Goal: Task Accomplishment & Management: Manage account settings

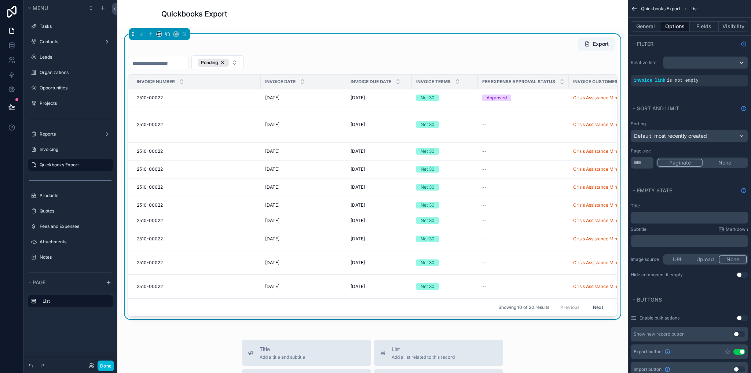
scroll to position [257, 0]
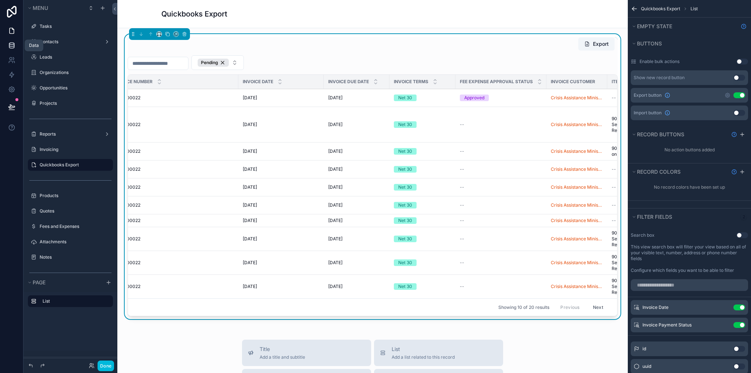
click at [8, 45] on icon at bounding box center [11, 45] width 7 height 7
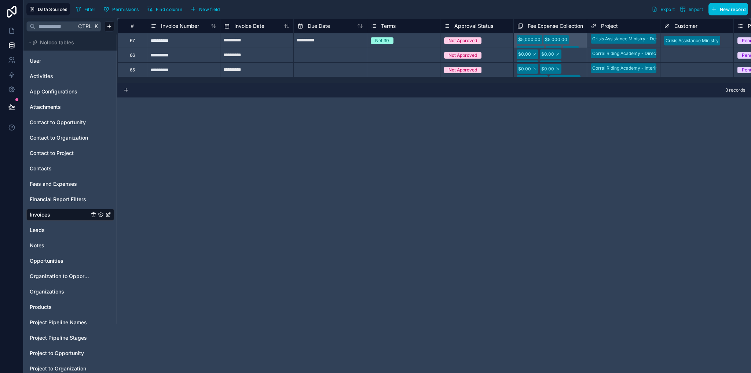
click at [196, 43] on div "**********" at bounding box center [183, 40] width 73 height 15
drag, startPoint x: 198, startPoint y: 73, endPoint x: 190, endPoint y: 51, distance: 23.0
click at [198, 73] on div "**********" at bounding box center [183, 69] width 73 height 15
drag, startPoint x: 159, startPoint y: 43, endPoint x: 200, endPoint y: 63, distance: 46.1
drag, startPoint x: 200, startPoint y: 63, endPoint x: 169, endPoint y: 72, distance: 32.9
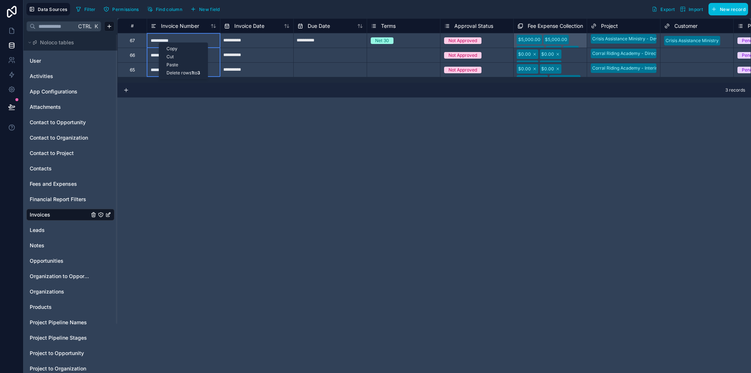
click at [169, 72] on div "Delete rows 1 to 3" at bounding box center [183, 73] width 48 height 8
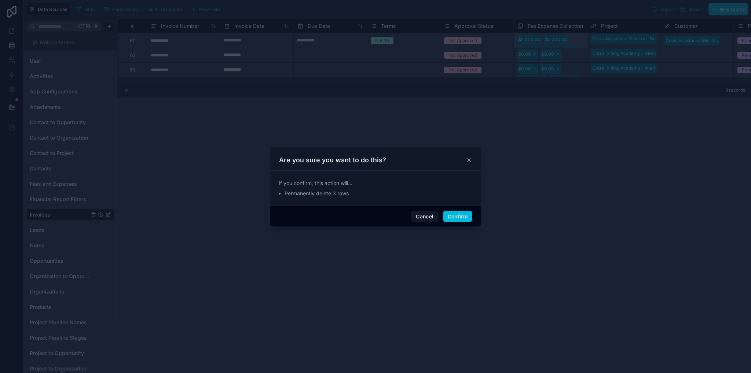
click at [464, 216] on button "Confirm" at bounding box center [457, 217] width 29 height 12
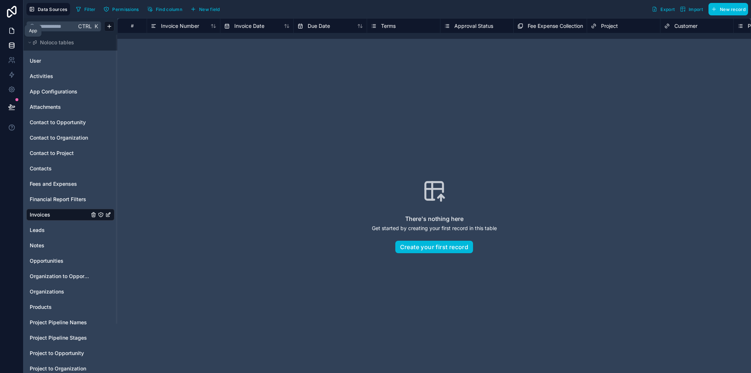
click at [11, 33] on icon at bounding box center [12, 31] width 4 height 6
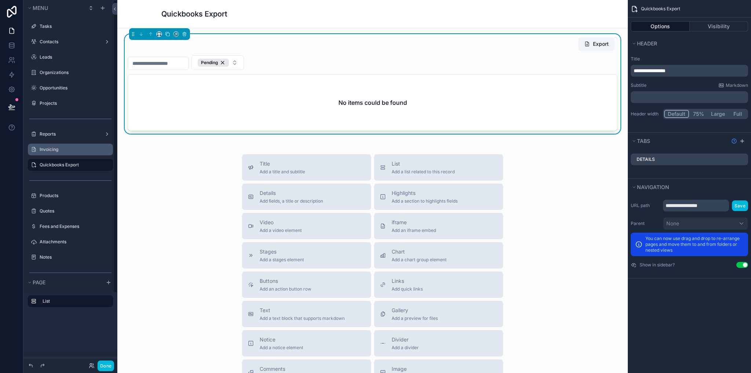
click at [59, 150] on label "Invoicing" at bounding box center [74, 150] width 69 height 6
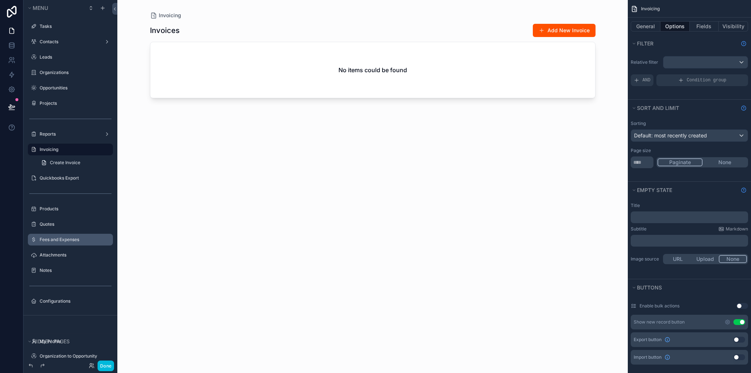
click at [63, 240] on label "Fees and Expenses" at bounding box center [74, 240] width 69 height 6
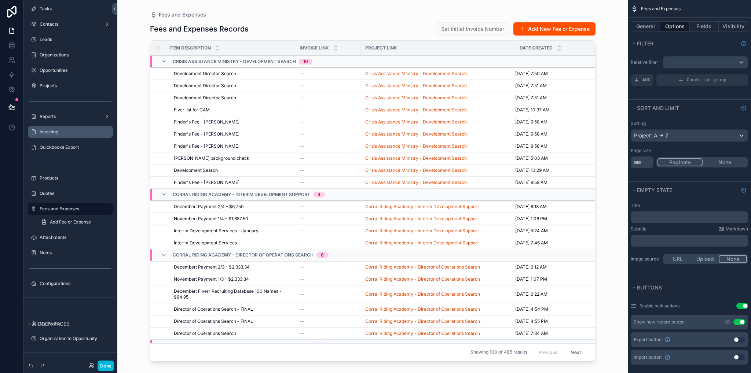
scroll to position [110, 0]
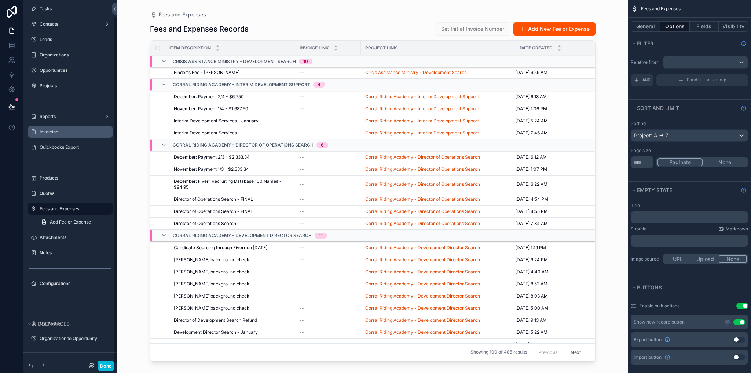
drag, startPoint x: 110, startPoint y: 365, endPoint x: 136, endPoint y: 335, distance: 40.0
click at [109, 365] on button "Done" at bounding box center [106, 366] width 17 height 11
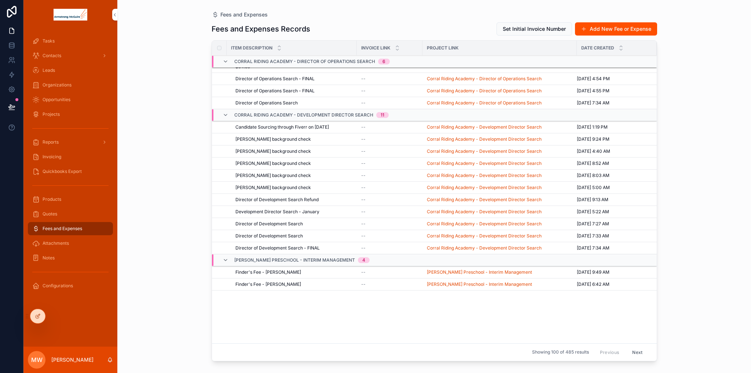
scroll to position [0, 0]
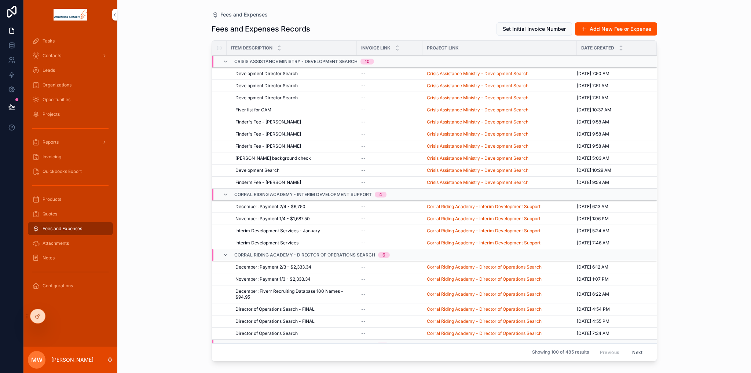
click at [36, 314] on icon at bounding box center [38, 317] width 6 height 6
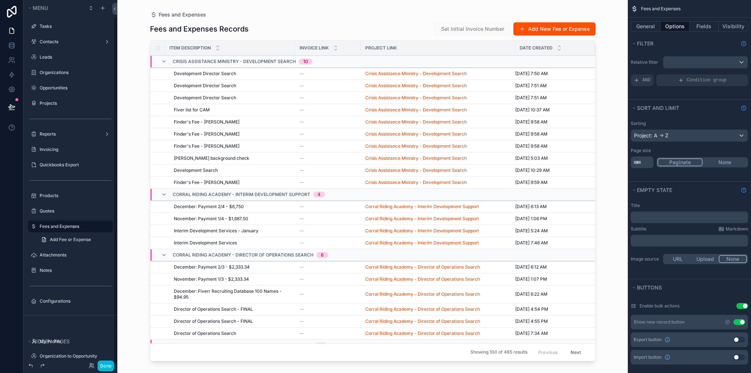
scroll to position [18, 0]
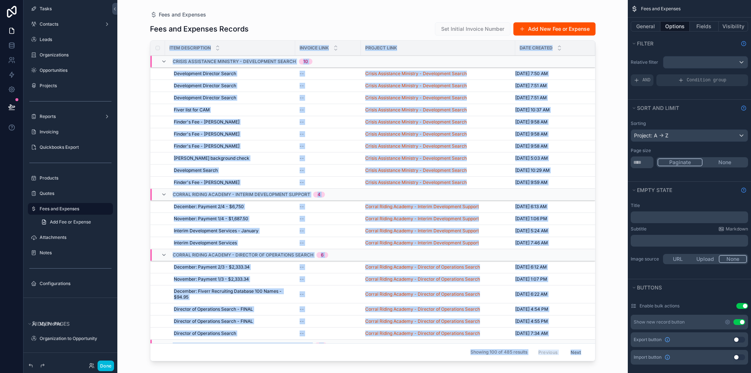
click at [138, 135] on div "Fees and Expenses Fees and Expenses Records Set Initial Invoice Number Add New …" at bounding box center [372, 186] width 510 height 373
click at [232, 137] on div "scrollable content" at bounding box center [372, 182] width 469 height 364
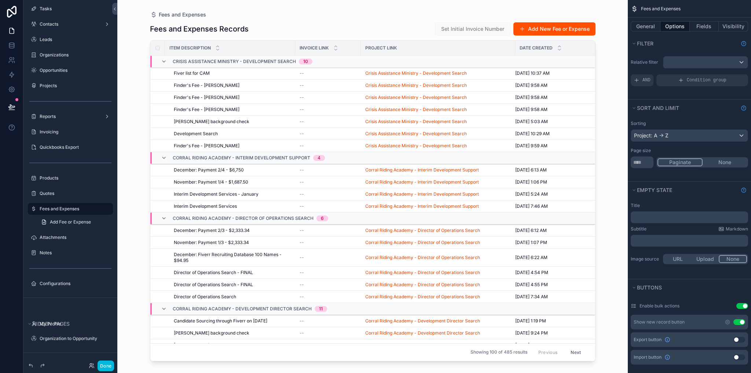
scroll to position [0, 0]
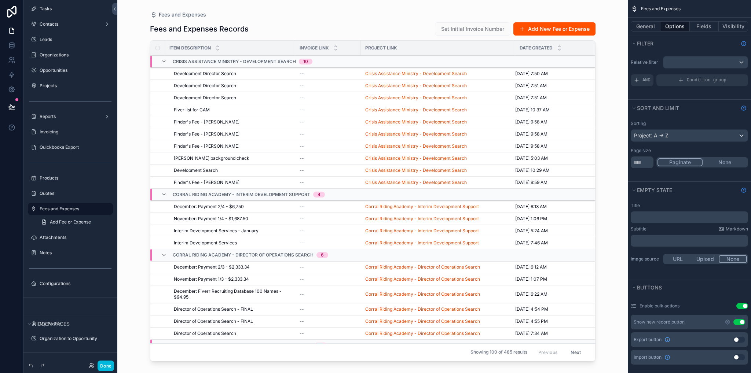
click at [210, 73] on span "Development Director Search" at bounding box center [205, 74] width 62 height 6
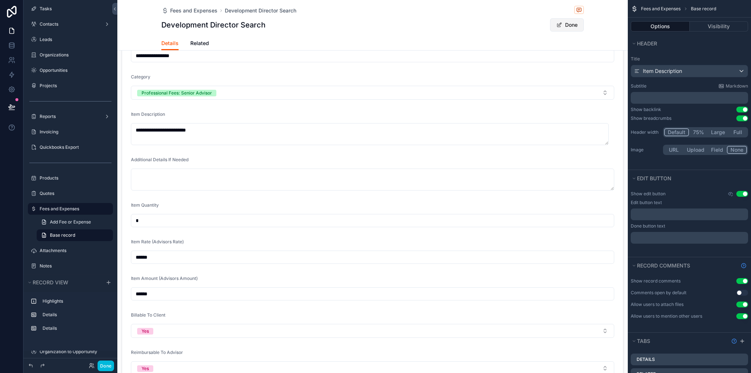
click at [566, 31] on button "Done" at bounding box center [567, 24] width 34 height 13
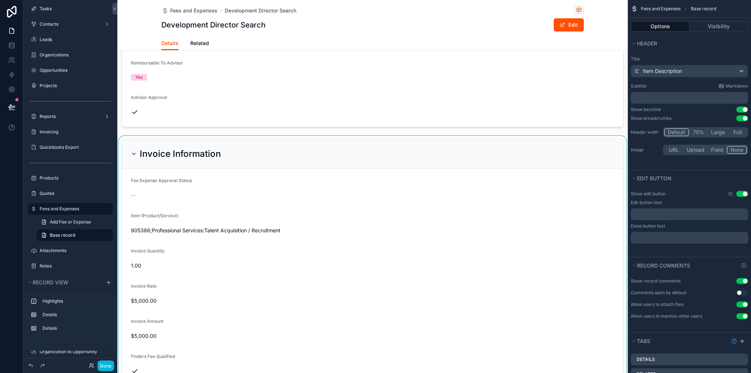
scroll to position [547, 0]
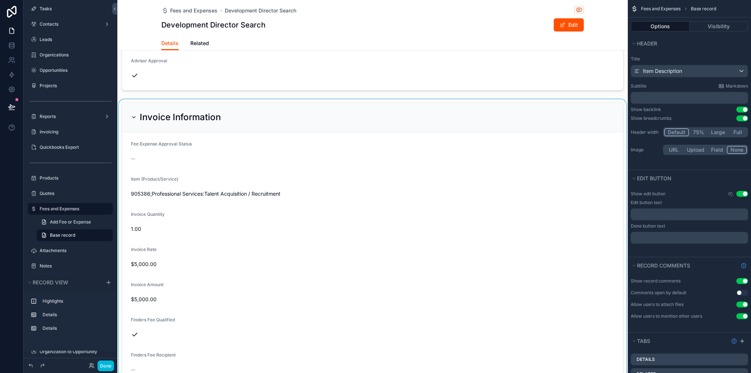
drag, startPoint x: 134, startPoint y: 193, endPoint x: 225, endPoint y: 195, distance: 91.3
click at [225, 195] on div "scrollable content" at bounding box center [372, 296] width 510 height 394
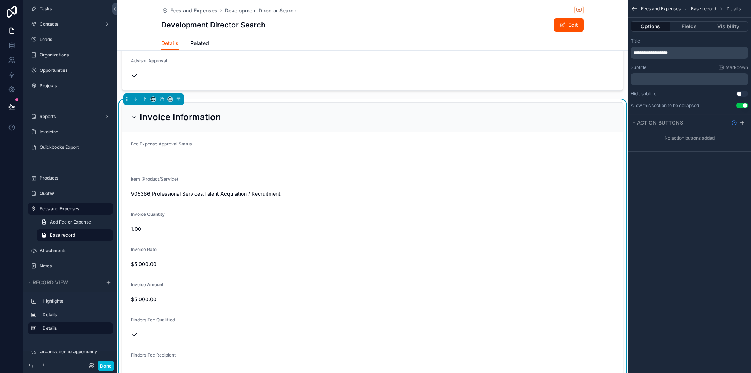
click at [283, 193] on span "905386;Professional Services:Talent Acquisition / Recruitment" at bounding box center [372, 193] width 483 height 7
click at [61, 205] on div "Fees and Expenses" at bounding box center [76, 209] width 72 height 9
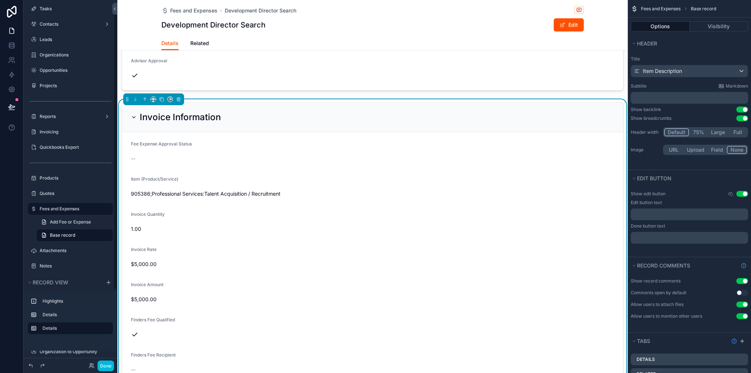
click at [60, 210] on label "Fees and Expenses" at bounding box center [74, 209] width 69 height 6
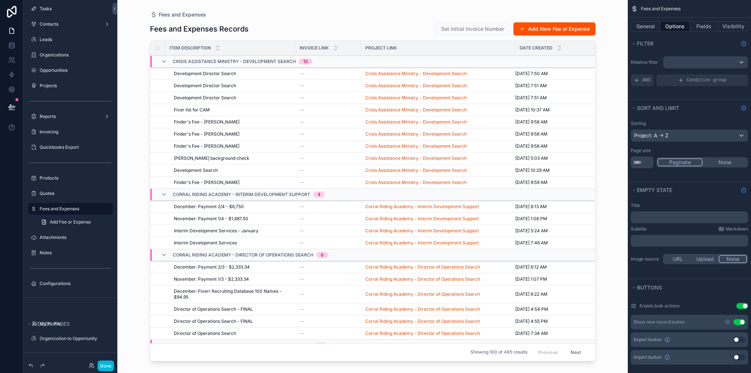
click at [208, 73] on span "Development Director Search" at bounding box center [205, 74] width 62 height 6
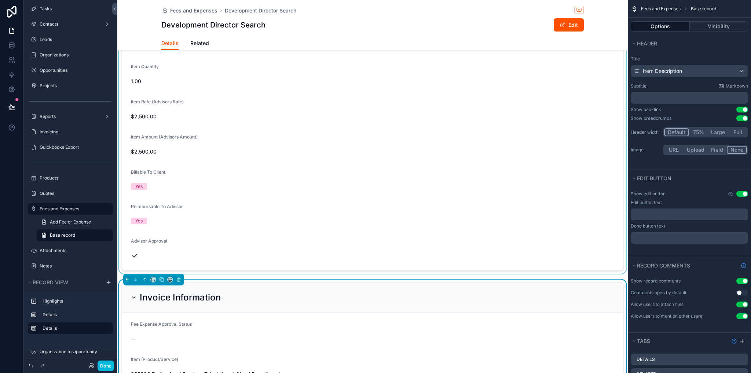
scroll to position [330, 0]
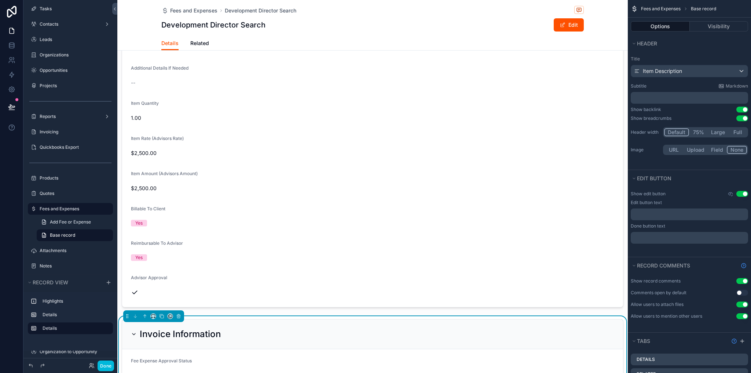
click at [194, 44] on span "Related" at bounding box center [199, 43] width 19 height 7
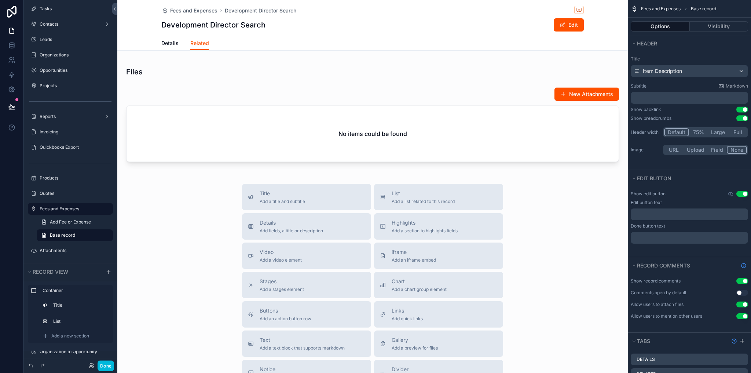
click at [165, 45] on span "Details" at bounding box center [169, 43] width 17 height 7
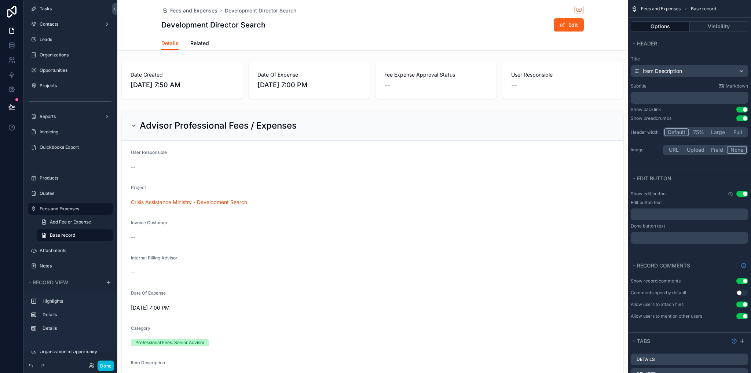
click at [556, 28] on button "Edit" at bounding box center [569, 24] width 30 height 13
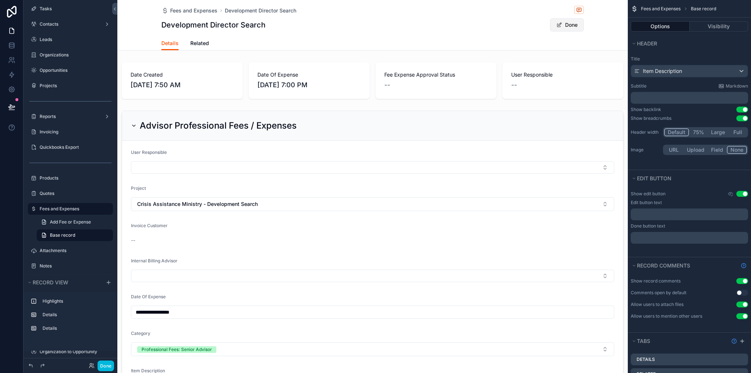
click at [566, 28] on button "Done" at bounding box center [567, 24] width 34 height 13
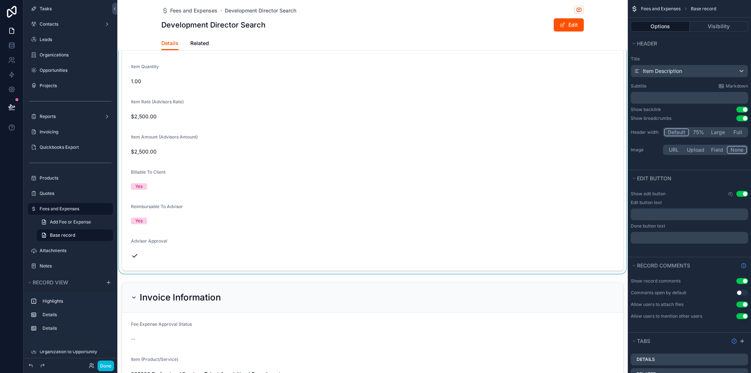
scroll to position [477, 0]
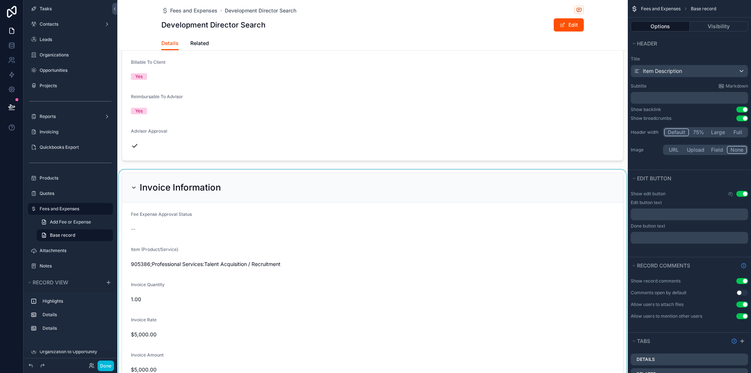
drag, startPoint x: 133, startPoint y: 264, endPoint x: 253, endPoint y: 262, distance: 120.3
click at [253, 262] on div "scrollable content" at bounding box center [372, 367] width 510 height 394
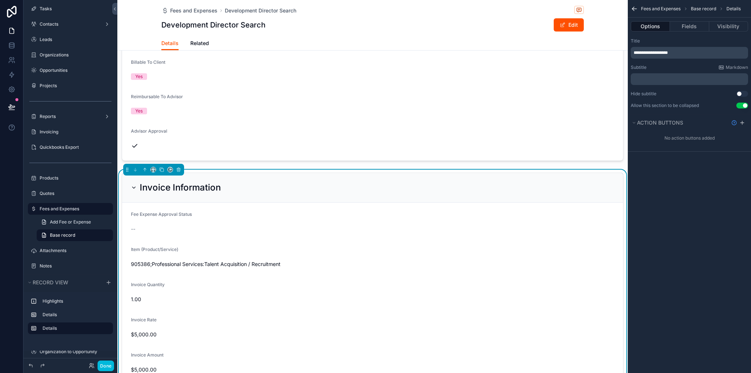
click at [63, 210] on label "Fees and Expenses" at bounding box center [74, 209] width 69 height 6
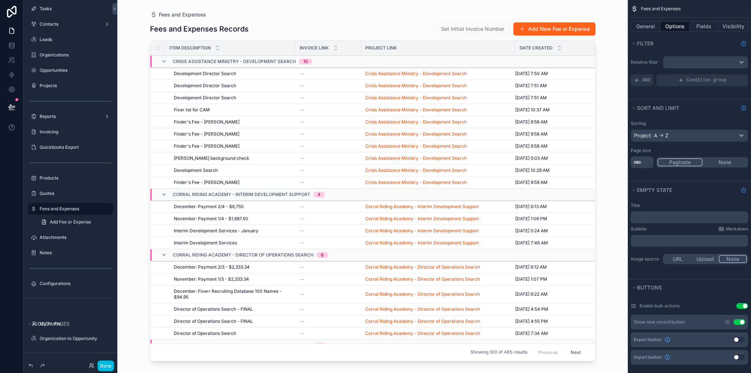
click at [547, 30] on button "Add New Fee or Expense" at bounding box center [554, 28] width 82 height 13
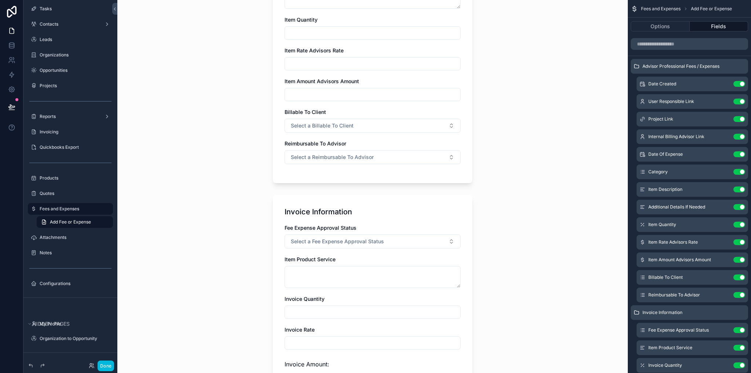
scroll to position [367, 0]
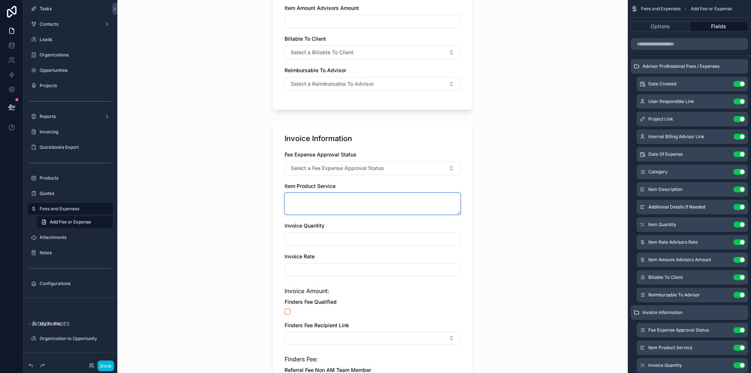
click at [334, 201] on textarea "scrollable content" at bounding box center [373, 204] width 176 height 22
drag, startPoint x: 280, startPoint y: 186, endPoint x: 338, endPoint y: 184, distance: 57.6
click at [338, 184] on div "Invoice Information Fee Expense Approval Status Select a Fee Expense Approval S…" at bounding box center [372, 293] width 199 height 343
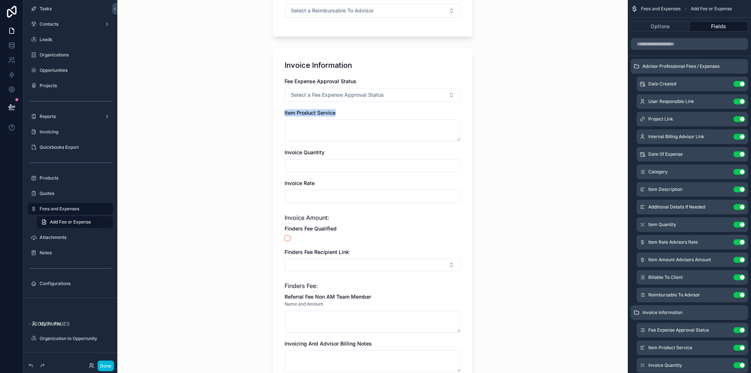
scroll to position [477, 0]
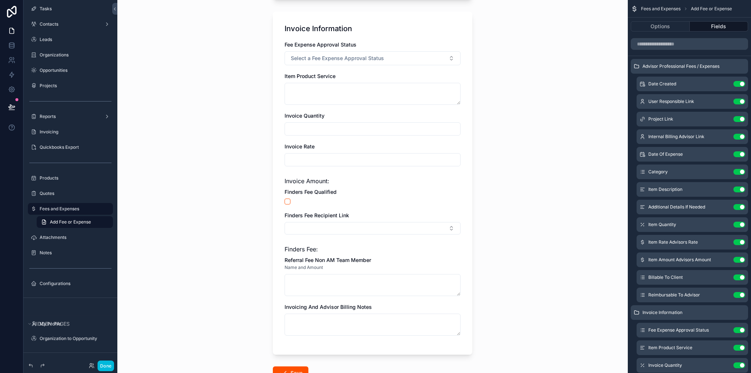
click at [487, 172] on div "Fees and Expenses Add Fee or Expense Add Fee or Expense Advisor Professional Fe…" at bounding box center [372, 186] width 510 height 373
drag, startPoint x: 281, startPoint y: 74, endPoint x: 341, endPoint y: 77, distance: 59.5
click at [341, 77] on div "Invoice Information Fee Expense Approval Status Select a Fee Expense Approval S…" at bounding box center [372, 183] width 199 height 343
click at [47, 180] on label "Products" at bounding box center [74, 178] width 69 height 6
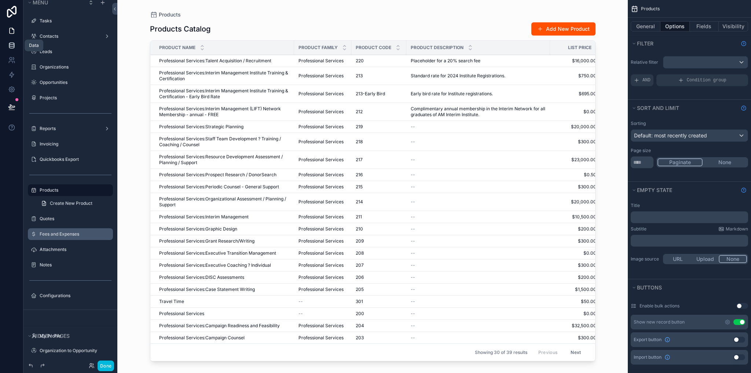
click at [12, 47] on icon at bounding box center [11, 45] width 7 height 7
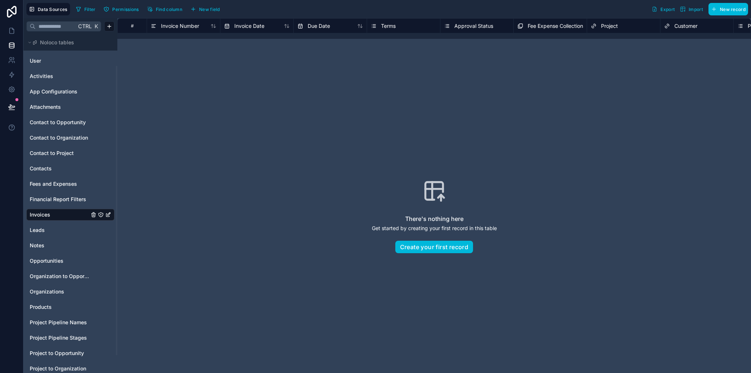
scroll to position [37, 0]
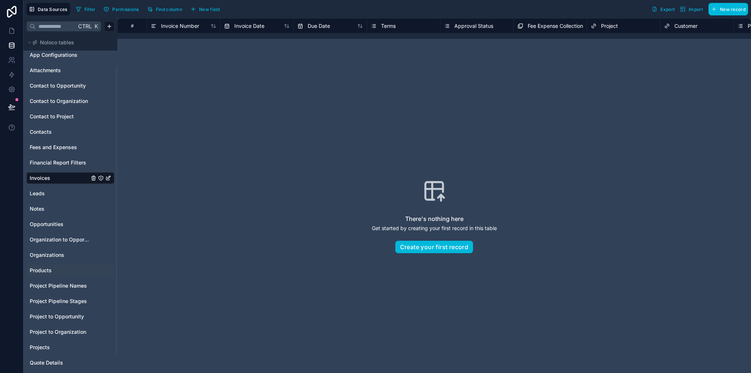
click at [51, 271] on span "Products" at bounding box center [41, 270] width 22 height 7
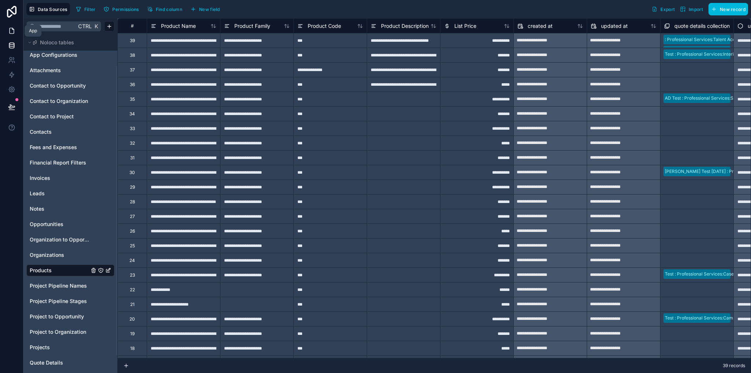
click at [12, 32] on icon at bounding box center [11, 30] width 7 height 7
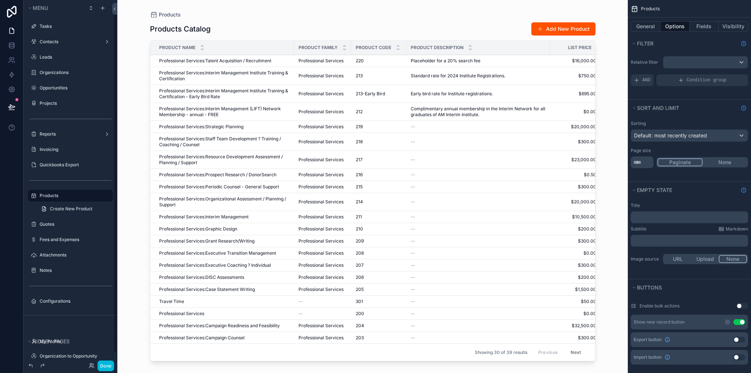
scroll to position [6, 0]
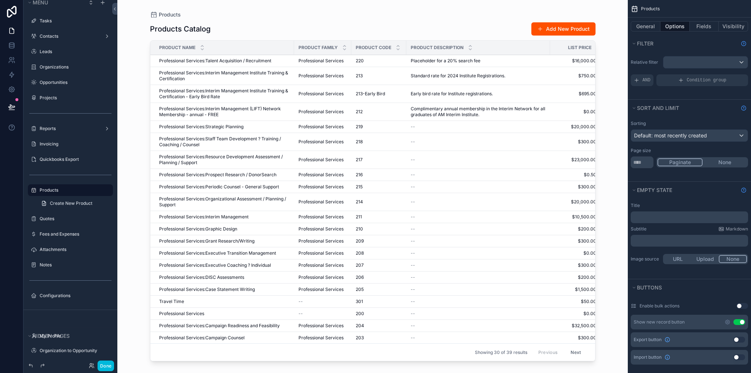
click at [222, 59] on div "scrollable content" at bounding box center [372, 182] width 469 height 364
click at [222, 61] on span "Professional Services:Talent Acquisition / Recruitment" at bounding box center [215, 61] width 112 height 6
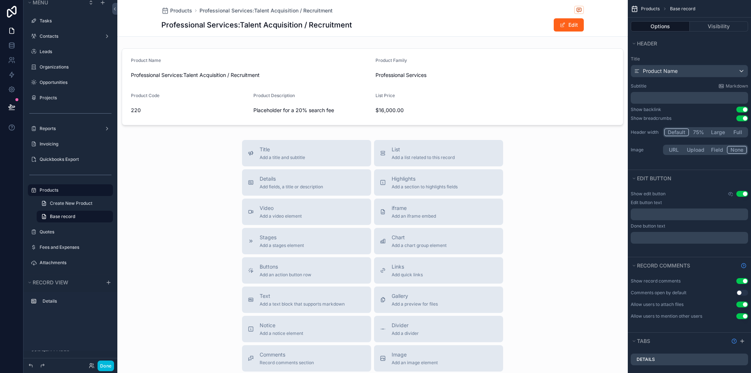
click at [560, 23] on span "scrollable content" at bounding box center [563, 25] width 6 height 6
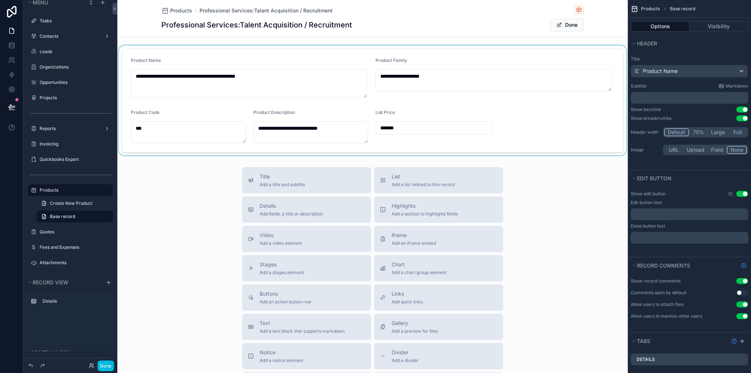
click at [293, 76] on div "scrollable content" at bounding box center [372, 100] width 510 height 110
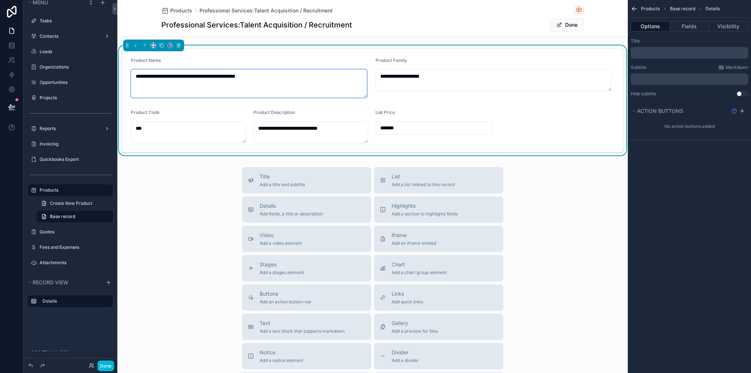
click at [245, 78] on textarea "**********" at bounding box center [249, 83] width 236 height 29
drag, startPoint x: 267, startPoint y: 76, endPoint x: 126, endPoint y: 76, distance: 140.8
click at [126, 76] on form "**********" at bounding box center [372, 100] width 501 height 103
click at [448, 80] on textarea "**********" at bounding box center [493, 80] width 236 height 22
drag, startPoint x: 269, startPoint y: 74, endPoint x: 199, endPoint y: 77, distance: 70.5
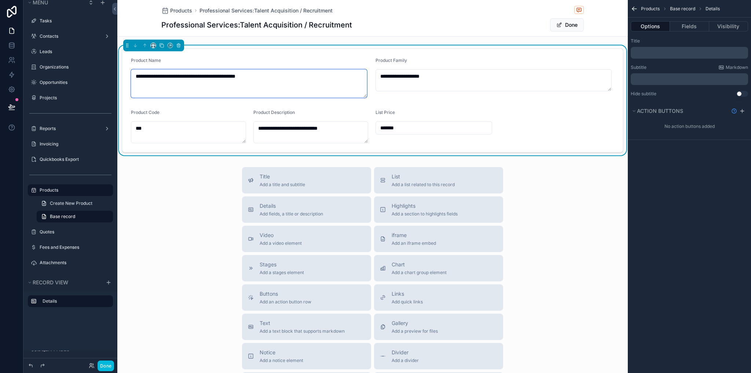
click at [199, 77] on textarea "**********" at bounding box center [249, 83] width 236 height 29
click at [293, 80] on textarea "**********" at bounding box center [249, 83] width 236 height 29
drag, startPoint x: 191, startPoint y: 75, endPoint x: 272, endPoint y: 75, distance: 81.0
click at [270, 75] on textarea "**********" at bounding box center [249, 83] width 236 height 29
click at [443, 75] on textarea "**********" at bounding box center [493, 80] width 236 height 22
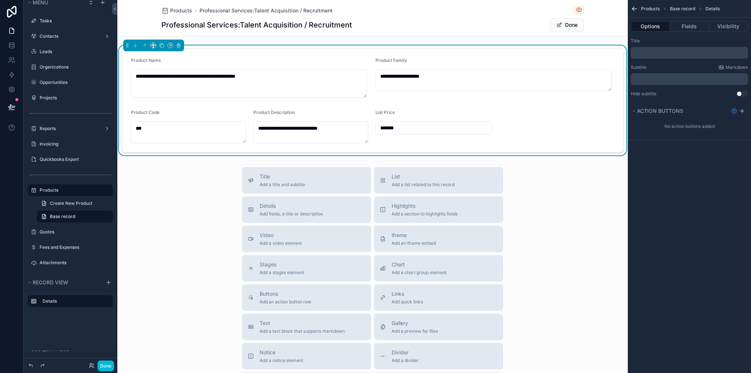
drag, startPoint x: 542, startPoint y: 193, endPoint x: 537, endPoint y: 190, distance: 6.2
click at [542, 194] on div "Title Add a title and subtitle List Add a list related to this record Details A…" at bounding box center [372, 297] width 510 height 261
click at [267, 40] on div "**********" at bounding box center [372, 243] width 510 height 487
click at [560, 25] on button "Done" at bounding box center [567, 24] width 34 height 13
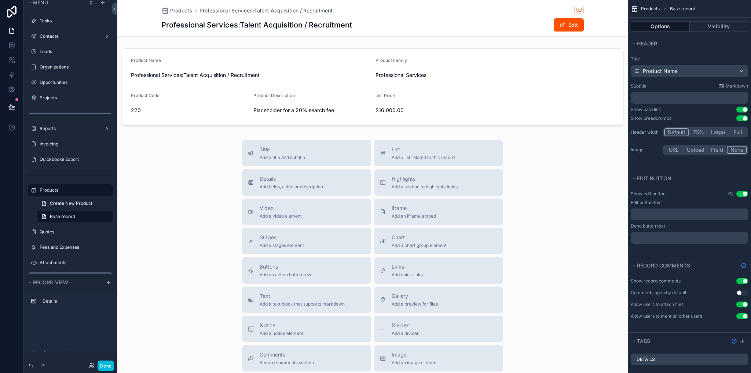
click at [57, 247] on label "Fees and Expenses" at bounding box center [74, 248] width 69 height 6
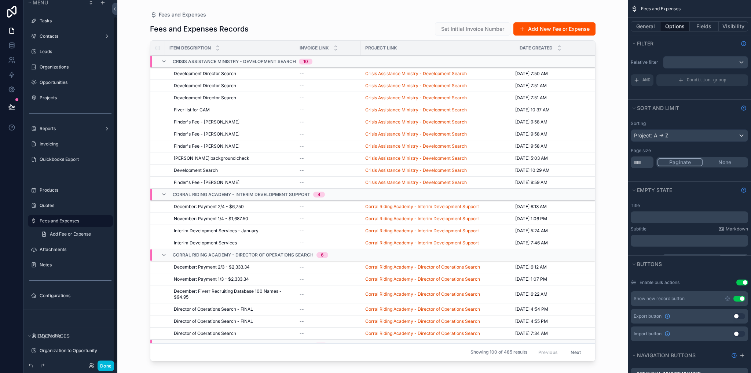
scroll to position [18, 0]
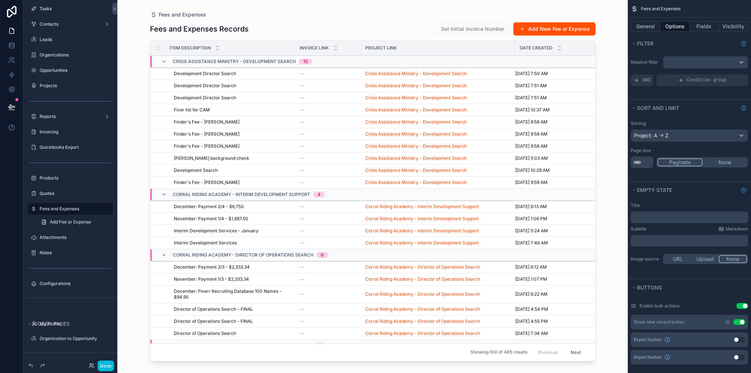
click at [217, 73] on div "scrollable content" at bounding box center [372, 182] width 469 height 364
click at [49, 84] on label "Projects" at bounding box center [74, 86] width 69 height 6
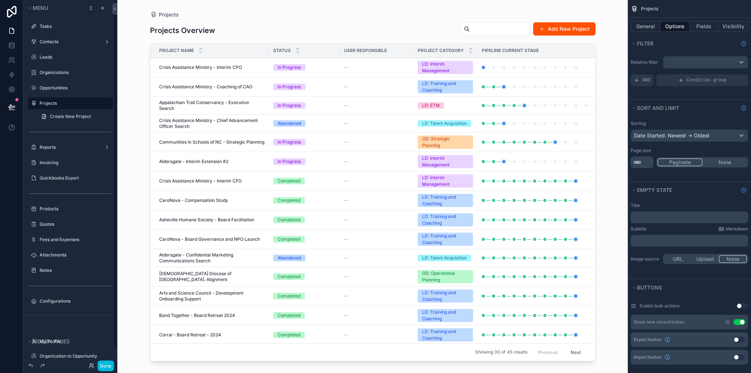
click at [207, 69] on div "scrollable content" at bounding box center [372, 182] width 469 height 364
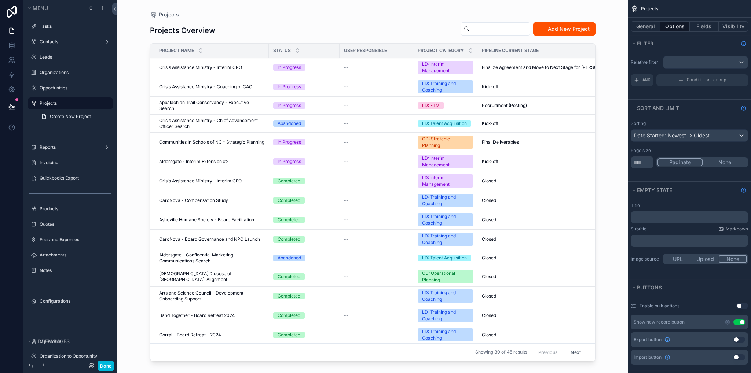
click at [206, 67] on span "Crisis Assistance Ministry - Interim CPO" at bounding box center [200, 68] width 83 height 6
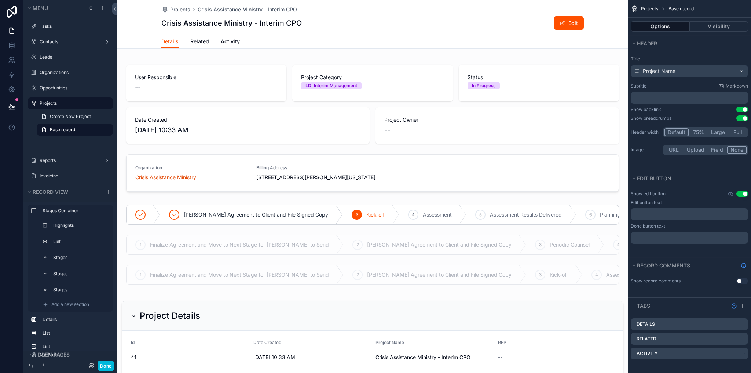
click at [197, 43] on span "Related" at bounding box center [199, 41] width 19 height 7
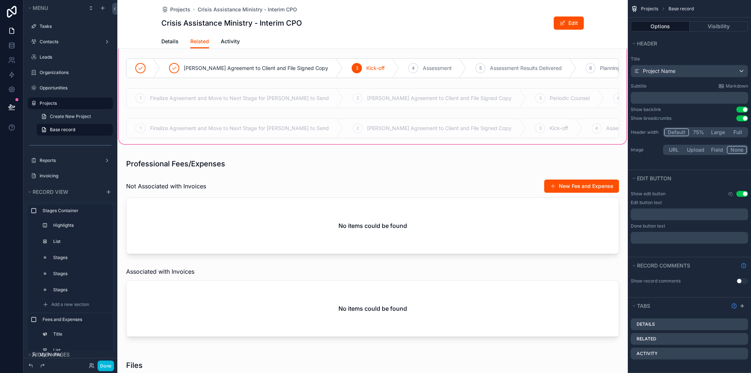
scroll to position [183, 0]
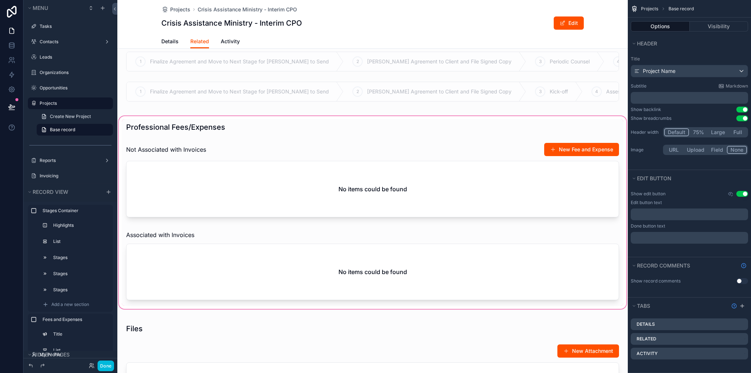
click at [205, 201] on div "scrollable content" at bounding box center [372, 213] width 510 height 196
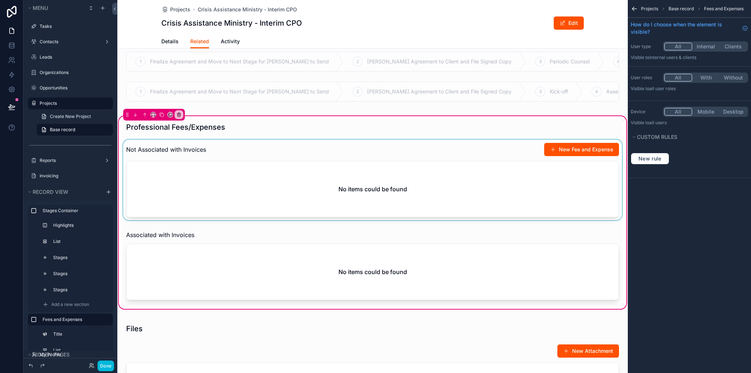
click at [259, 206] on div "scrollable content" at bounding box center [373, 182] width 502 height 84
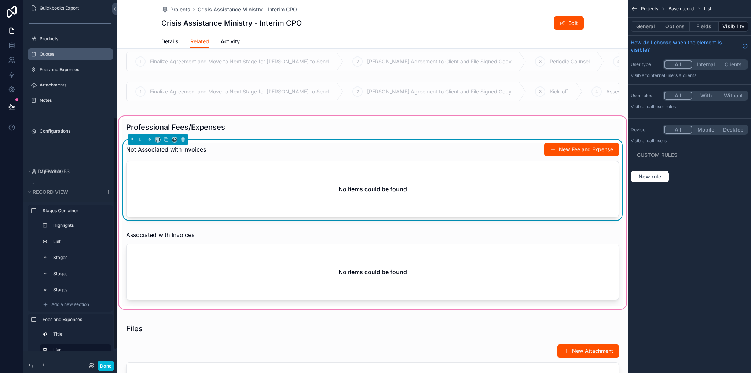
scroll to position [147, 0]
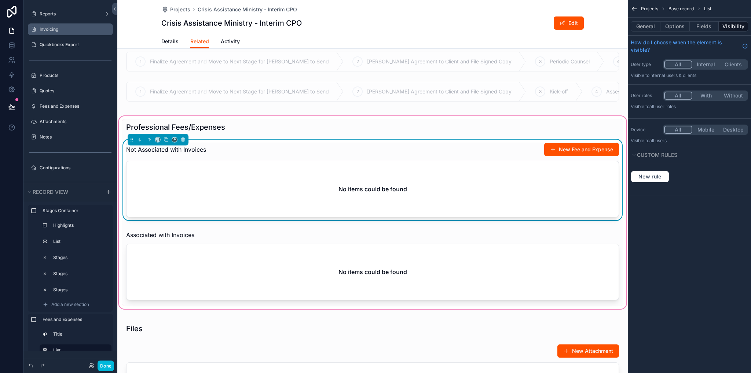
click at [50, 29] on label "Invoicing" at bounding box center [74, 29] width 69 height 6
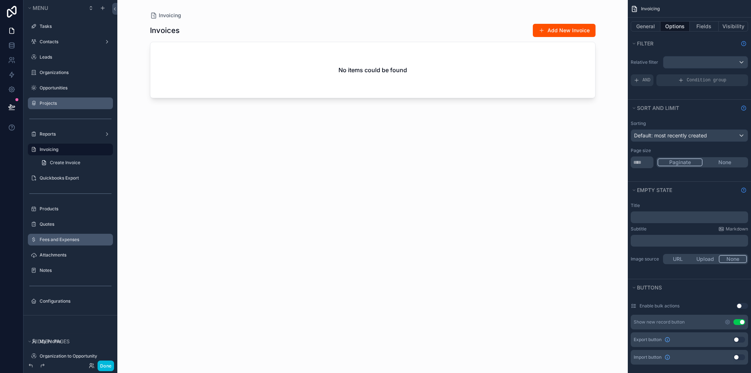
click at [63, 238] on label "Fees and Expenses" at bounding box center [74, 240] width 69 height 6
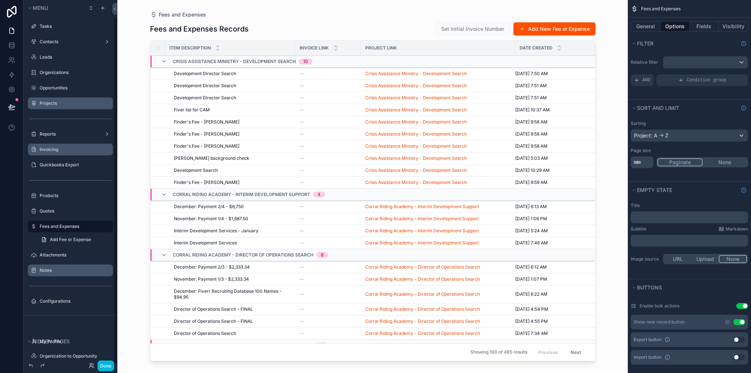
scroll to position [18, 0]
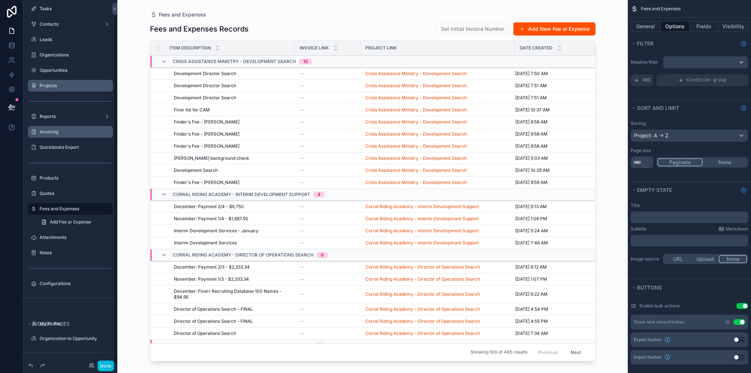
click at [106, 367] on button "Done" at bounding box center [106, 366] width 17 height 11
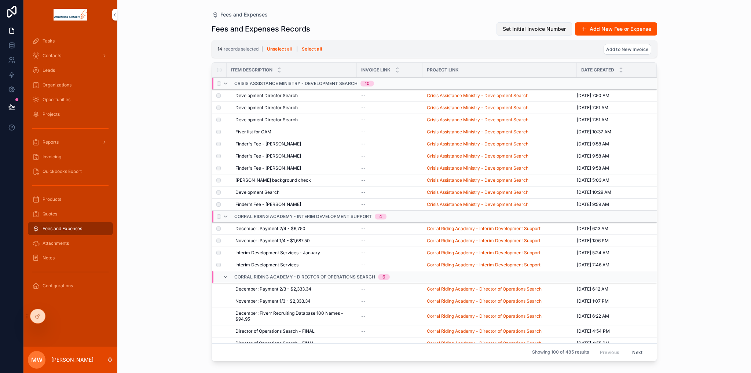
click at [533, 31] on span "Set Initial Invoice Number" at bounding box center [534, 28] width 63 height 7
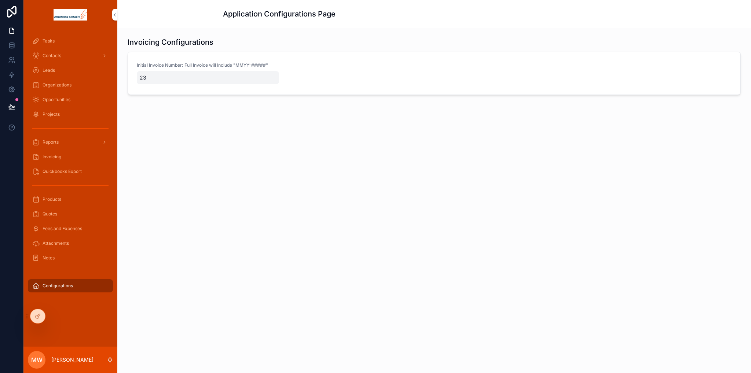
click at [151, 78] on span "23" at bounding box center [208, 77] width 136 height 7
type input "*"
click at [228, 88] on icon "scrollable content" at bounding box center [230, 87] width 6 height 6
drag, startPoint x: 238, startPoint y: 67, endPoint x: 249, endPoint y: 66, distance: 11.7
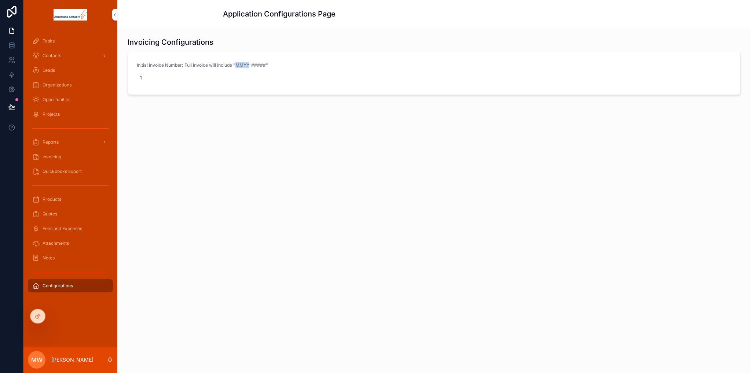
click at [249, 66] on span "Initial Invoice Number: Full Invoice will Include "MMYY-#####"" at bounding box center [208, 65] width 142 height 6
click at [252, 66] on span "Initial Invoice Number: Full Invoice will Include "MMYY-#####"" at bounding box center [208, 65] width 142 height 6
drag, startPoint x: 254, startPoint y: 65, endPoint x: 267, endPoint y: 65, distance: 12.8
click at [267, 65] on span "Initial Invoice Number: Full Invoice will Include "MMYY-#####"" at bounding box center [208, 65] width 142 height 6
click at [273, 138] on div "Invoicing Configurations Initial Invoice Number: Full Invoice will Include "MMY…" at bounding box center [434, 88] width 634 height 120
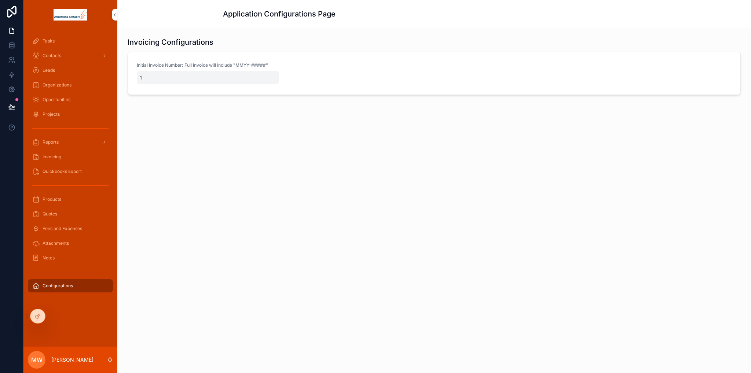
click at [150, 76] on span "1" at bounding box center [208, 77] width 136 height 7
type input "***"
click at [227, 87] on icon "scrollable content" at bounding box center [230, 87] width 6 height 6
click at [63, 228] on span "Fees and Expenses" at bounding box center [63, 229] width 40 height 6
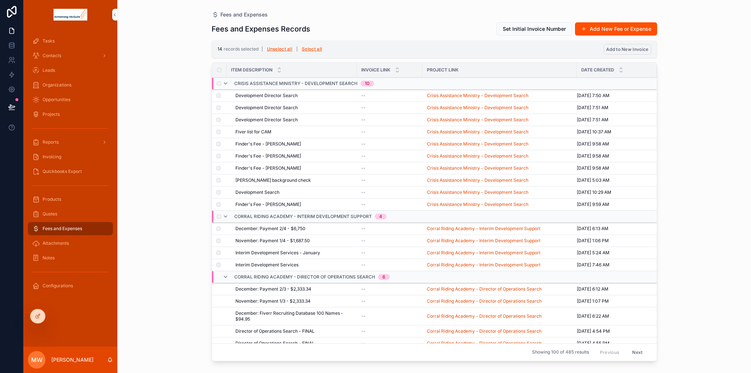
click at [638, 51] on span "Add to New Invoice" at bounding box center [627, 50] width 42 height 6
click at [661, 34] on icon "scrollable content" at bounding box center [663, 35] width 6 height 6
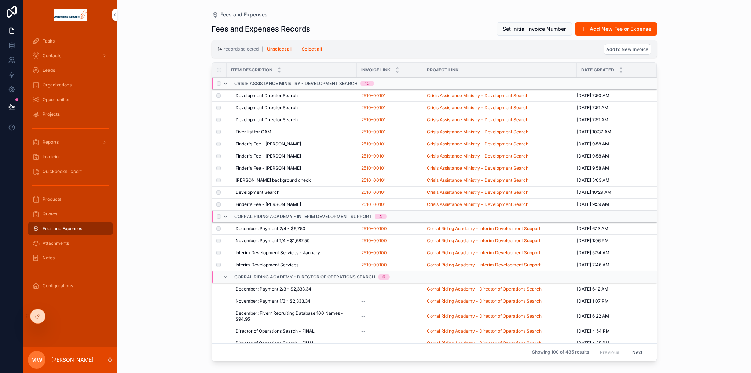
click at [58, 172] on span "Quickbooks Export" at bounding box center [62, 172] width 39 height 6
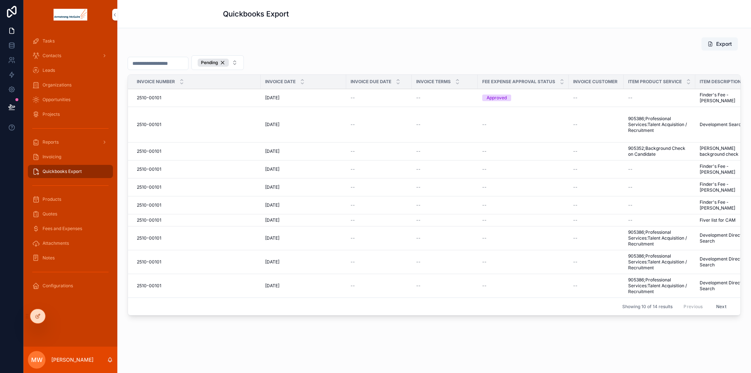
click at [715, 307] on button "Next" at bounding box center [721, 306] width 21 height 11
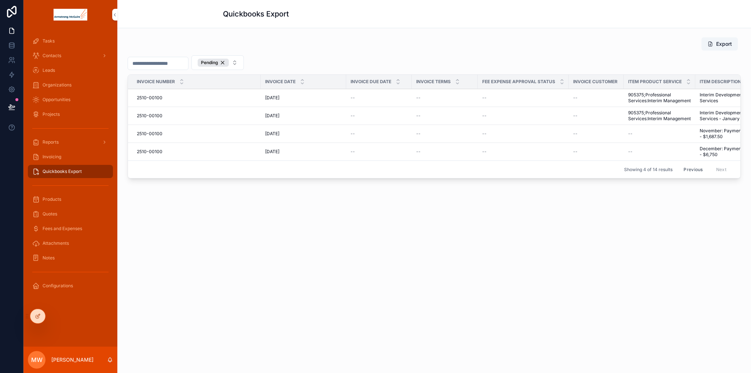
click at [695, 171] on button "Previous" at bounding box center [692, 169] width 29 height 11
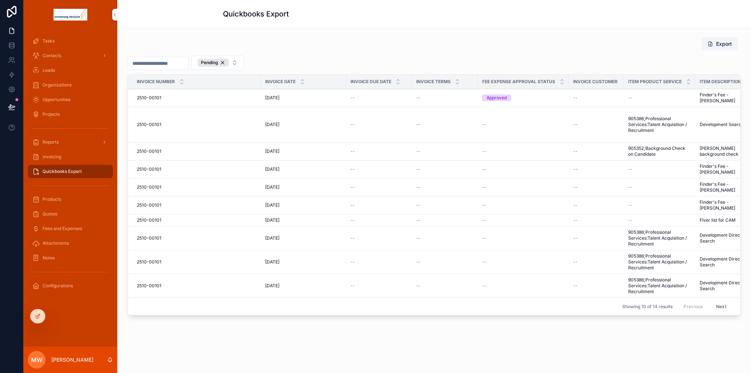
click at [54, 157] on span "Invoicing" at bounding box center [52, 157] width 19 height 6
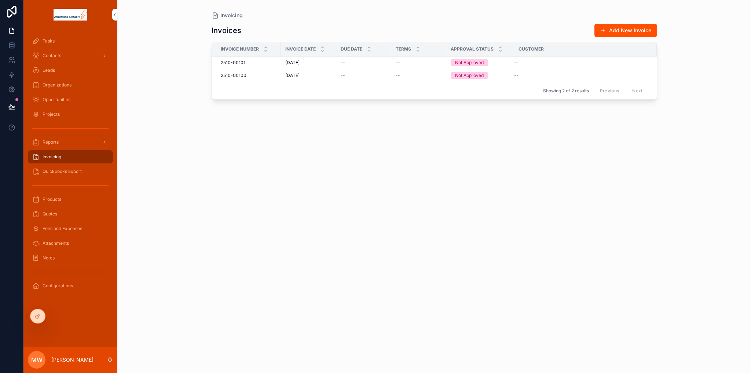
click at [250, 62] on div "2510-00101 2510-00101" at bounding box center [249, 63] width 56 height 6
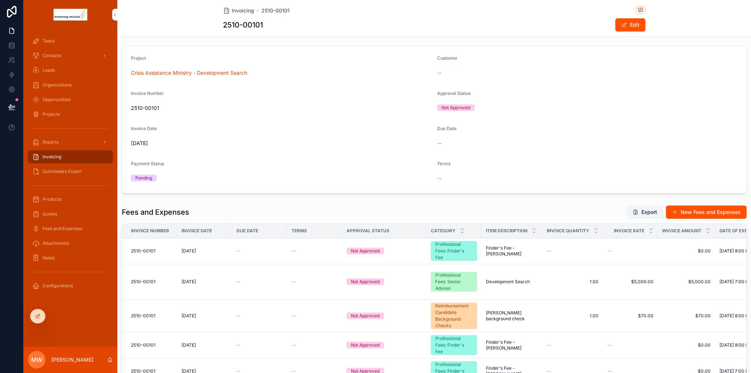
scroll to position [26, 0]
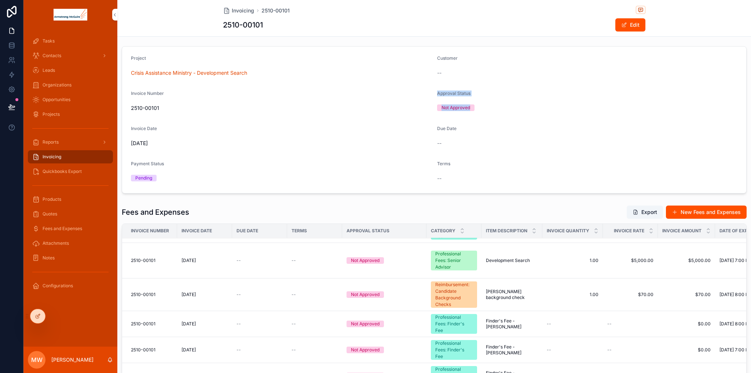
drag, startPoint x: 432, startPoint y: 93, endPoint x: 476, endPoint y: 105, distance: 45.9
click at [476, 105] on form "Project Crisis Assistance Ministry - Development Search Customer -- Invoice Num…" at bounding box center [434, 120] width 624 height 147
click at [488, 102] on div "Not Approved" at bounding box center [587, 107] width 300 height 11
click at [72, 171] on span "Quickbooks Export" at bounding box center [62, 172] width 39 height 6
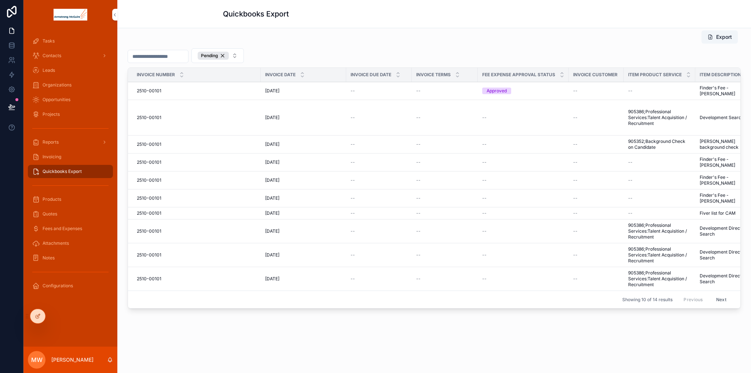
scroll to position [11, 0]
click at [49, 158] on span "Invoicing" at bounding box center [52, 157] width 19 height 6
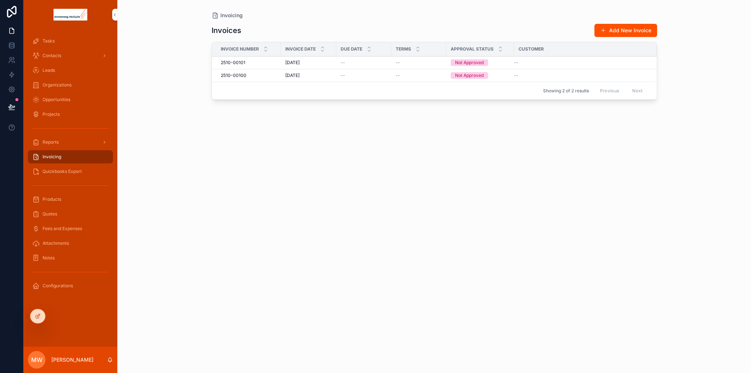
click at [232, 65] on span "2510-00101" at bounding box center [233, 63] width 25 height 6
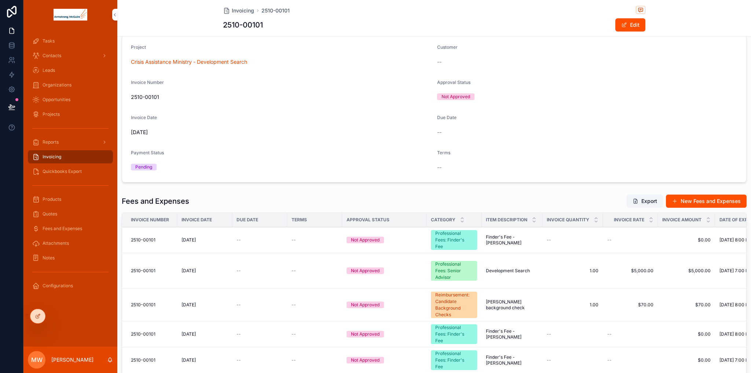
scroll to position [183, 0]
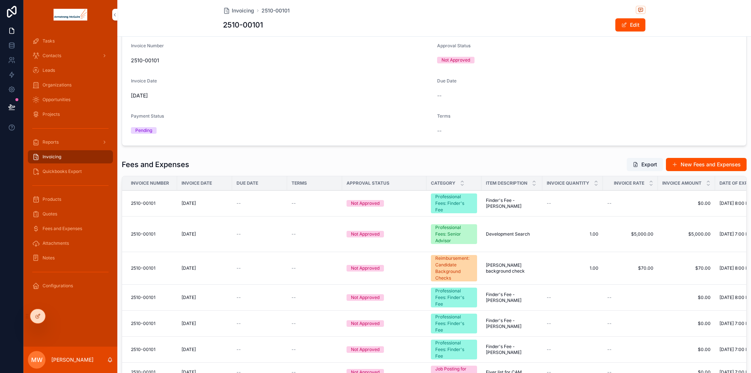
click at [58, 171] on span "Quickbooks Export" at bounding box center [62, 172] width 39 height 6
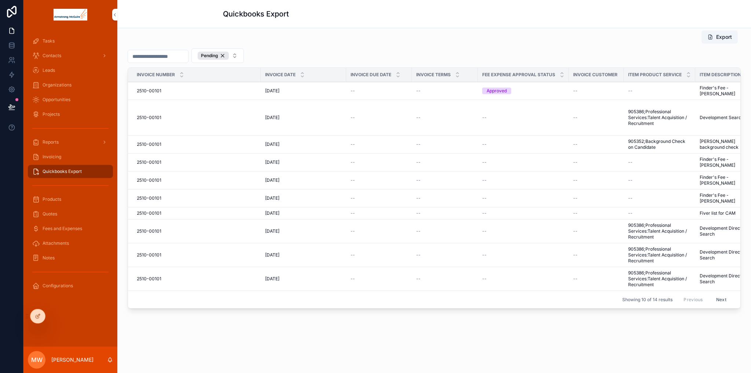
scroll to position [11, 0]
click at [56, 153] on div "Invoicing" at bounding box center [70, 157] width 76 height 12
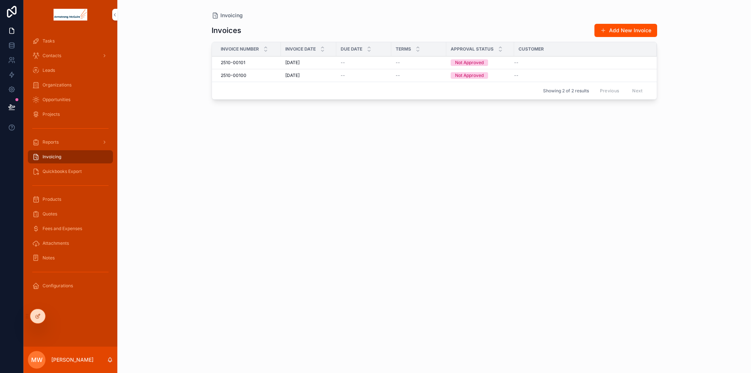
click at [250, 61] on div "2510-00101 2510-00101" at bounding box center [249, 63] width 56 height 6
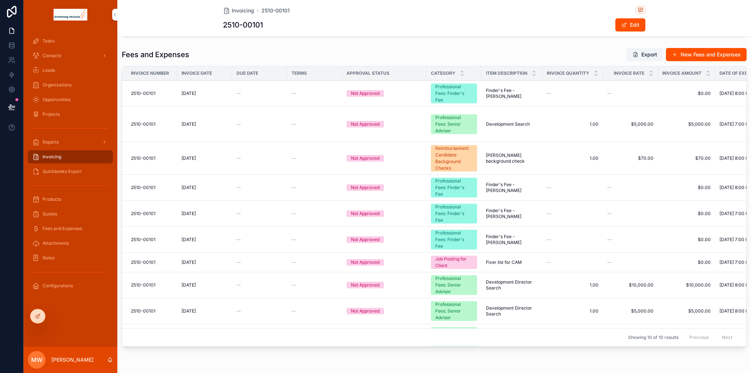
scroll to position [147, 0]
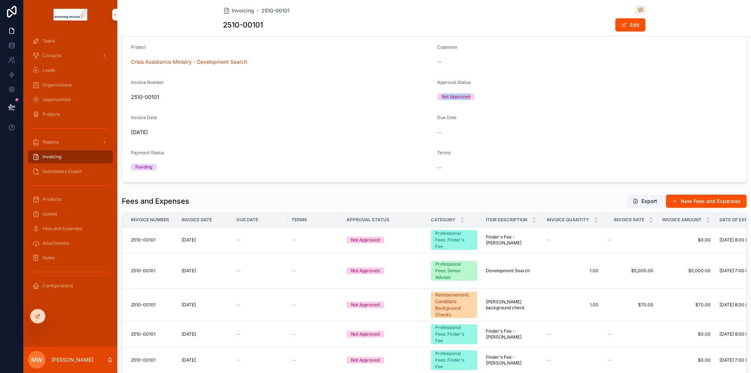
drag, startPoint x: 438, startPoint y: 94, endPoint x: 487, endPoint y: 94, distance: 49.1
click at [487, 94] on div "Not Approved" at bounding box center [587, 97] width 300 height 7
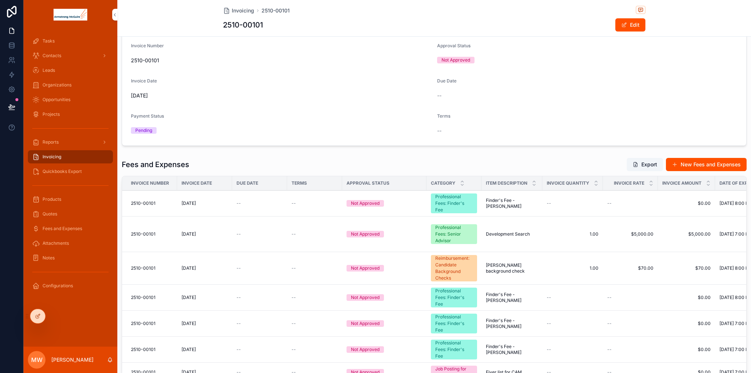
drag, startPoint x: 160, startPoint y: 204, endPoint x: 229, endPoint y: 205, distance: 69.3
click at [37, 316] on icon at bounding box center [38, 317] width 6 height 6
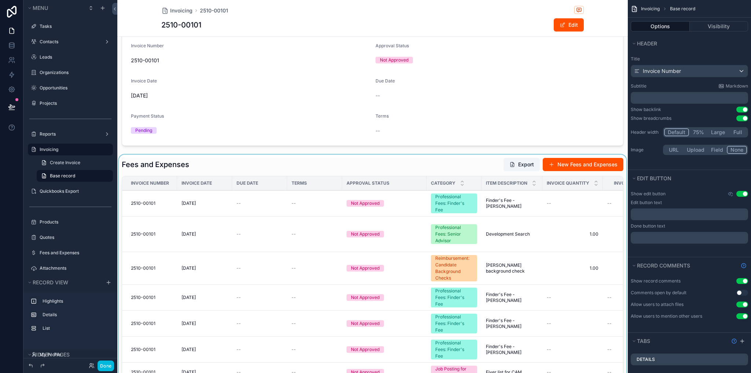
click at [406, 163] on div "scrollable content" at bounding box center [372, 309] width 510 height 308
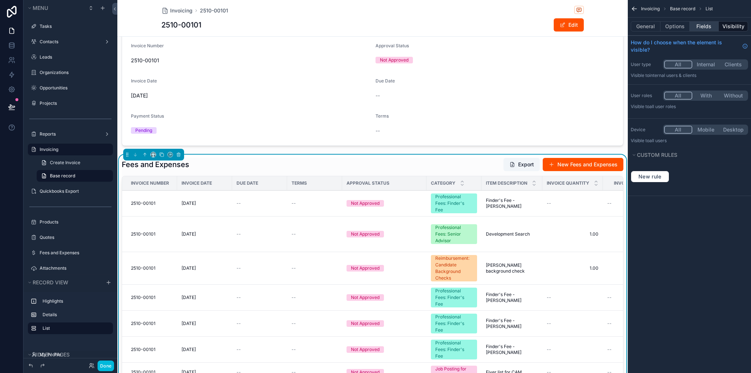
click at [707, 26] on button "Fields" at bounding box center [704, 26] width 29 height 10
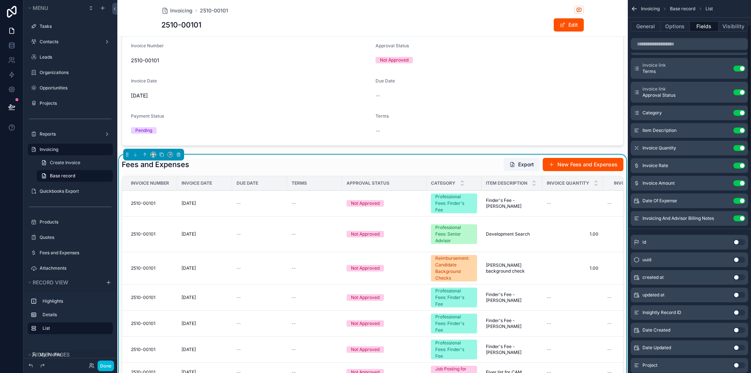
scroll to position [0, 0]
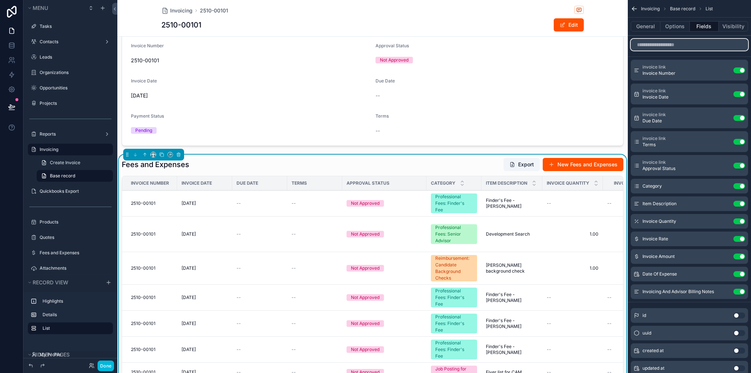
click at [656, 42] on input "scrollable content" at bounding box center [689, 45] width 117 height 12
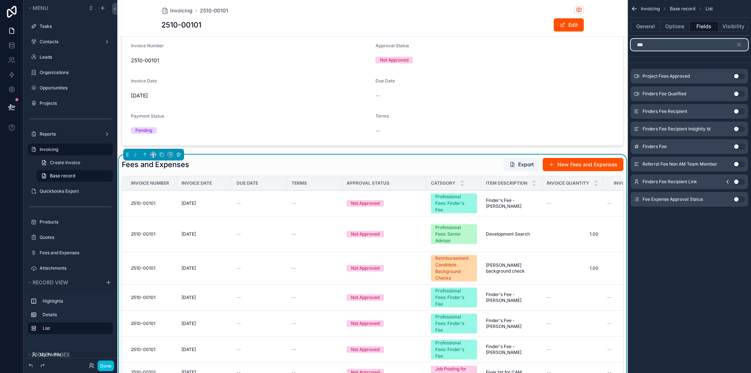
type input "***"
click at [736, 198] on button "Use setting" at bounding box center [739, 200] width 12 height 6
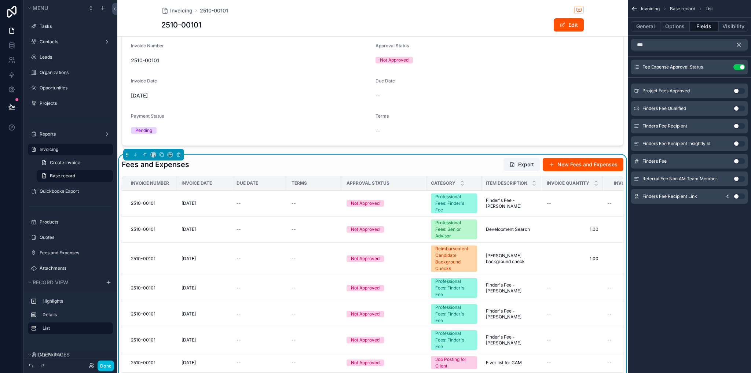
drag, startPoint x: 741, startPoint y: 47, endPoint x: 738, endPoint y: 50, distance: 4.5
click at [741, 47] on icon "scrollable content" at bounding box center [739, 44] width 7 height 7
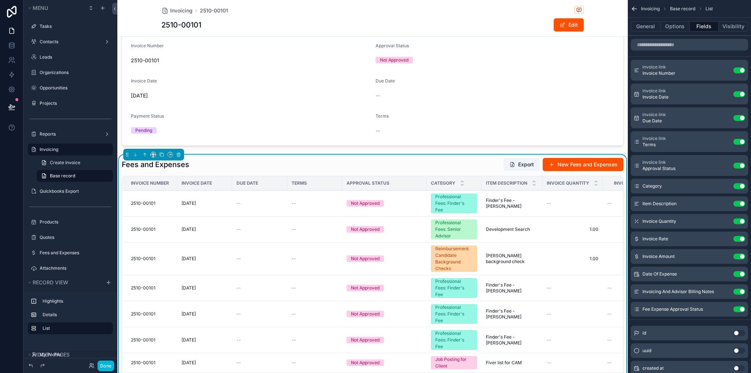
drag, startPoint x: 742, startPoint y: 166, endPoint x: 648, endPoint y: 313, distance: 173.9
click at [742, 166] on button "Use setting" at bounding box center [739, 166] width 12 height 6
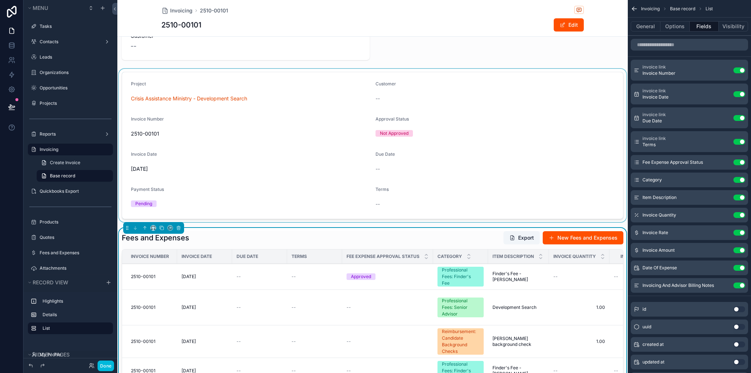
scroll to position [73, 0]
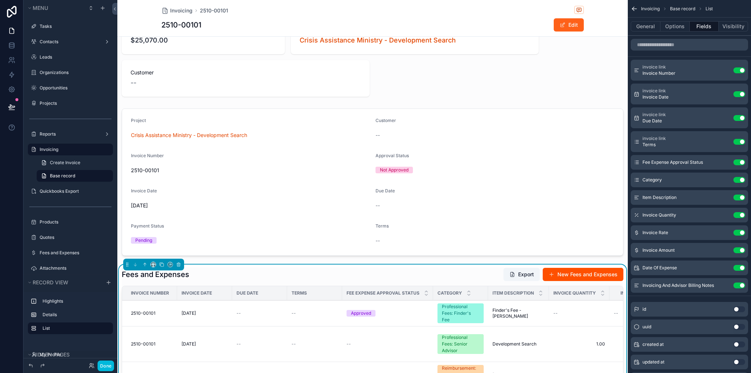
click at [563, 29] on button "Edit" at bounding box center [569, 24] width 30 height 13
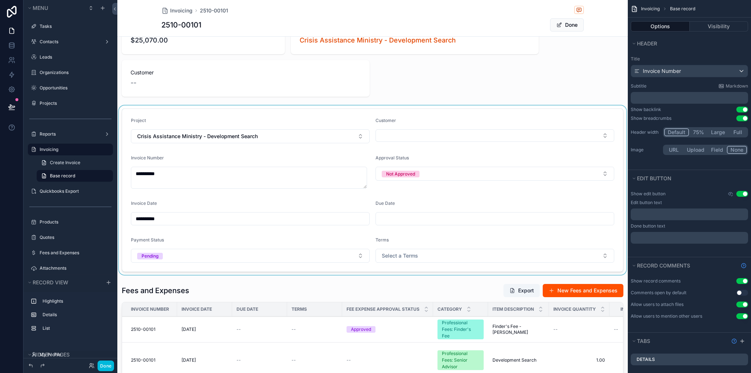
click at [405, 222] on div "scrollable content" at bounding box center [372, 190] width 510 height 169
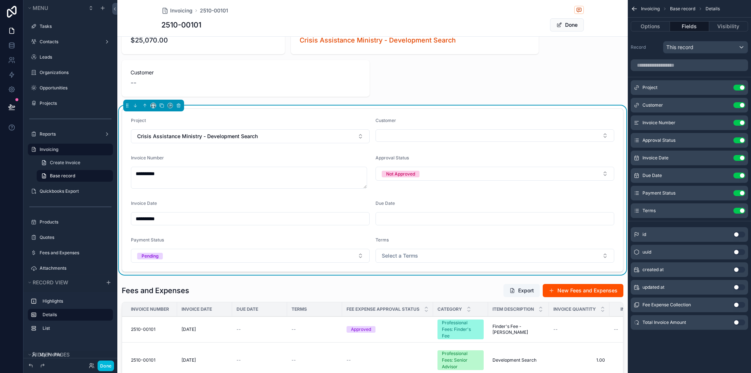
click at [399, 217] on input "scrollable content" at bounding box center [495, 219] width 238 height 10
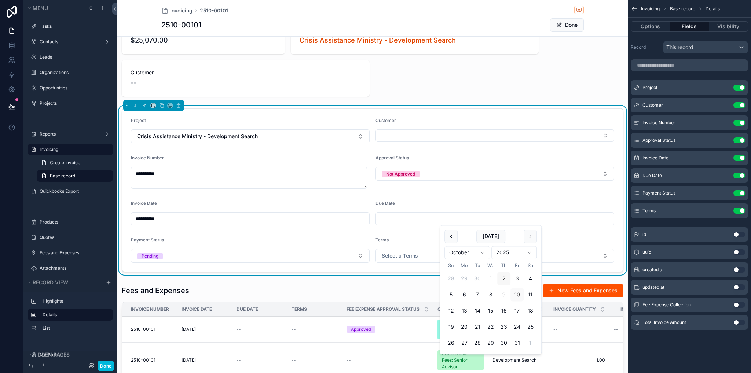
click at [503, 281] on button "2" at bounding box center [503, 278] width 13 height 13
type input "*********"
click at [402, 201] on div "Due Date" at bounding box center [494, 205] width 239 height 9
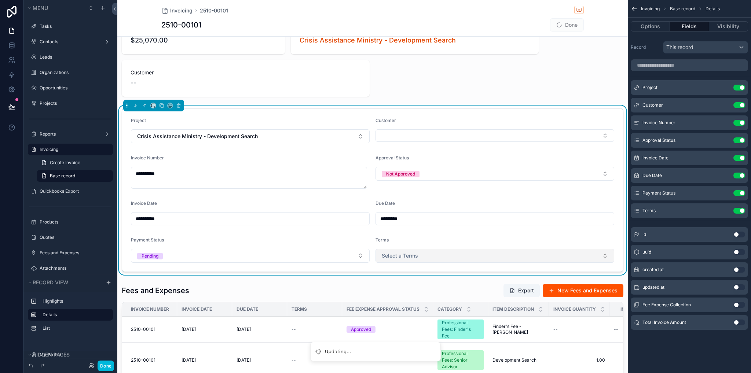
click at [420, 257] on button "Select a Terms" at bounding box center [494, 256] width 239 height 14
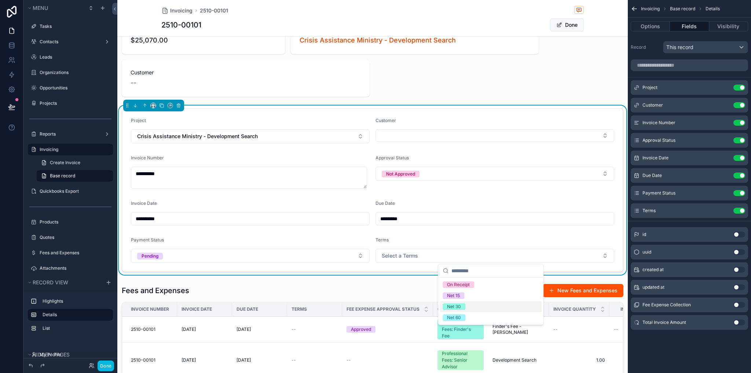
click at [455, 306] on div "Net 30" at bounding box center [454, 307] width 14 height 7
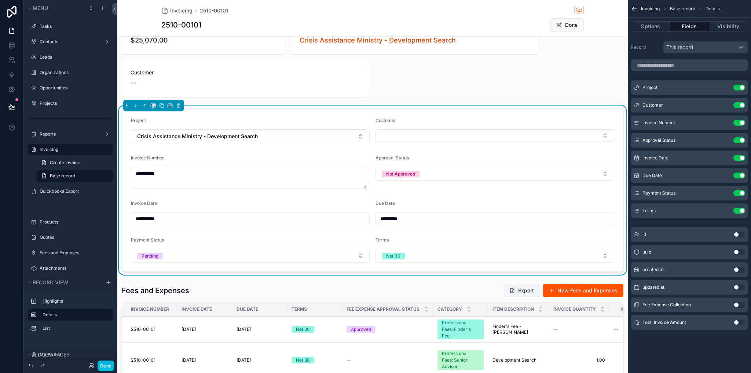
click at [378, 232] on form "**********" at bounding box center [372, 190] width 501 height 163
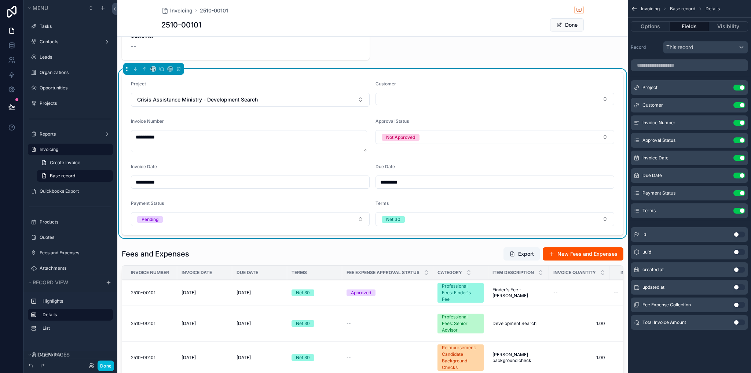
scroll to position [147, 0]
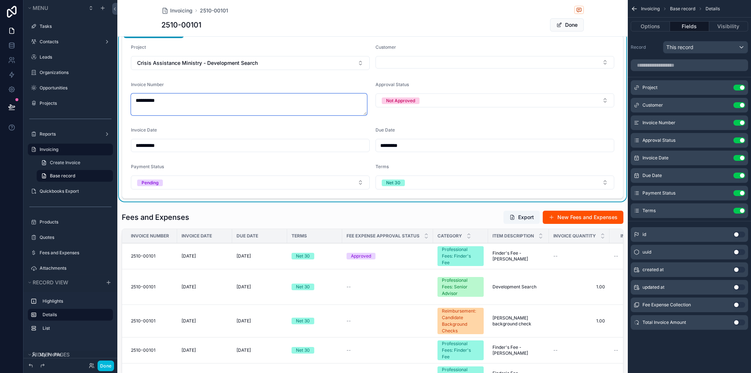
drag, startPoint x: 194, startPoint y: 100, endPoint x: 134, endPoint y: 102, distance: 60.2
click at [134, 102] on textarea "**********" at bounding box center [249, 105] width 236 height 22
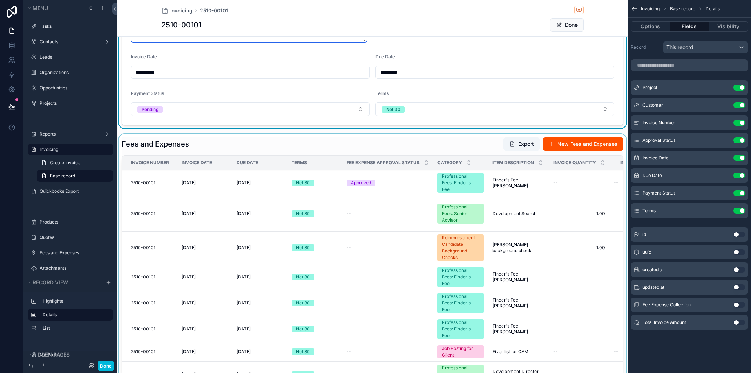
scroll to position [183, 0]
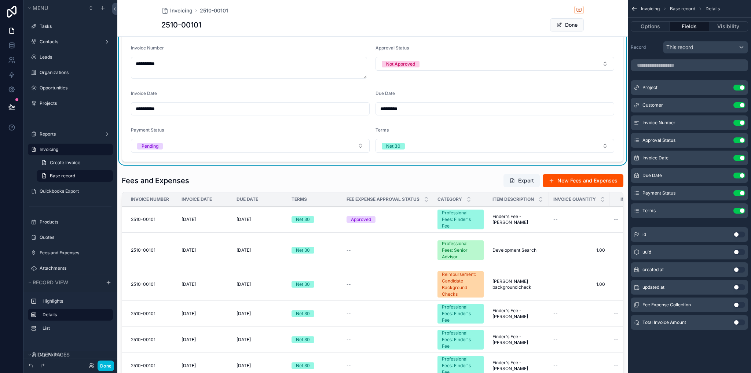
click at [198, 104] on input "**********" at bounding box center [250, 109] width 238 height 10
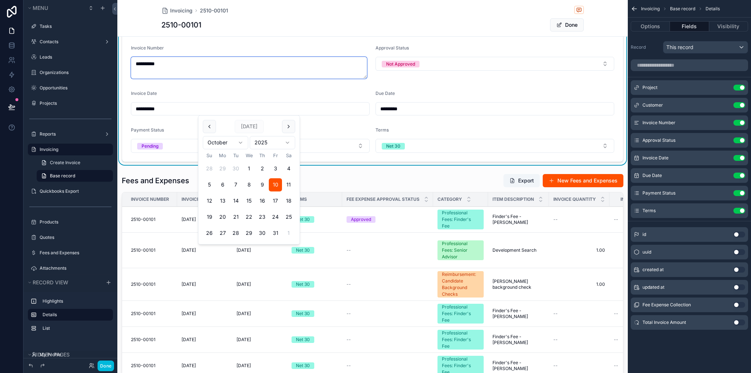
click at [168, 66] on textarea "**********" at bounding box center [249, 68] width 236 height 22
type textarea "**********"
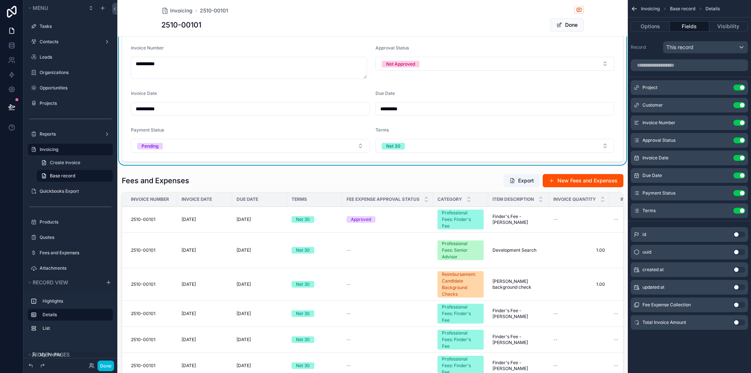
click at [237, 96] on div "Invoice Date" at bounding box center [250, 95] width 239 height 9
click at [449, 116] on form "**********" at bounding box center [372, 80] width 501 height 163
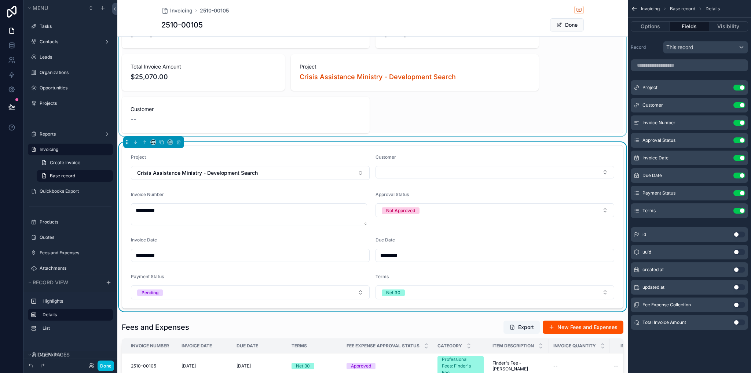
click at [507, 111] on div "scrollable content" at bounding box center [372, 73] width 510 height 128
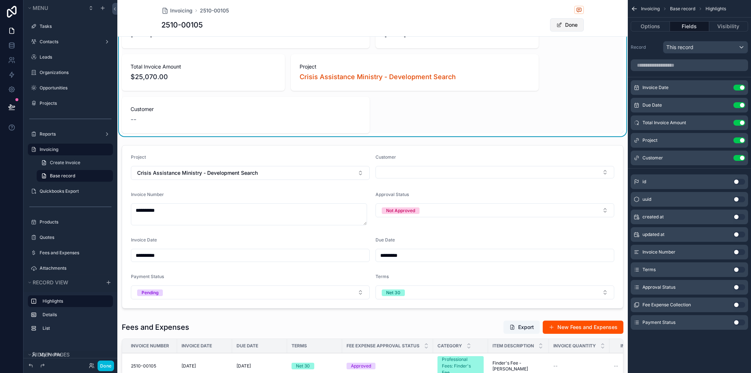
click at [560, 25] on button "Done" at bounding box center [567, 24] width 34 height 13
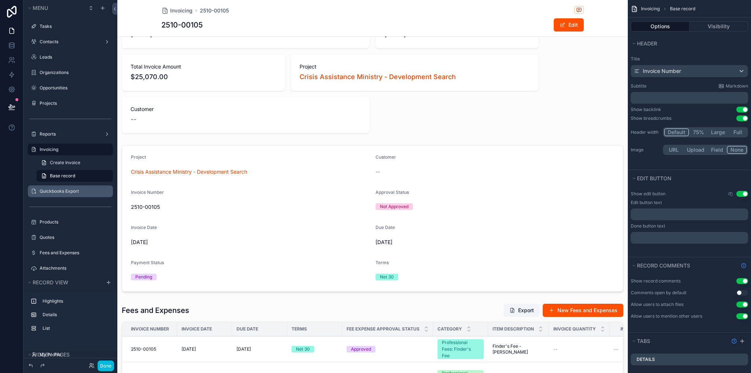
click at [66, 192] on label "Quickbooks Export" at bounding box center [74, 191] width 69 height 6
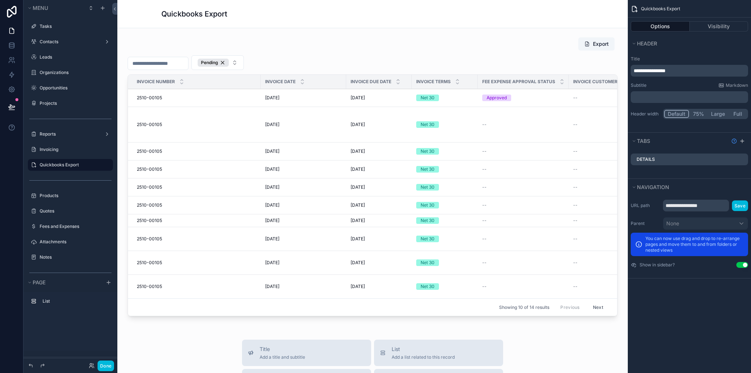
click at [109, 367] on button "Done" at bounding box center [106, 366] width 17 height 11
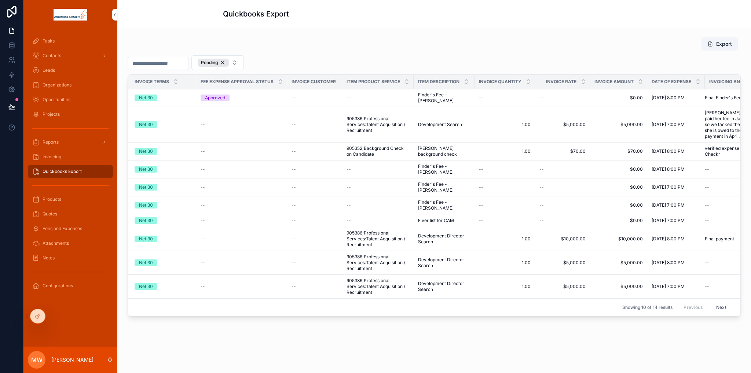
scroll to position [0, 313]
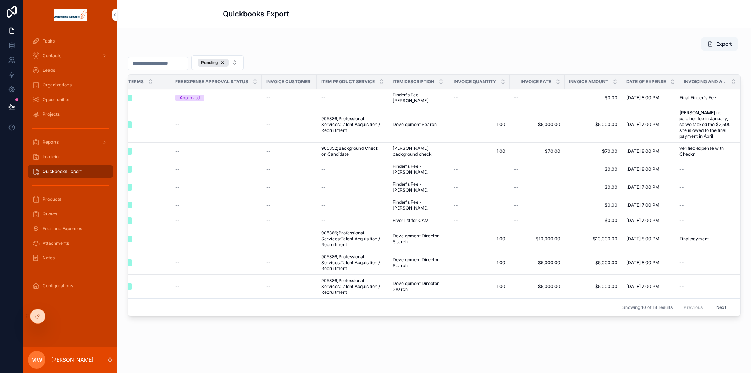
click at [69, 229] on span "Fees and Expenses" at bounding box center [63, 229] width 40 height 6
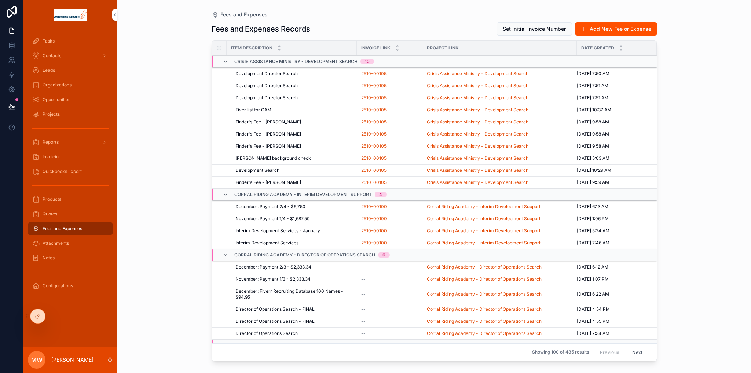
click at [56, 171] on span "Quickbooks Export" at bounding box center [62, 172] width 39 height 6
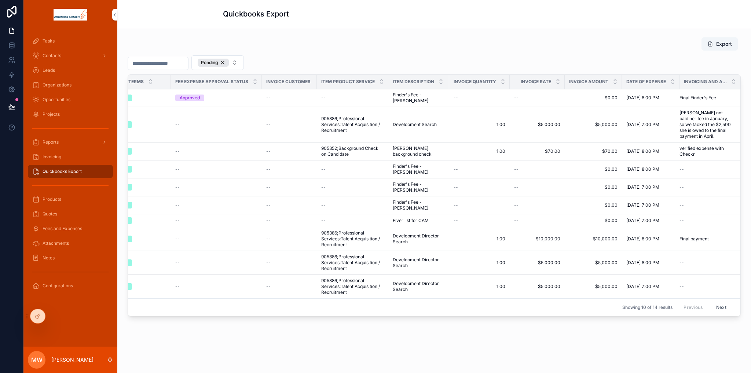
scroll to position [0, 313]
click at [15, 45] on icon at bounding box center [11, 45] width 7 height 7
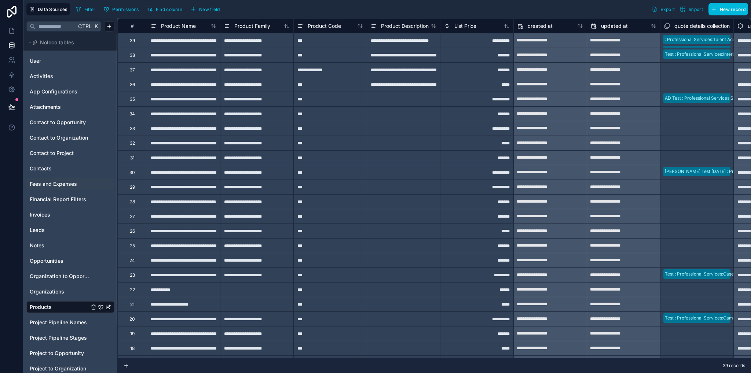
click at [60, 185] on span "Fees and Expenses" at bounding box center [53, 183] width 47 height 7
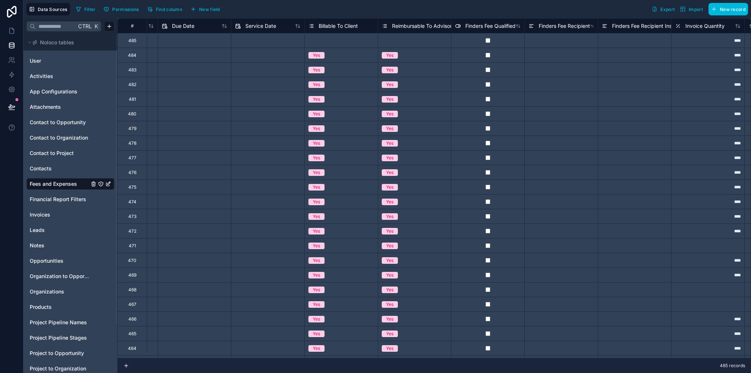
scroll to position [0, 1814]
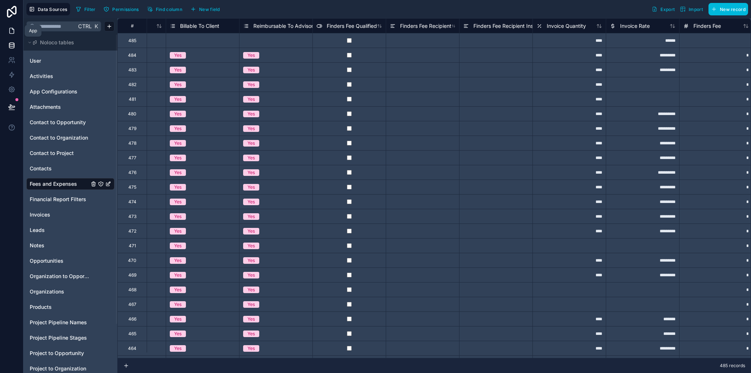
click at [9, 32] on icon at bounding box center [11, 30] width 7 height 7
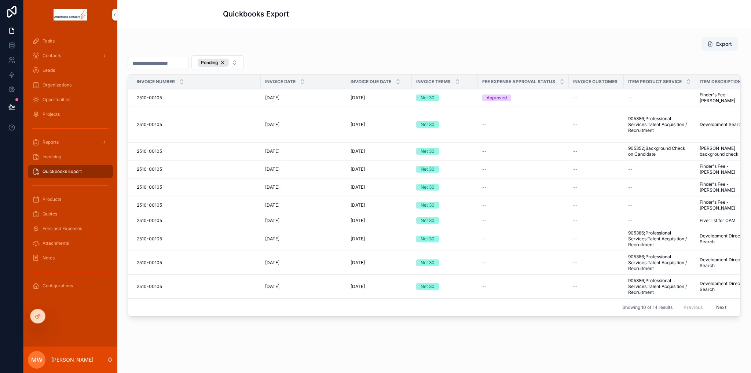
drag, startPoint x: 59, startPoint y: 110, endPoint x: 65, endPoint y: 127, distance: 17.0
click at [59, 110] on div "Projects" at bounding box center [70, 115] width 76 height 12
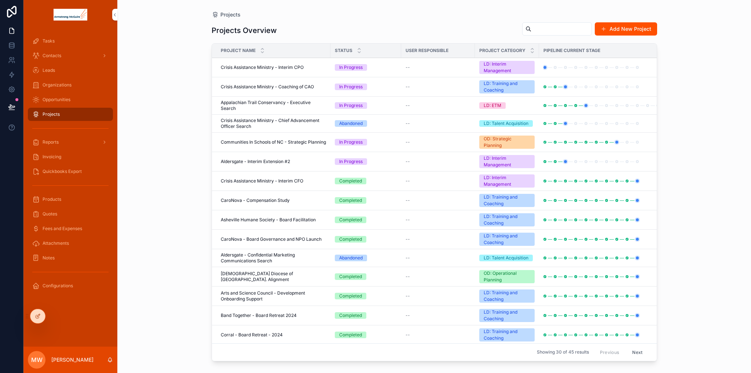
click at [242, 65] on span "Crisis Assistance Ministry - Interim CPO" at bounding box center [262, 68] width 83 height 6
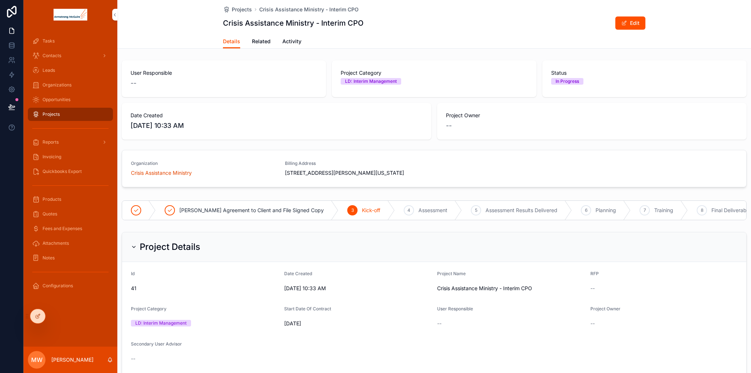
click at [265, 42] on span "Related" at bounding box center [261, 41] width 19 height 7
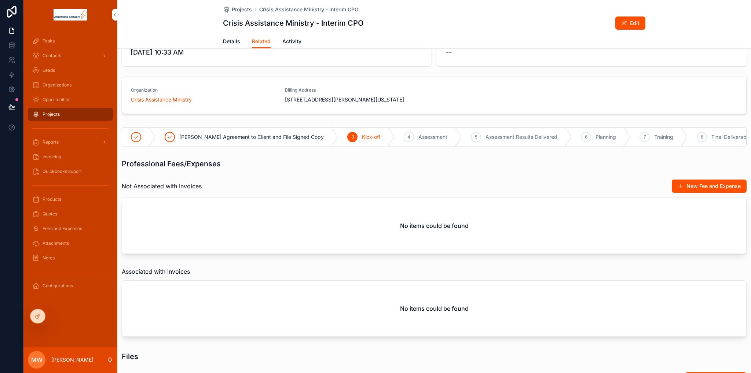
scroll to position [147, 0]
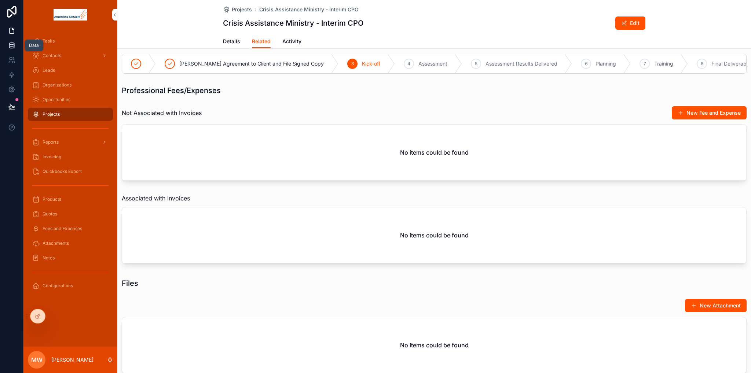
click at [9, 47] on icon at bounding box center [11, 46] width 5 height 3
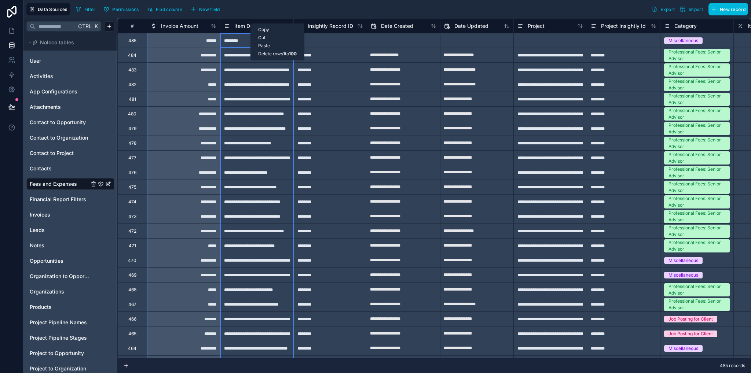
click at [238, 25] on span "Item Description" at bounding box center [253, 25] width 39 height 7
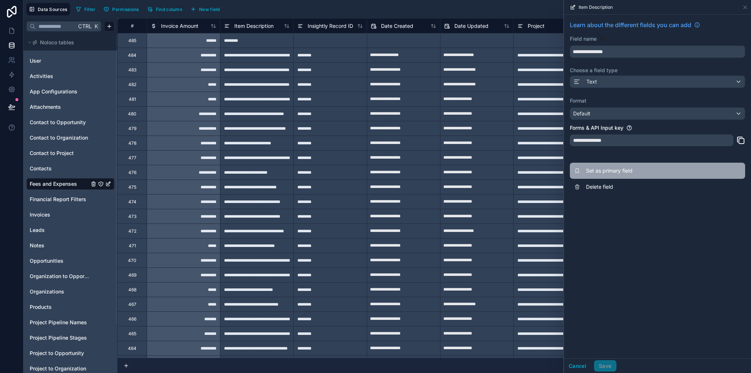
click at [601, 171] on span "Set as primary field" at bounding box center [639, 170] width 106 height 7
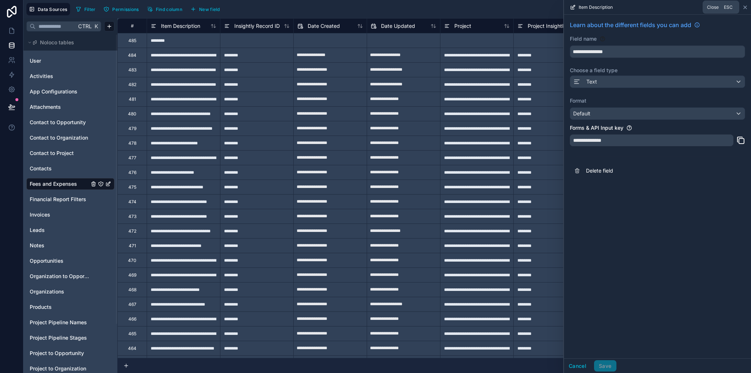
click at [744, 6] on icon at bounding box center [745, 7] width 6 height 6
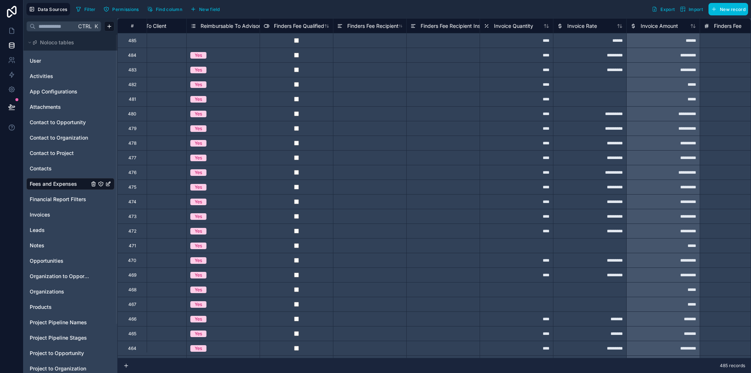
scroll to position [0, 1771]
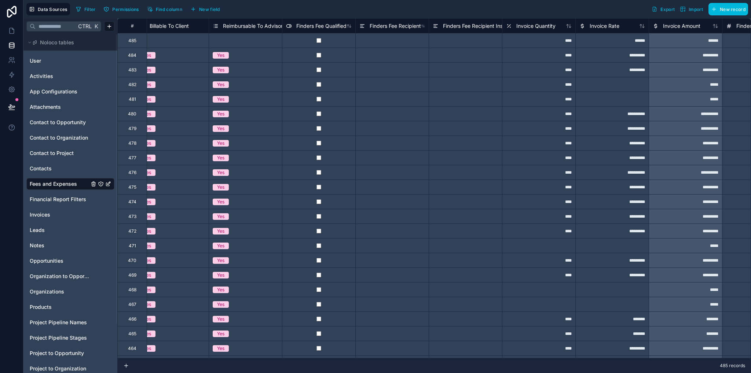
click at [174, 10] on span "Find column" at bounding box center [169, 10] width 26 height 6
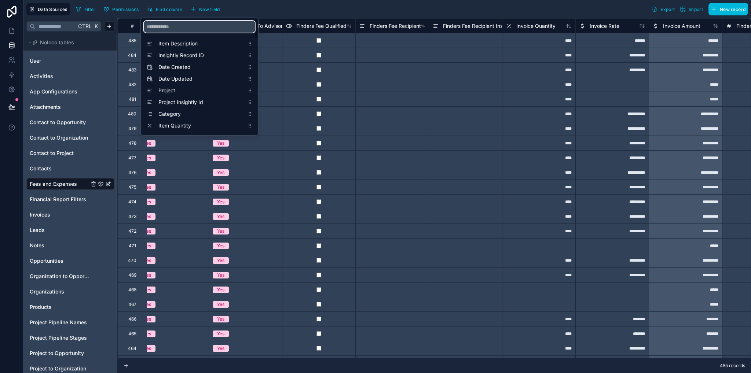
click at [178, 27] on input "scrollable content" at bounding box center [199, 27] width 111 height 12
type input "****"
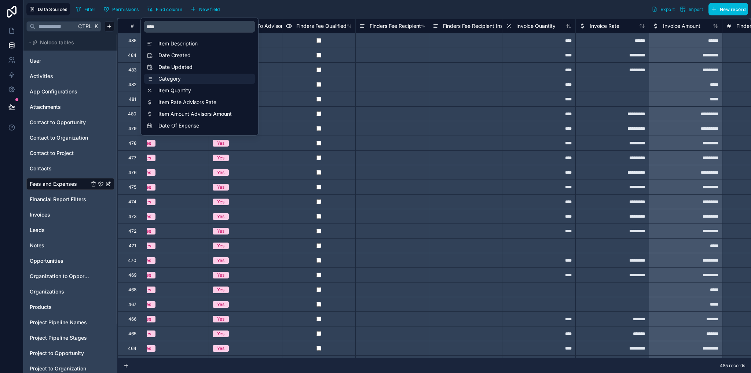
click at [167, 80] on span "Category" at bounding box center [201, 78] width 86 height 7
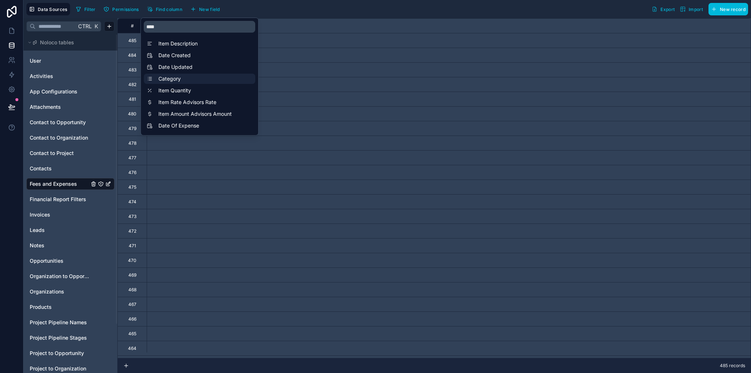
scroll to position [0, 440]
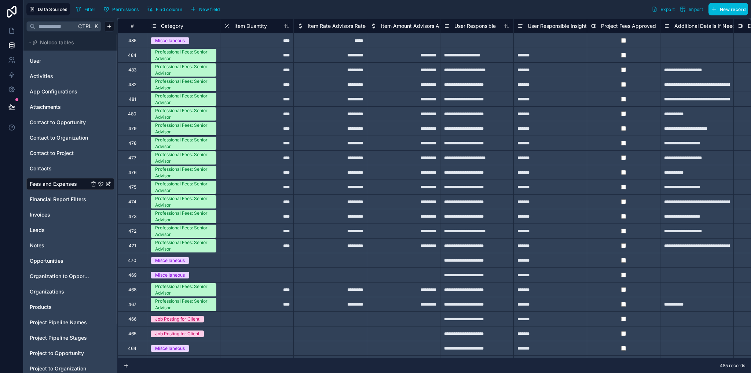
click at [308, 4] on div "Filter Permissions Find column New field Export Import New record" at bounding box center [410, 9] width 675 height 12
click at [168, 26] on span "Category" at bounding box center [172, 25] width 22 height 7
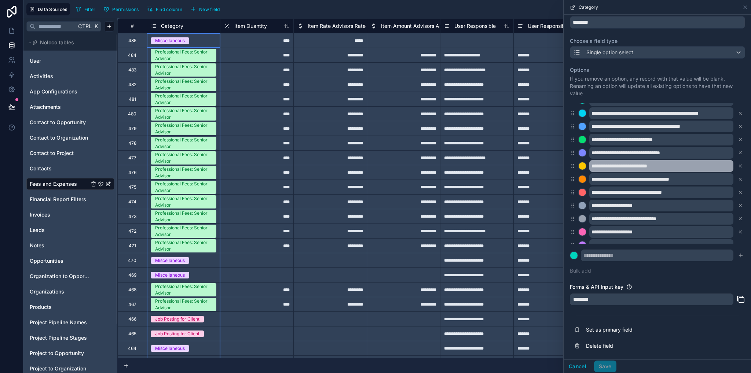
scroll to position [45, 0]
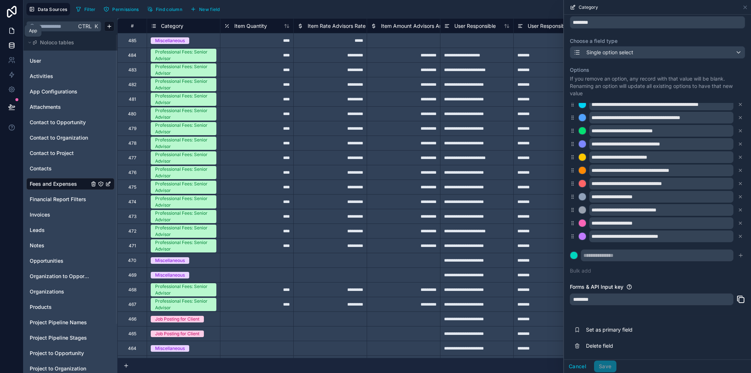
click at [11, 30] on icon at bounding box center [11, 30] width 7 height 7
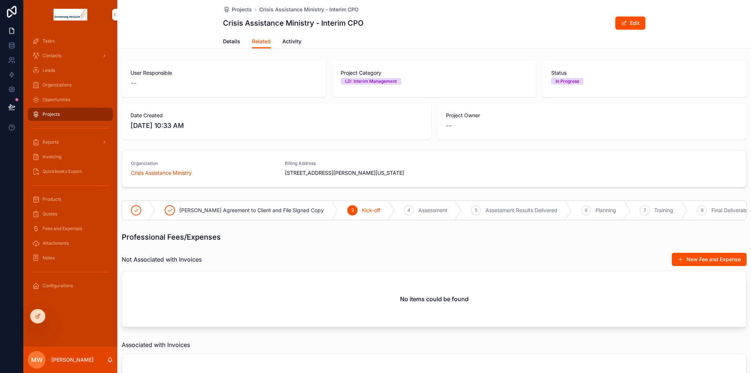
scroll to position [147, 0]
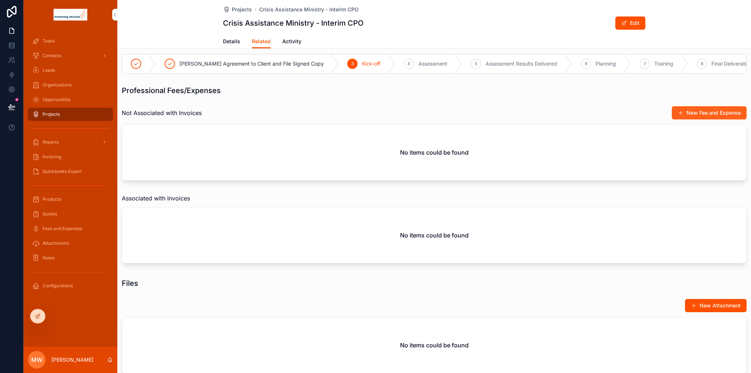
click at [698, 119] on button "New Fee and Expense" at bounding box center [709, 112] width 75 height 13
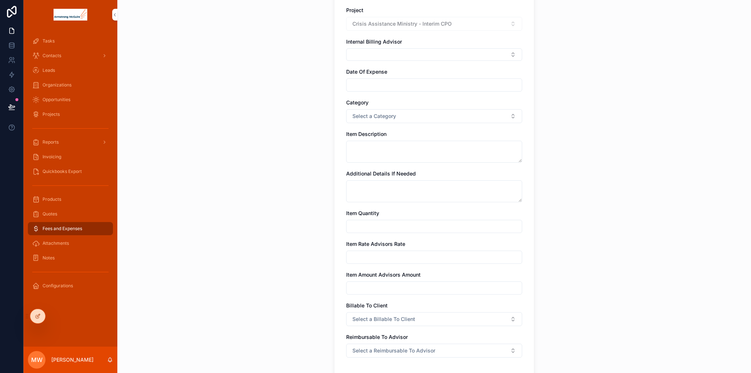
scroll to position [147, 0]
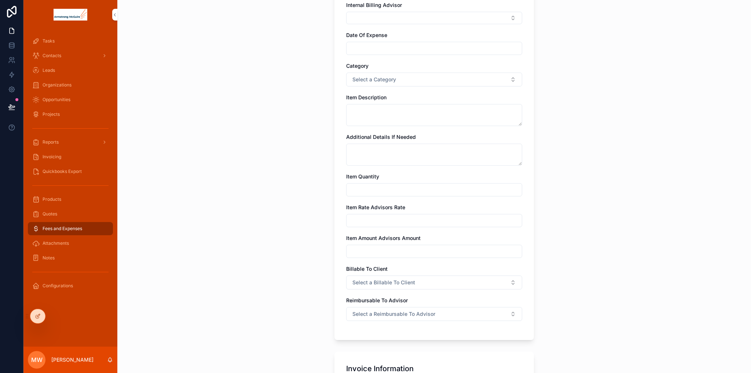
click at [370, 188] on input "scrollable content" at bounding box center [434, 190] width 175 height 10
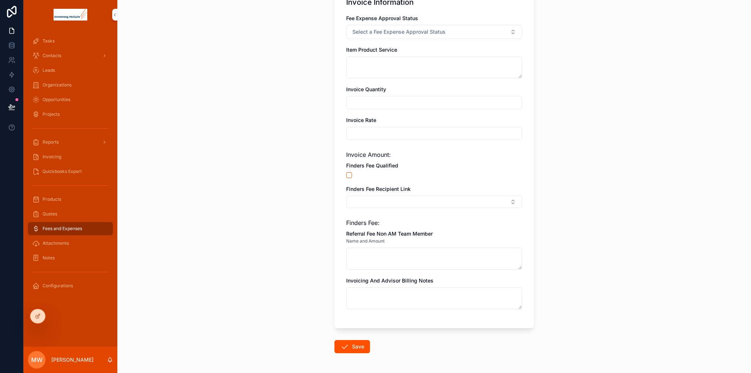
scroll to position [477, 0]
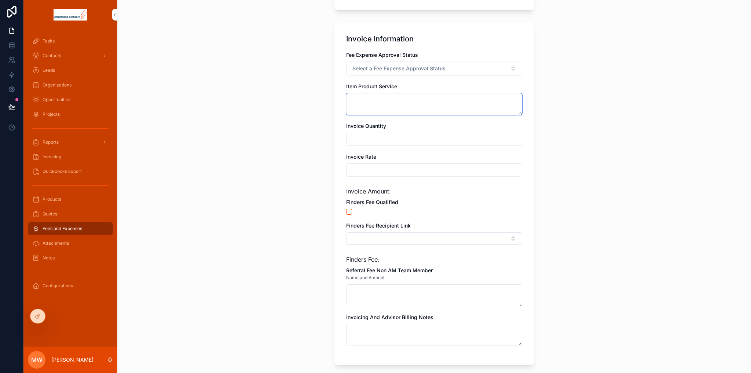
click at [375, 105] on textarea "scrollable content" at bounding box center [434, 104] width 176 height 22
click at [368, 135] on input "scrollable content" at bounding box center [434, 139] width 175 height 10
click at [367, 169] on input "scrollable content" at bounding box center [434, 170] width 175 height 10
click at [362, 139] on input "scrollable content" at bounding box center [434, 139] width 175 height 10
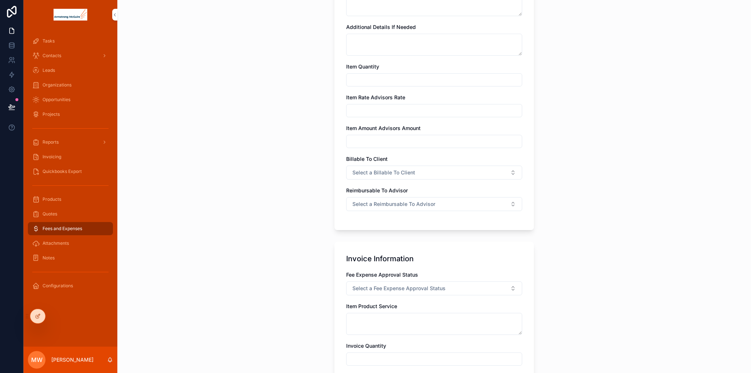
scroll to position [147, 0]
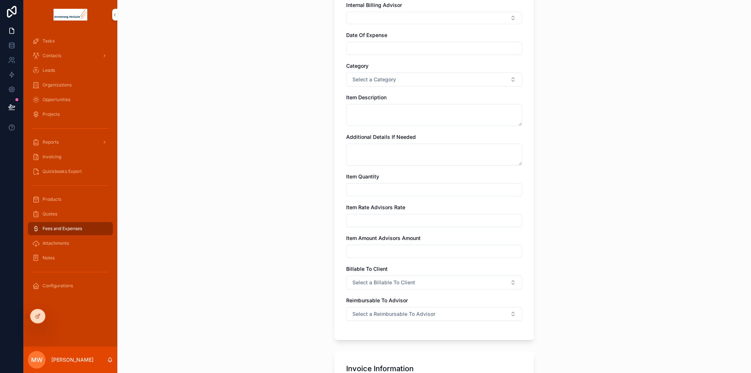
click at [353, 188] on input "scrollable content" at bounding box center [434, 190] width 175 height 10
click at [369, 223] on input "scrollable content" at bounding box center [434, 221] width 175 height 10
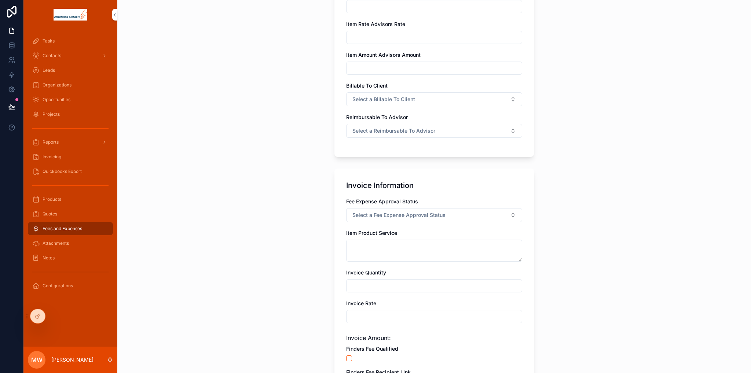
scroll to position [403, 0]
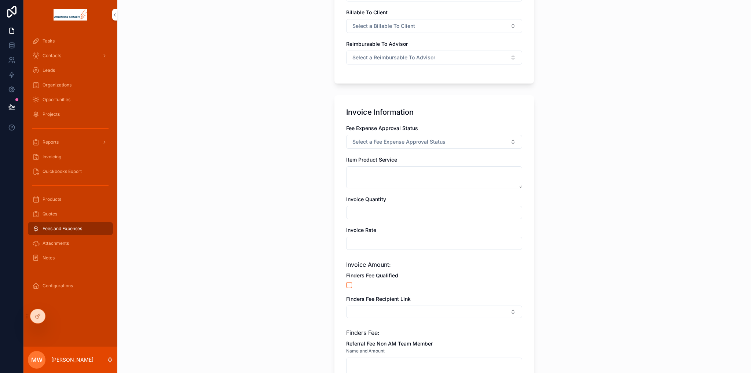
click at [371, 241] on input "scrollable content" at bounding box center [434, 243] width 175 height 10
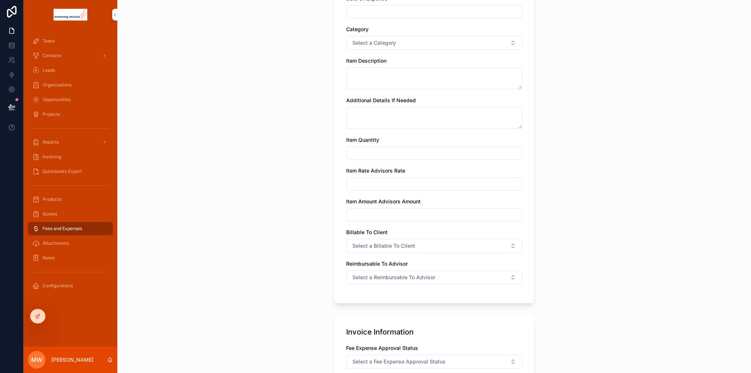
scroll to position [330, 0]
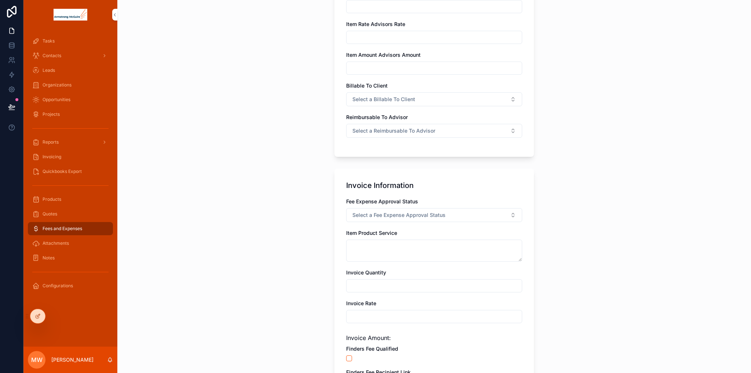
click at [49, 116] on span "Projects" at bounding box center [51, 114] width 17 height 6
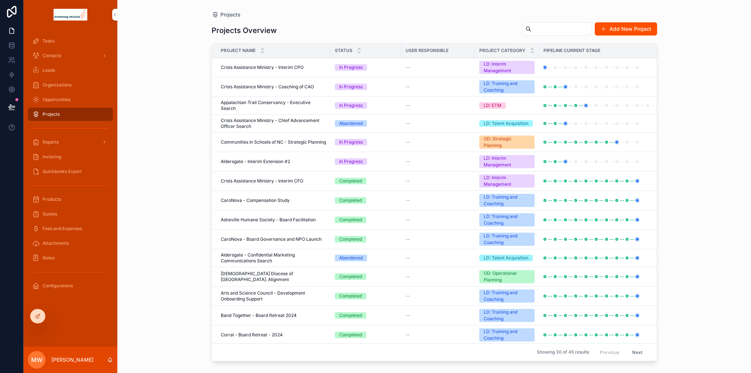
click at [253, 68] on span "Crisis Assistance Ministry - Interim CPO" at bounding box center [262, 68] width 83 height 6
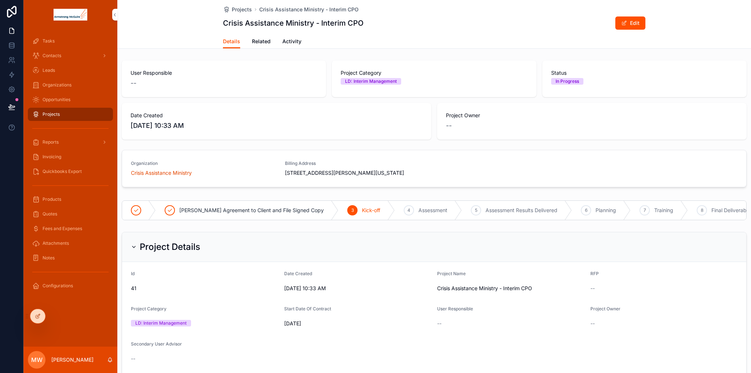
click at [254, 41] on span "Related" at bounding box center [261, 41] width 19 height 7
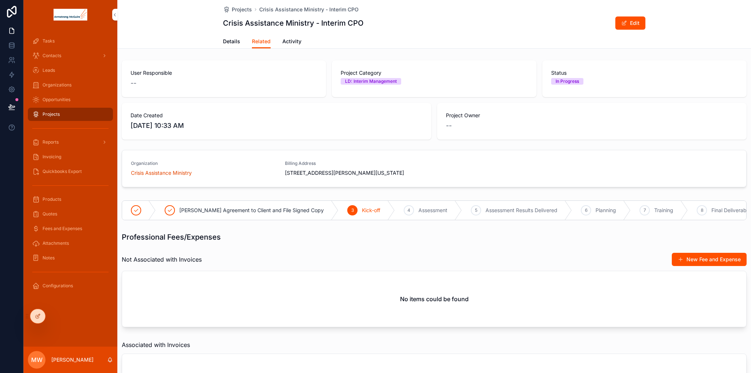
scroll to position [110, 0]
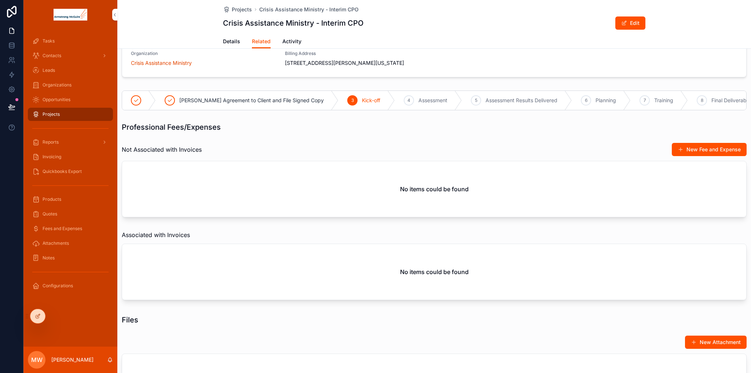
click at [65, 228] on span "Fees and Expenses" at bounding box center [63, 229] width 40 height 6
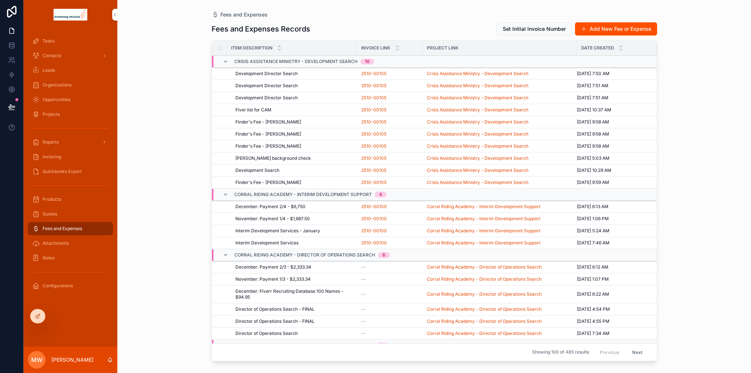
click at [52, 113] on span "Projects" at bounding box center [51, 114] width 17 height 6
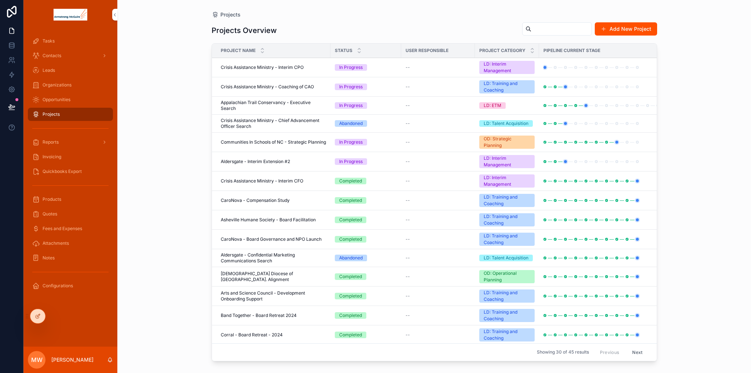
click at [279, 67] on span "Crisis Assistance Ministry - Interim CPO" at bounding box center [262, 68] width 83 height 6
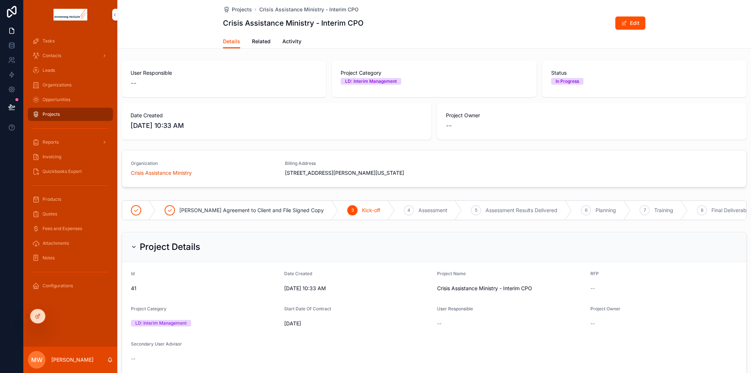
click at [257, 40] on span "Related" at bounding box center [261, 41] width 19 height 7
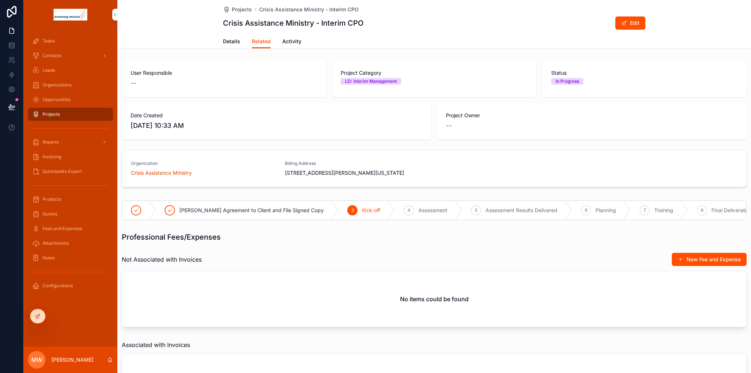
scroll to position [110, 0]
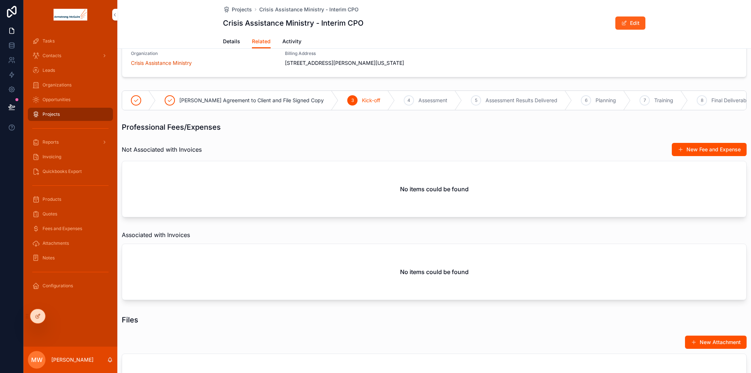
click at [624, 25] on span "scrollable content" at bounding box center [624, 23] width 6 height 6
click at [624, 25] on button "Done" at bounding box center [629, 23] width 34 height 13
click at [703, 152] on button "New Fee and Expense" at bounding box center [709, 149] width 75 height 13
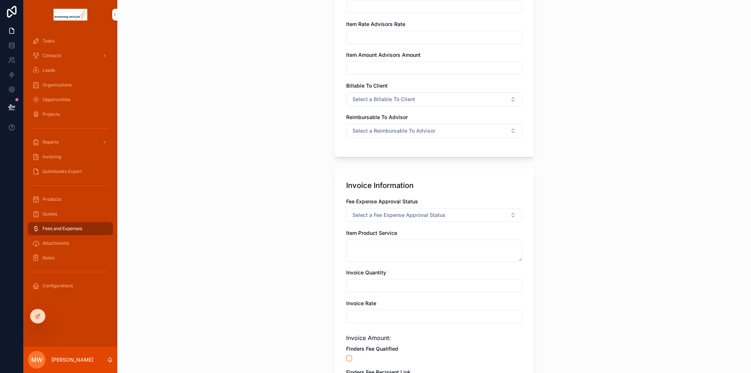
scroll to position [220, 0]
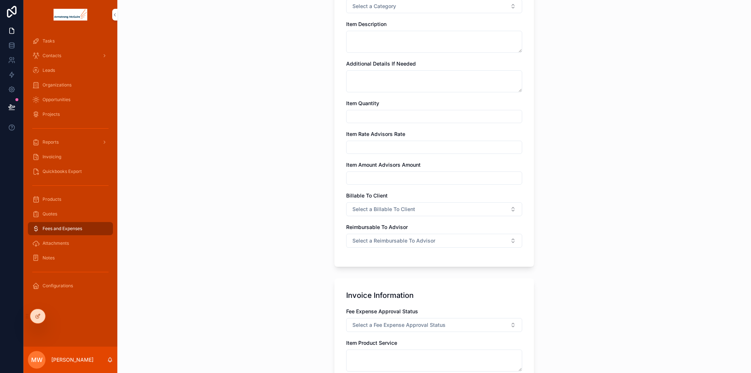
click at [47, 113] on span "Projects" at bounding box center [51, 114] width 17 height 6
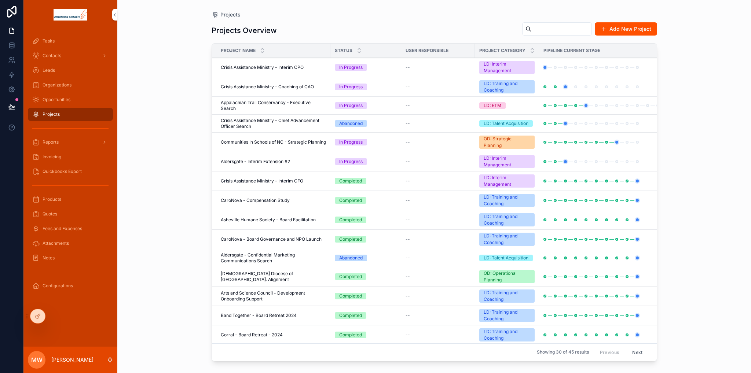
click at [266, 65] on span "Crisis Assistance Ministry - Interim CPO" at bounding box center [262, 68] width 83 height 6
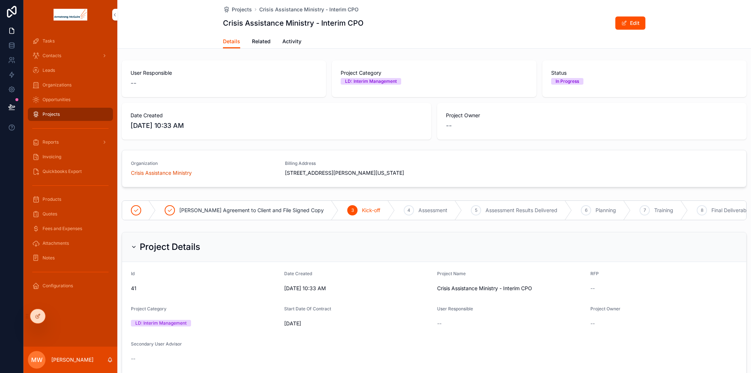
click at [264, 41] on span "Related" at bounding box center [261, 41] width 19 height 7
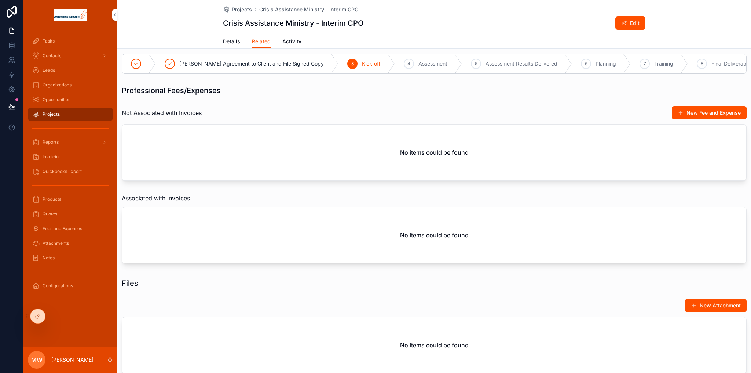
scroll to position [183, 0]
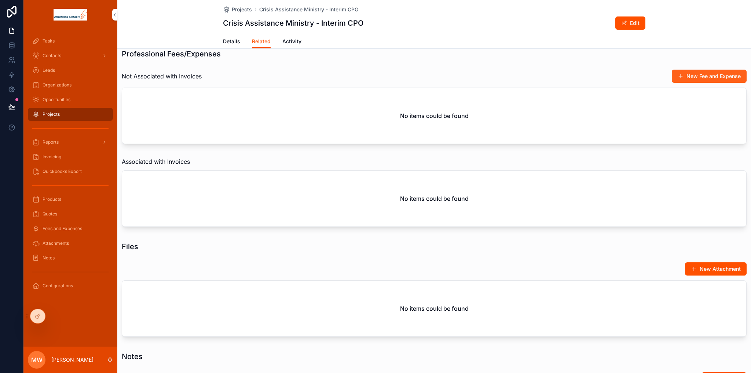
click at [708, 82] on button "New Fee and Expense" at bounding box center [709, 76] width 75 height 13
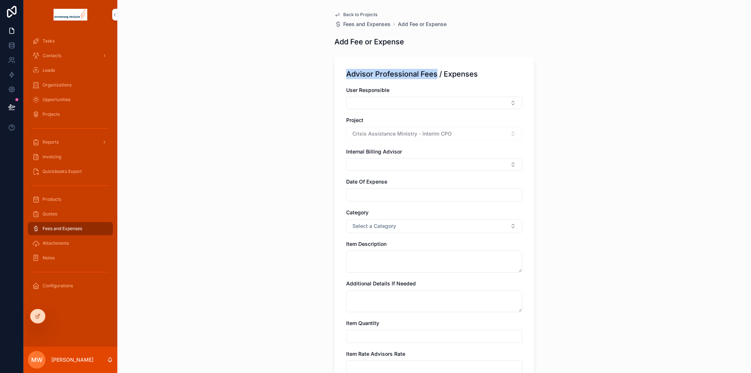
drag, startPoint x: 344, startPoint y: 74, endPoint x: 435, endPoint y: 74, distance: 91.3
click at [435, 74] on div "Advisor Professional Fees / Expenses User Responsible Project Crisis Assistance…" at bounding box center [433, 272] width 199 height 430
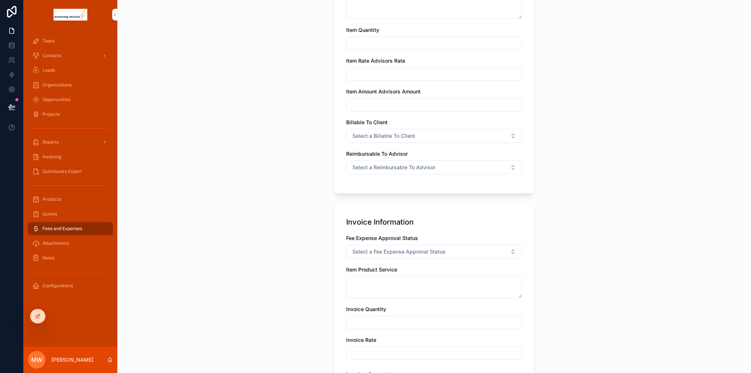
scroll to position [367, 0]
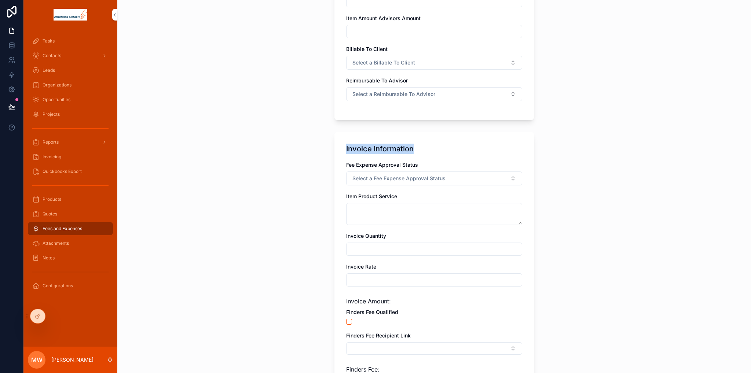
drag, startPoint x: 358, startPoint y: 149, endPoint x: 427, endPoint y: 149, distance: 69.3
click at [427, 149] on div "Invoice Information" at bounding box center [434, 149] width 176 height 10
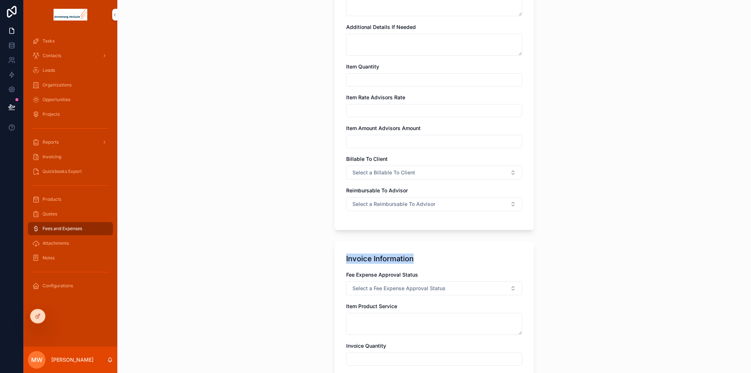
scroll to position [110, 0]
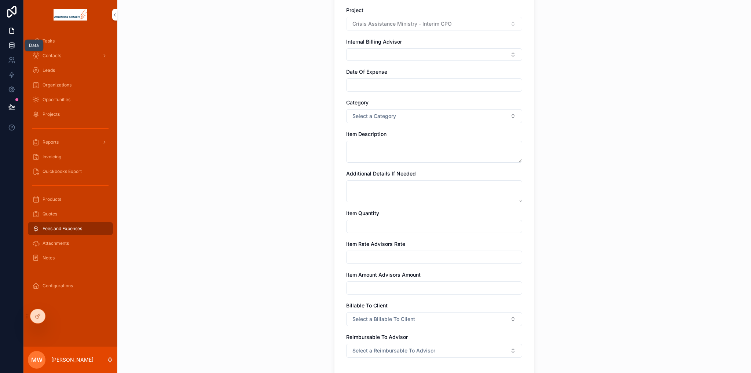
click at [12, 46] on icon at bounding box center [11, 45] width 5 height 3
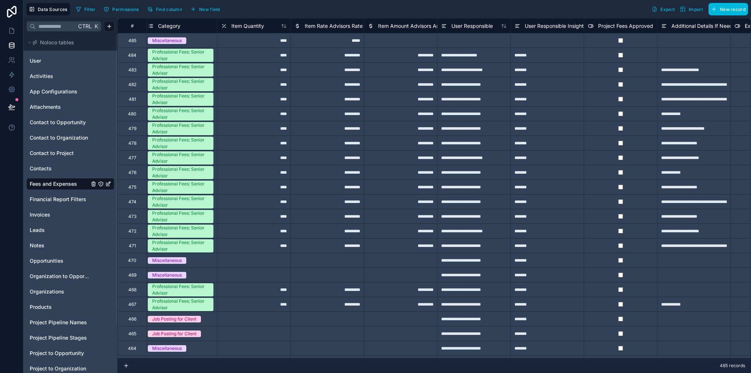
scroll to position [0, 440]
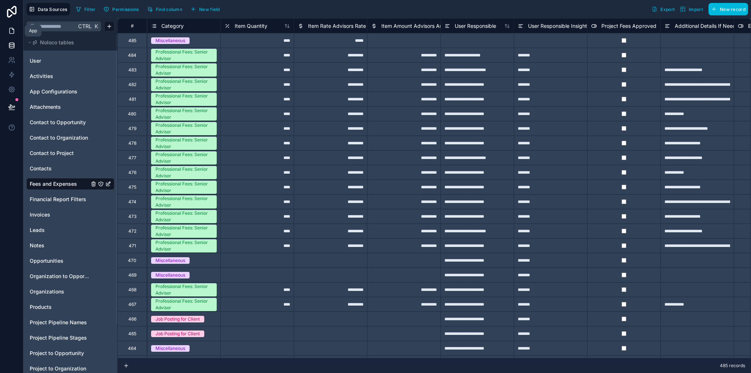
click at [10, 33] on icon at bounding box center [11, 30] width 7 height 7
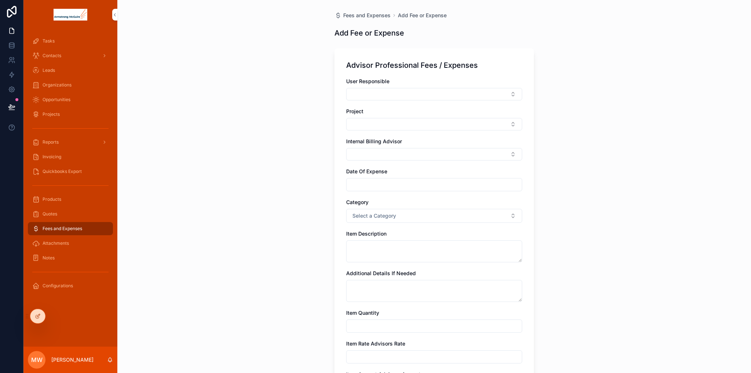
scroll to position [110, 0]
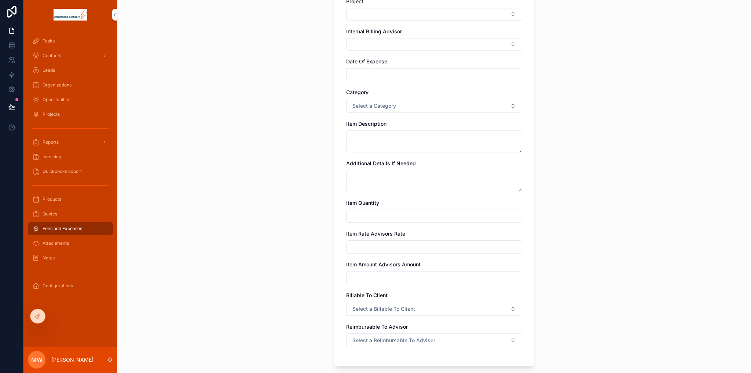
click at [56, 230] on span "Fees and Expenses" at bounding box center [63, 229] width 40 height 6
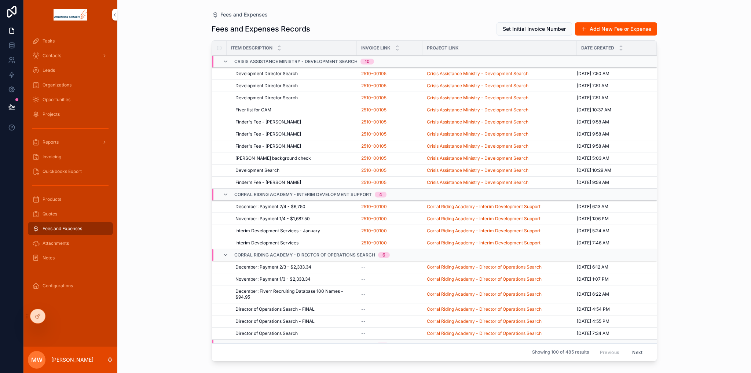
click at [56, 165] on link "Quickbooks Export" at bounding box center [70, 171] width 85 height 13
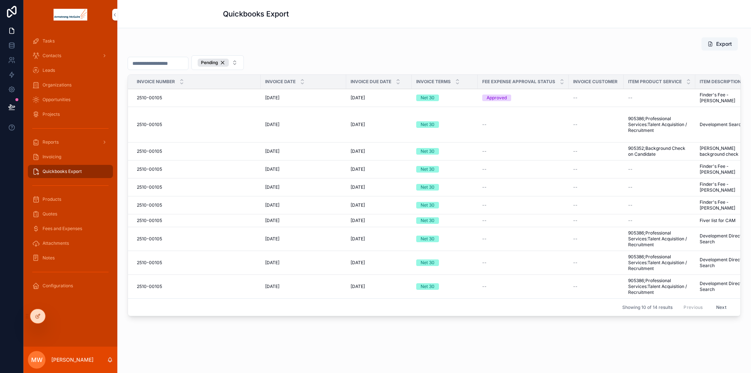
click at [51, 156] on span "Invoicing" at bounding box center [52, 157] width 19 height 6
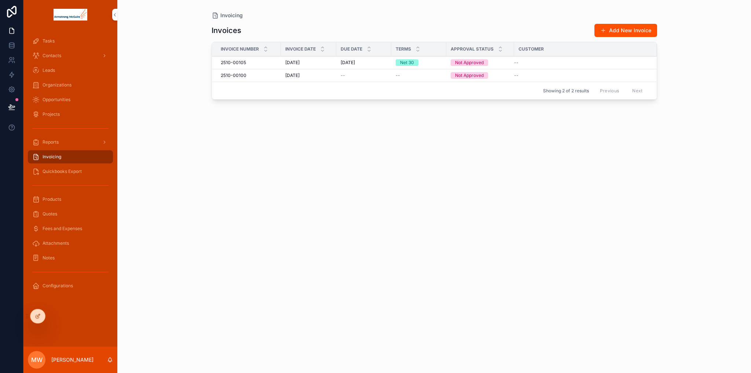
click at [246, 65] on div "2510-00105 2510-00105" at bounding box center [249, 63] width 56 height 6
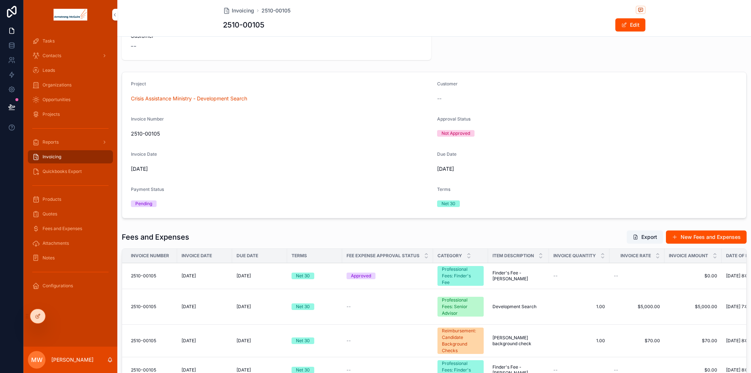
scroll to position [220, 0]
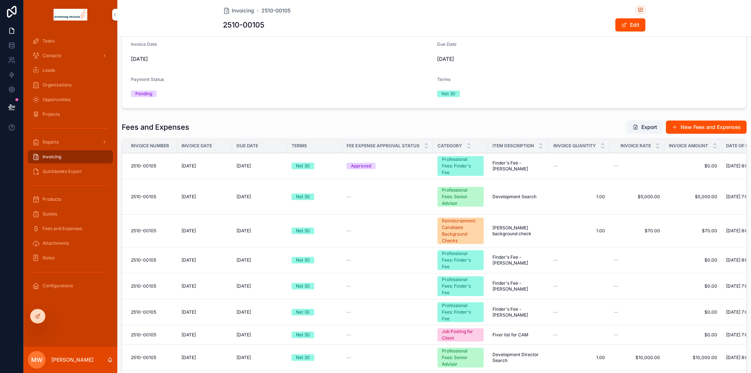
click at [64, 228] on span "Fees and Expenses" at bounding box center [63, 229] width 40 height 6
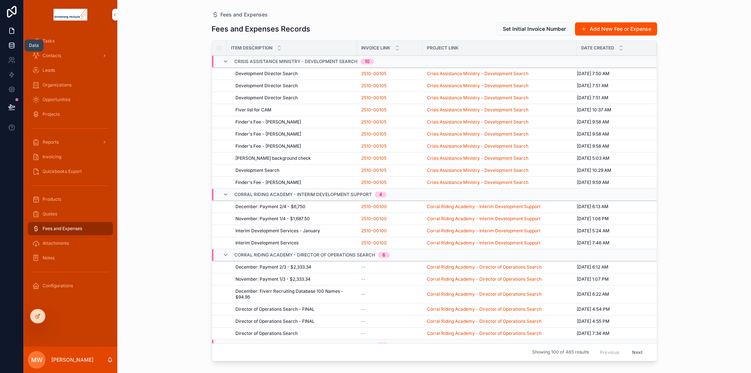
click at [9, 48] on icon at bounding box center [11, 45] width 7 height 7
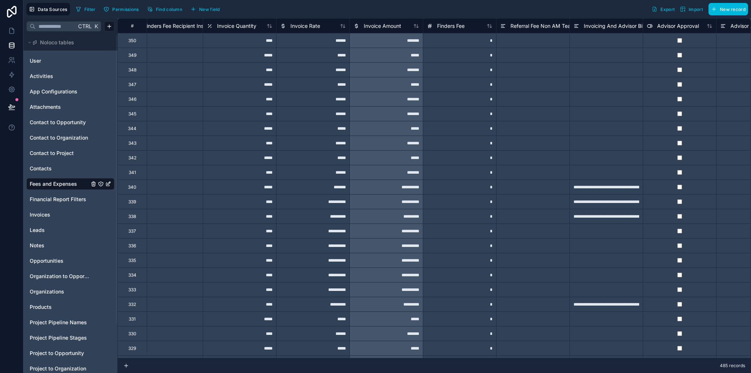
scroll to position [2200, 2071]
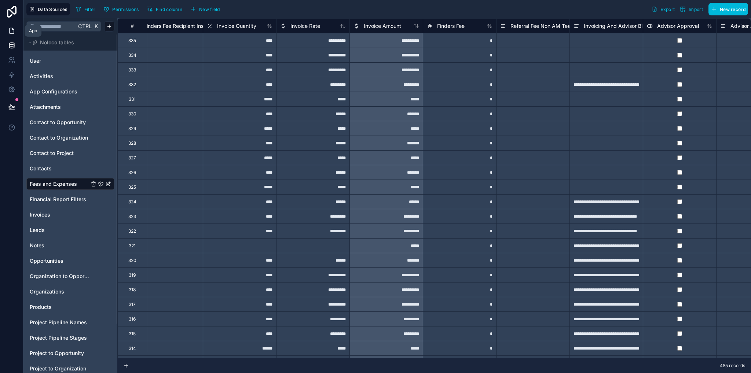
click at [9, 33] on icon at bounding box center [11, 30] width 7 height 7
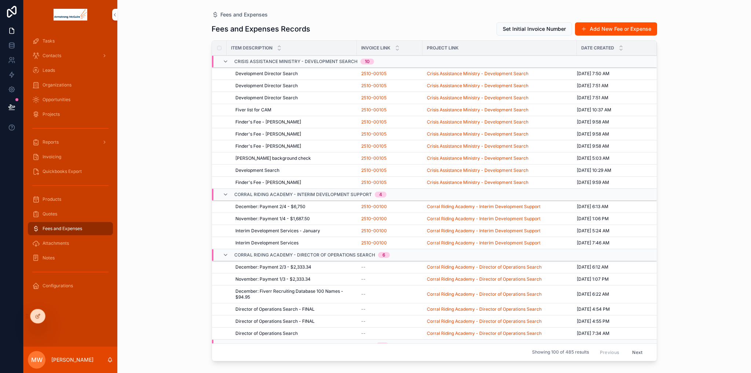
scroll to position [110, 0]
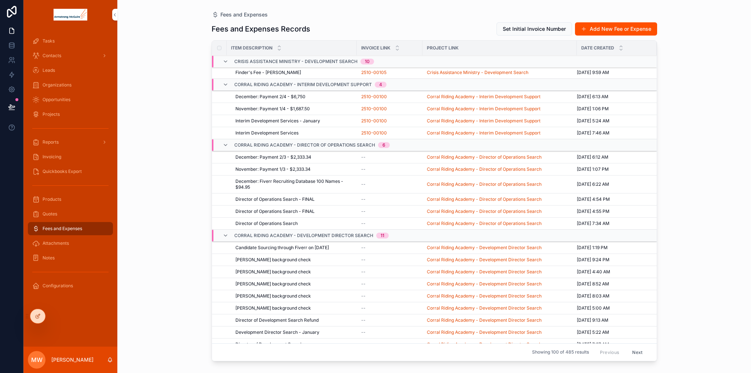
click at [284, 181] on span "December: Fiverr Recruiting Database 100 Names - $94.95" at bounding box center [293, 185] width 117 height 12
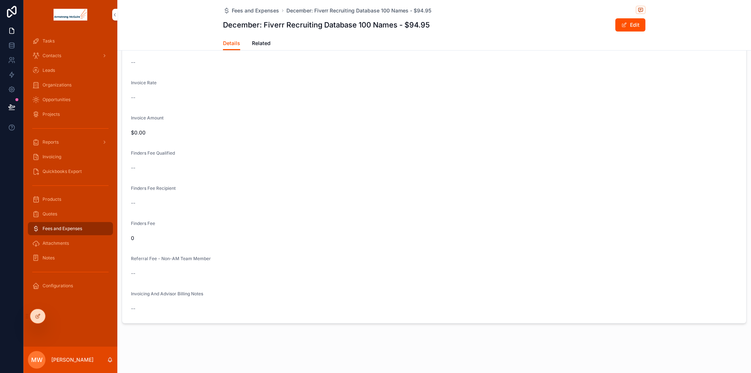
scroll to position [642, 0]
drag, startPoint x: 137, startPoint y: 171, endPoint x: 145, endPoint y: 171, distance: 8.1
click at [145, 171] on div "--" at bounding box center [434, 170] width 607 height 7
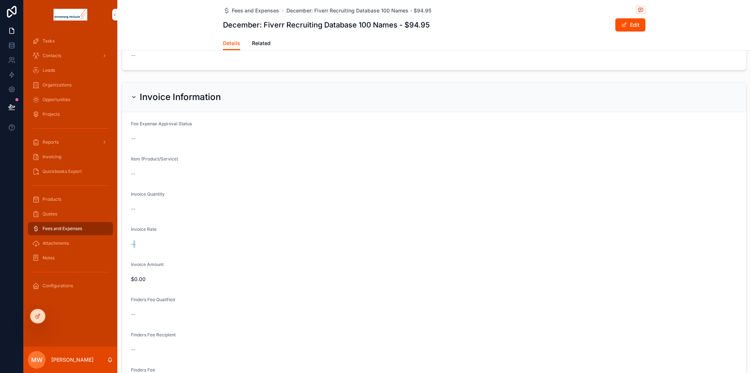
scroll to position [679, 0]
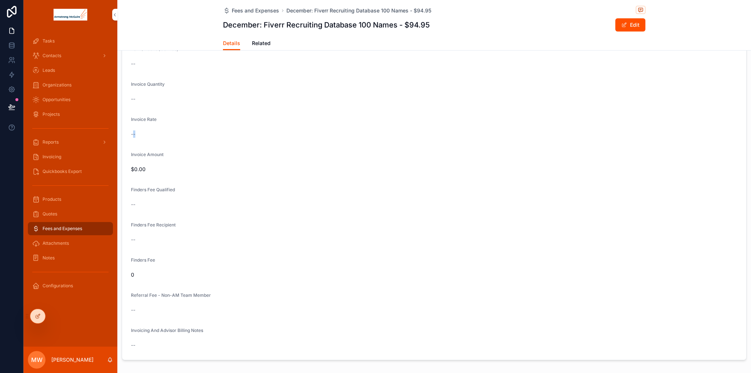
click at [144, 133] on div "--" at bounding box center [434, 134] width 607 height 7
drag, startPoint x: 137, startPoint y: 133, endPoint x: 125, endPoint y: 134, distance: 11.8
click at [125, 134] on form "Fee Expense Approval Status -- Item (Product/Service) -- Invoice Quantity -- In…" at bounding box center [434, 181] width 624 height 358
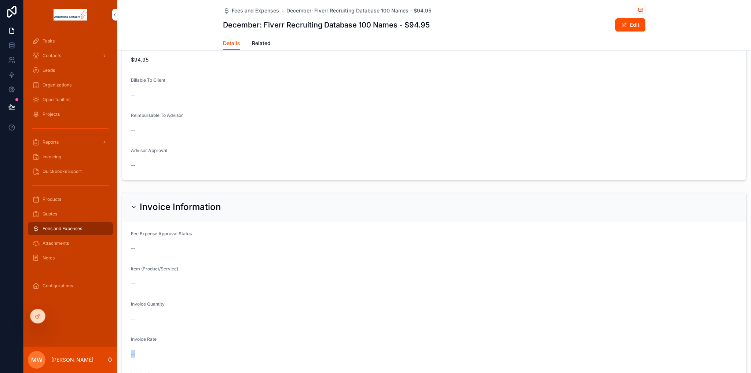
scroll to position [312, 0]
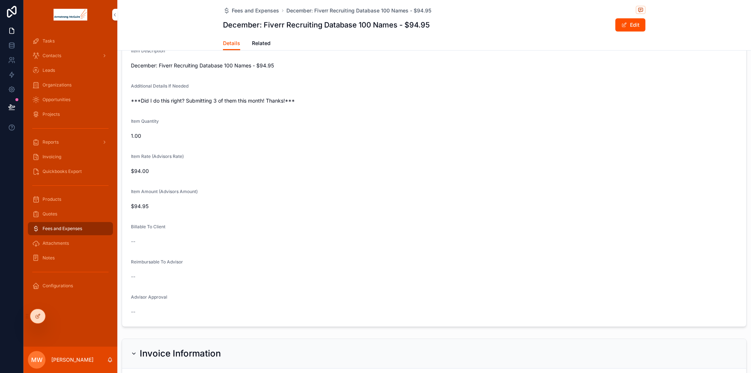
click at [51, 230] on span "Fees and Expenses" at bounding box center [63, 229] width 40 height 6
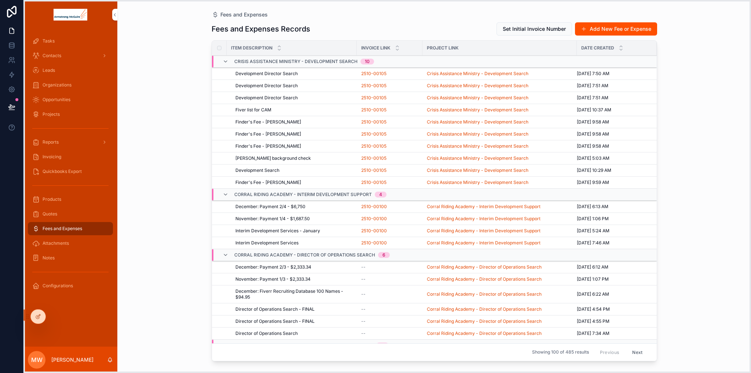
click at [28, 318] on icon at bounding box center [28, 317] width 6 height 6
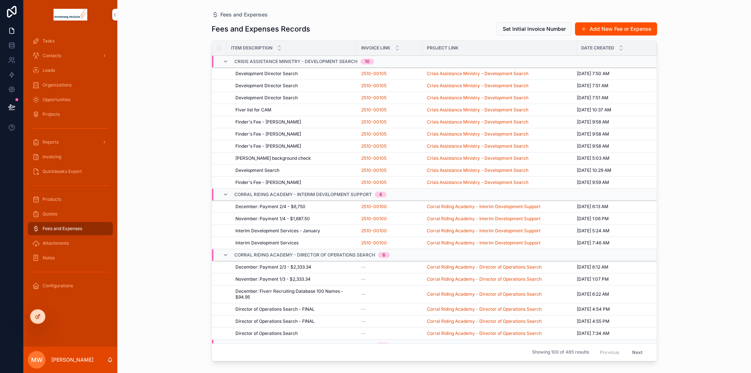
click at [35, 318] on icon at bounding box center [38, 317] width 6 height 6
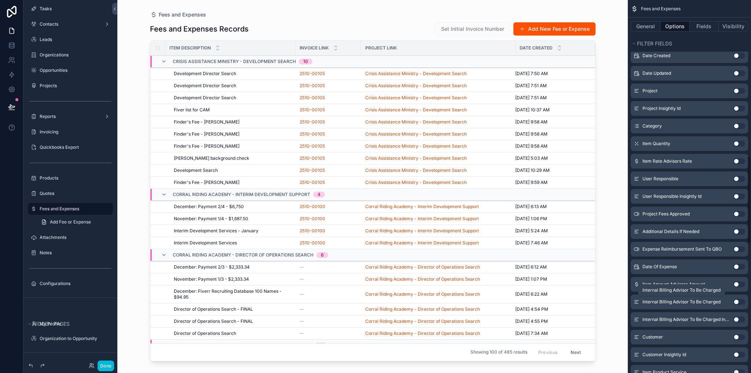
scroll to position [477, 0]
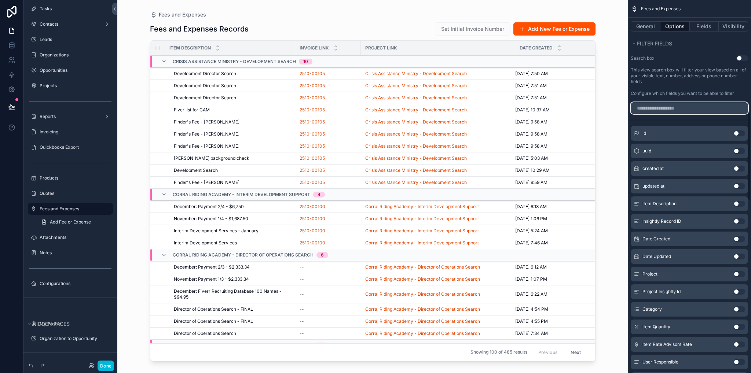
click at [662, 109] on input "scrollable content" at bounding box center [689, 108] width 117 height 12
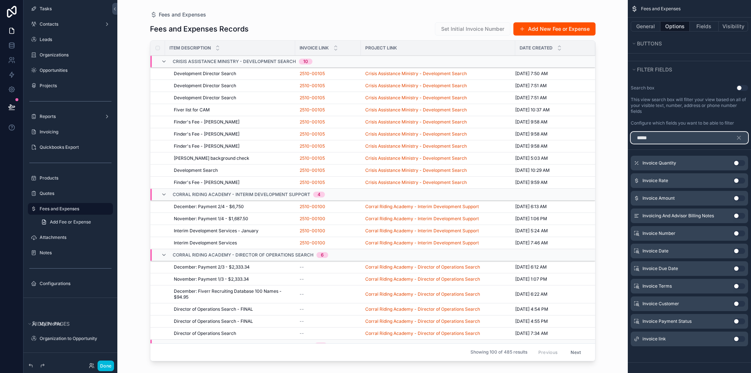
type input "*****"
click at [739, 180] on button "Use setting" at bounding box center [739, 181] width 12 height 6
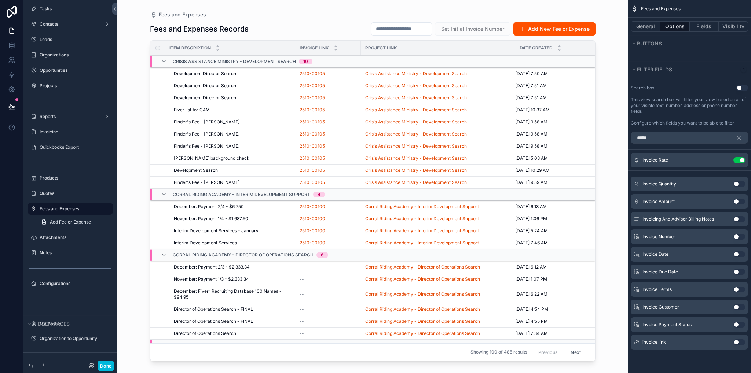
click at [0, 0] on icon "scrollable content" at bounding box center [0, 0] width 0 height 0
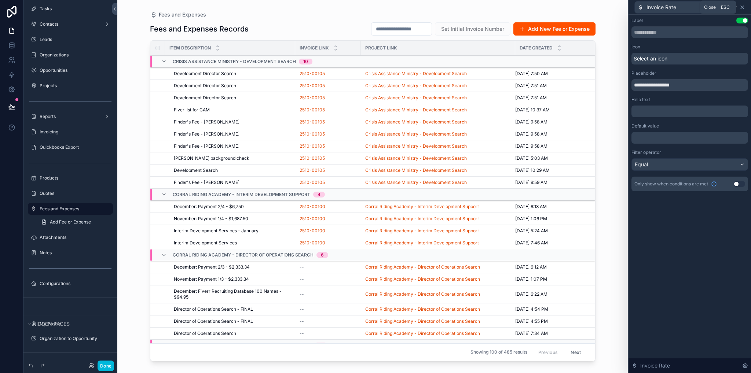
click at [744, 7] on icon at bounding box center [742, 7] width 6 height 6
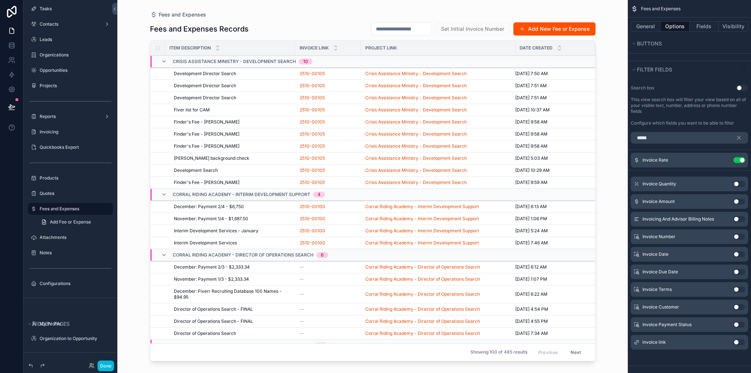
click at [738, 158] on button "Use setting" at bounding box center [739, 160] width 12 height 6
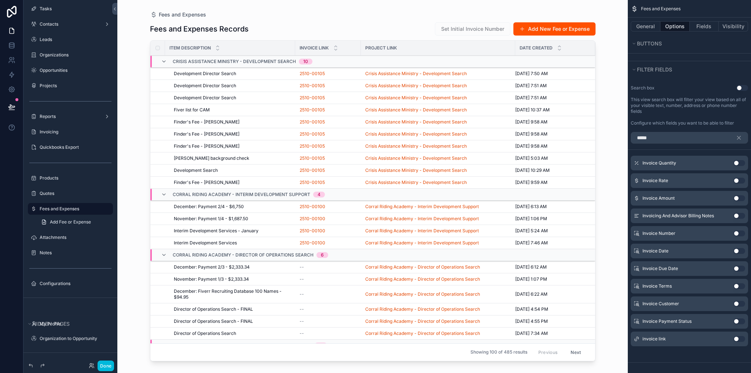
click at [259, 19] on div "scrollable content" at bounding box center [372, 182] width 469 height 364
click at [246, 229] on span "Interim Development Services - January" at bounding box center [216, 231] width 85 height 6
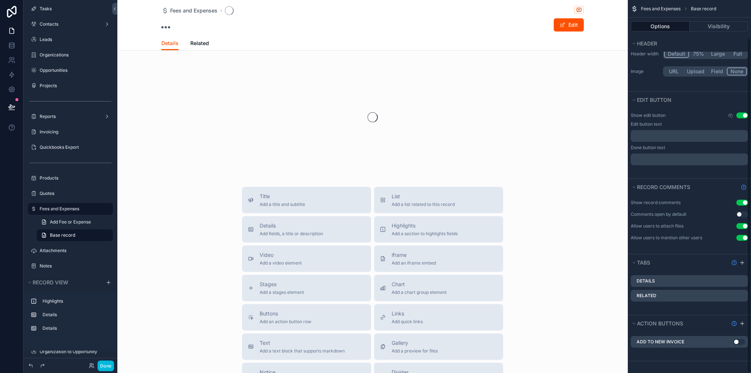
scroll to position [78, 0]
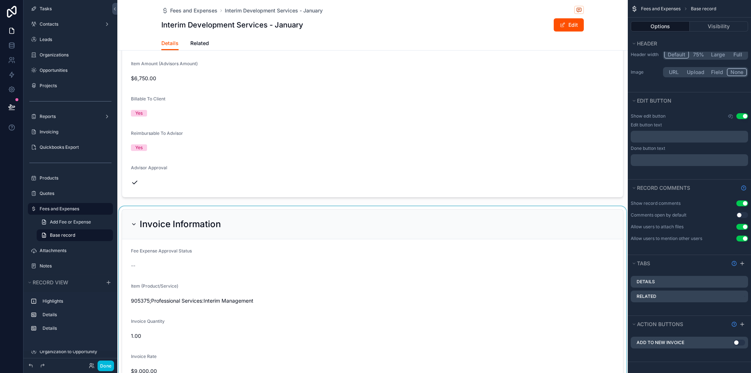
scroll to position [660, 0]
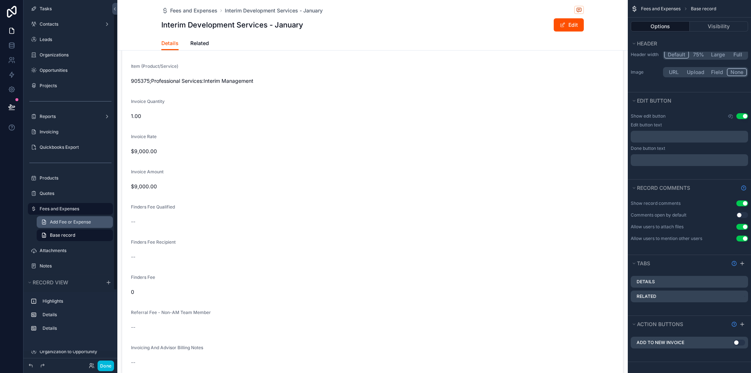
click at [70, 222] on span "Add Fee or Expense" at bounding box center [70, 222] width 41 height 6
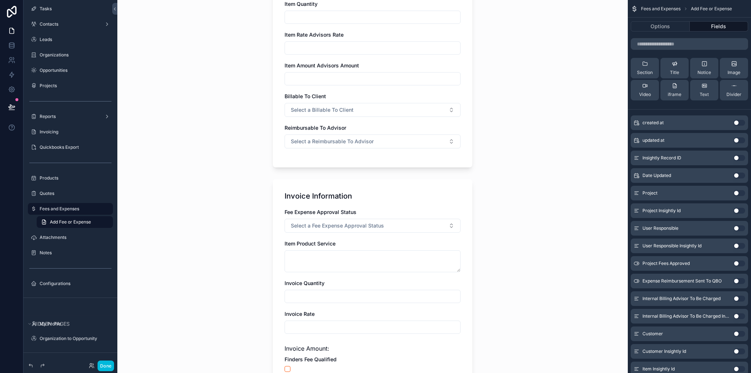
scroll to position [272, 0]
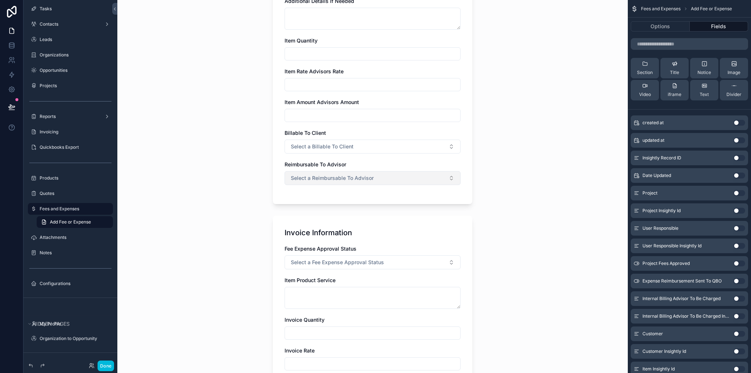
click at [319, 182] on button "Select a Reimbursable To Advisor" at bounding box center [373, 178] width 176 height 14
click at [506, 166] on div "Fees and Expenses Add Fee or Expense Add Fee or Expense Advisor Professional Fe…" at bounding box center [372, 186] width 510 height 373
click at [337, 147] on span "Select a Billable To Client" at bounding box center [322, 146] width 63 height 7
click at [484, 133] on div "Fees and Expenses Add Fee or Expense Add Fee or Expense Advisor Professional Fe…" at bounding box center [372, 186] width 510 height 373
click at [352, 144] on button "Select a Billable To Client" at bounding box center [373, 147] width 176 height 14
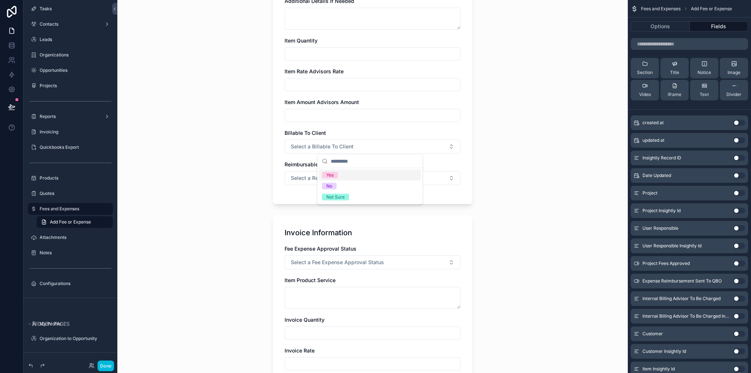
drag, startPoint x: 542, startPoint y: 154, endPoint x: 498, endPoint y: 152, distance: 44.8
click at [543, 154] on div "Fees and Expenses Add Fee or Expense Add Fee or Expense Advisor Professional Fe…" at bounding box center [372, 186] width 510 height 373
drag, startPoint x: 287, startPoint y: 132, endPoint x: 327, endPoint y: 129, distance: 40.8
click at [327, 129] on div "Billable To Client" at bounding box center [373, 132] width 176 height 7
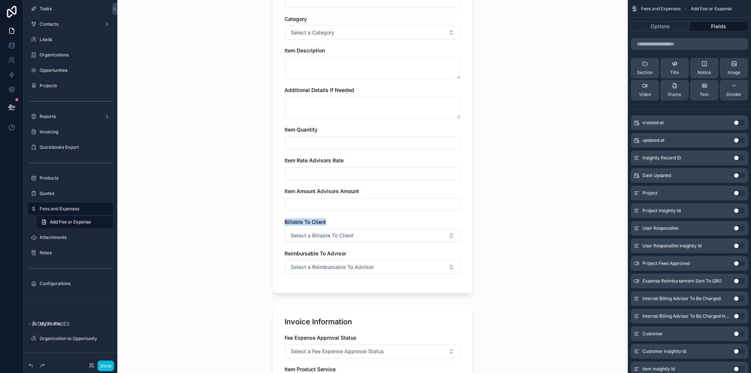
scroll to position [220, 0]
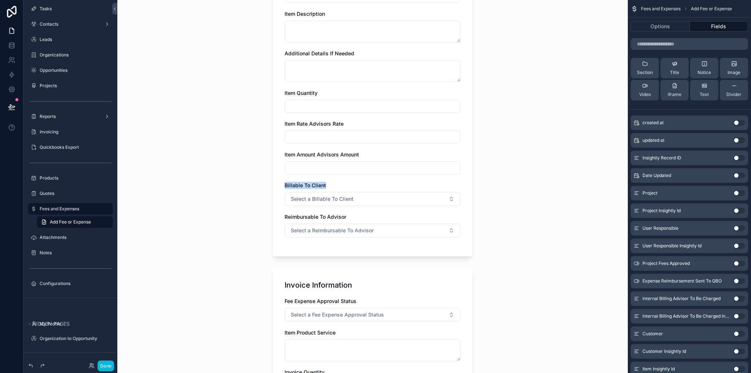
click at [509, 184] on div "Fees and Expenses Add Fee or Expense Add Fee or Expense Advisor Professional Fe…" at bounding box center [372, 186] width 510 height 373
click at [357, 202] on button "Select a Billable To Client" at bounding box center [373, 199] width 176 height 14
click at [330, 228] on div "Yes" at bounding box center [329, 227] width 7 height 7
click at [66, 212] on div "Fees and Expenses" at bounding box center [76, 209] width 72 height 9
click at [65, 210] on label "Fees and Expenses" at bounding box center [74, 209] width 69 height 6
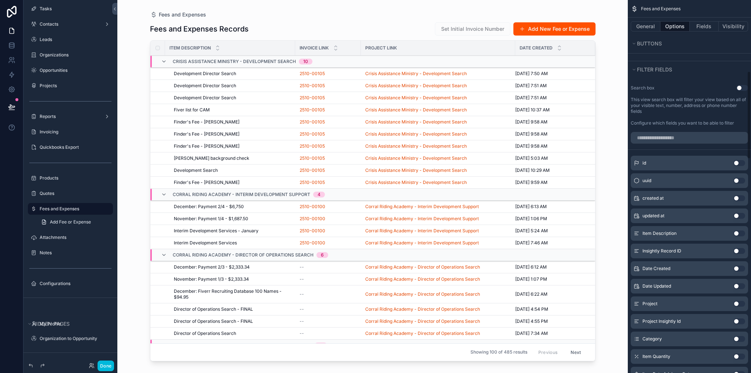
scroll to position [300, 0]
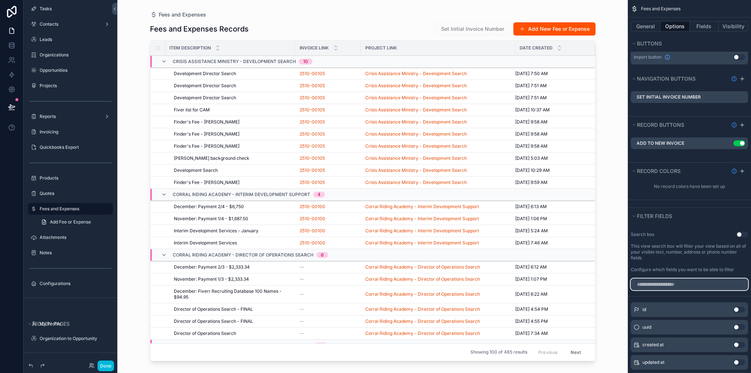
click at [650, 279] on input "scrollable content" at bounding box center [689, 285] width 117 height 12
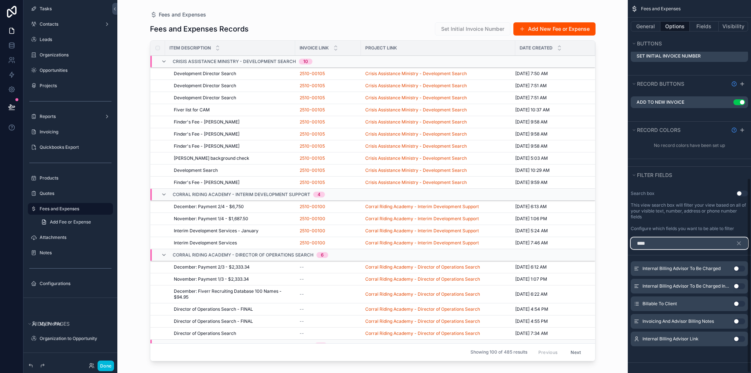
type input "****"
click at [736, 302] on button "Use setting" at bounding box center [739, 304] width 12 height 6
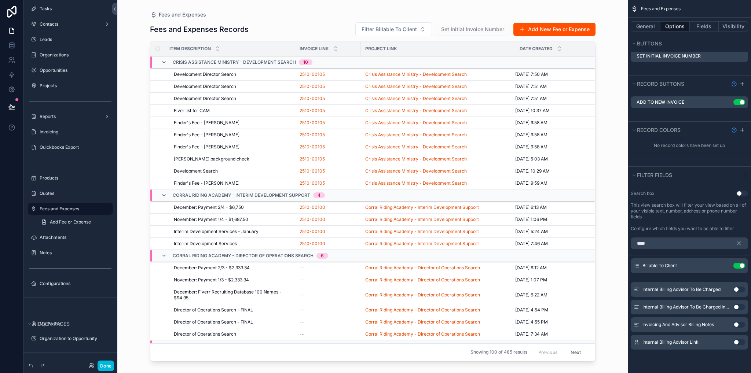
click at [0, 0] on icon "scrollable content" at bounding box center [0, 0] width 0 height 0
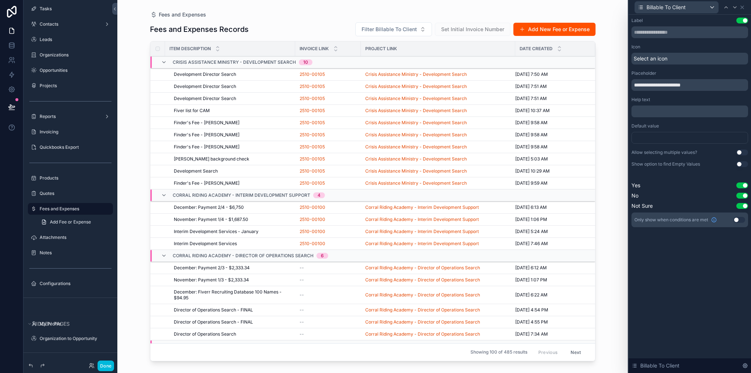
click at [654, 139] on div at bounding box center [689, 138] width 117 height 12
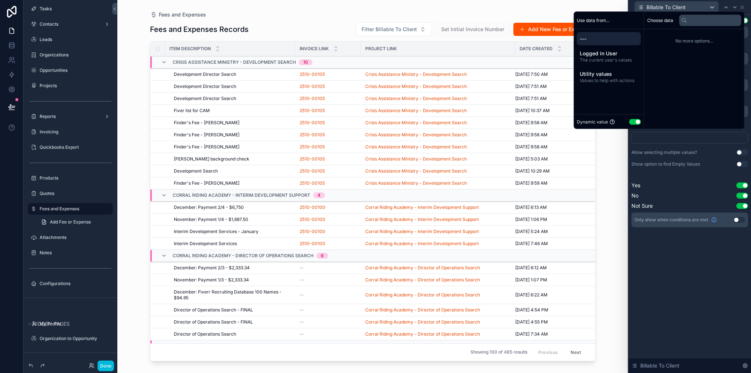
click at [631, 118] on div "Dynamic value Use setting" at bounding box center [609, 122] width 64 height 8
click at [633, 122] on button "Use setting" at bounding box center [635, 122] width 12 height 6
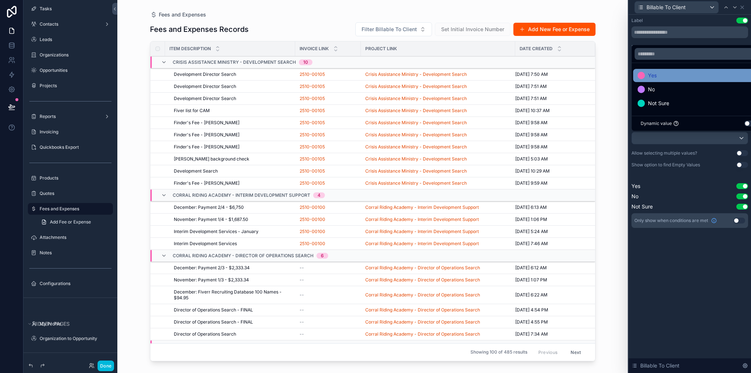
click at [651, 76] on span "Yes" at bounding box center [652, 75] width 9 height 9
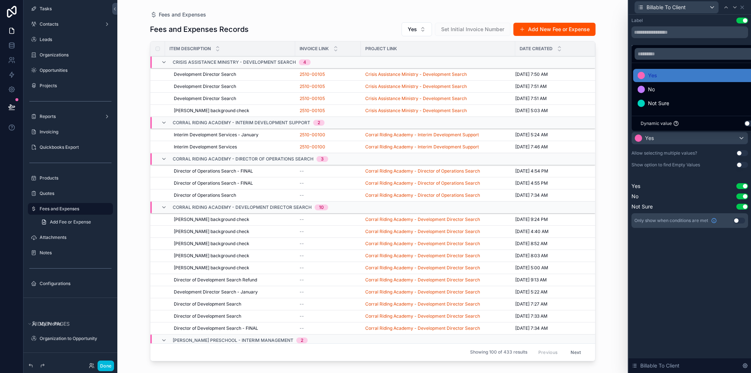
click at [611, 77] on div "Fees and Expenses Fees and Expenses Records Yes Set Initial Invoice Number Add …" at bounding box center [372, 186] width 510 height 373
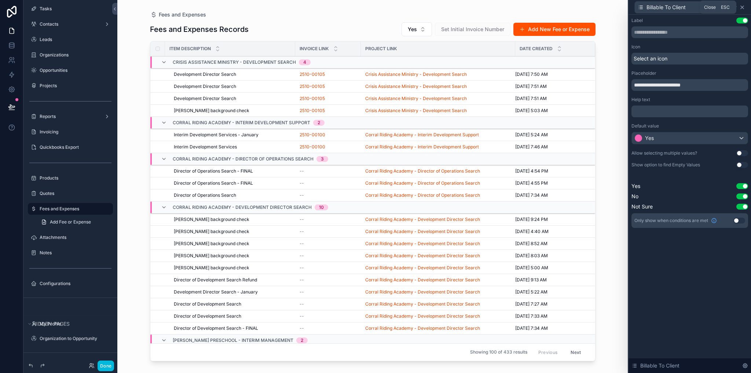
click at [742, 7] on icon at bounding box center [742, 7] width 3 height 3
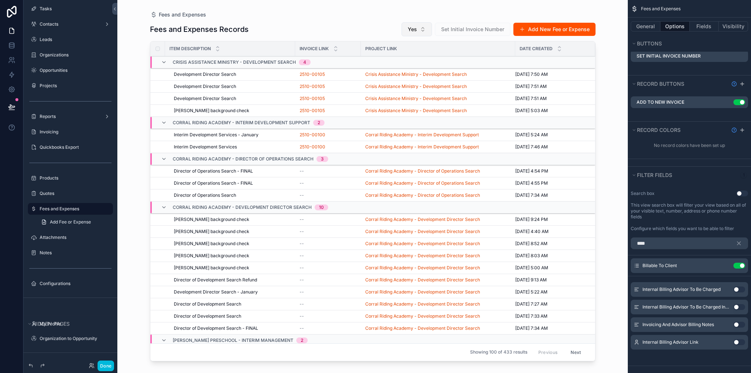
click at [419, 33] on button "Yes" at bounding box center [417, 29] width 30 height 14
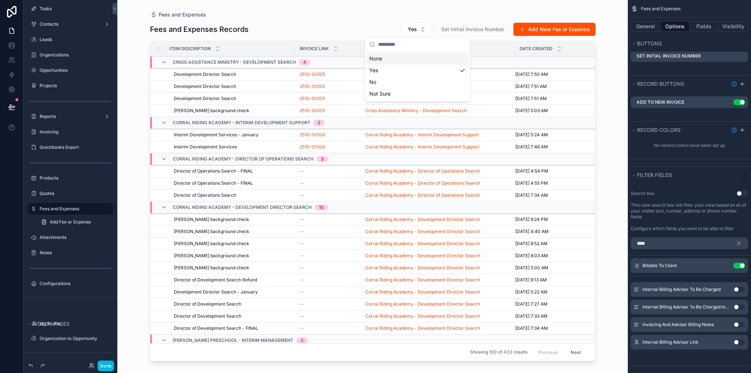
click at [392, 58] on div "None" at bounding box center [417, 59] width 102 height 12
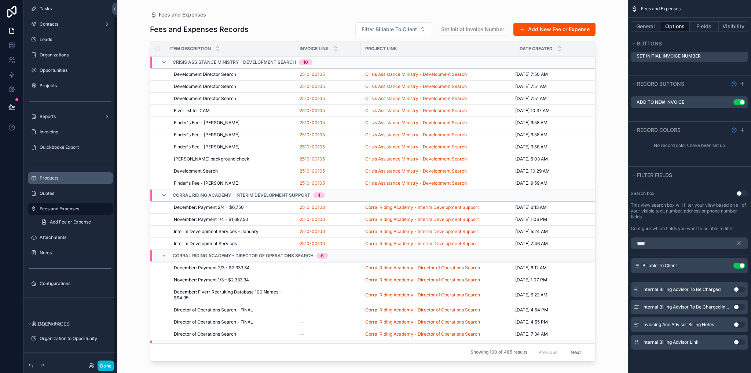
click at [72, 181] on div "Products" at bounding box center [76, 178] width 72 height 6
click at [65, 177] on label "Products" at bounding box center [74, 178] width 69 height 6
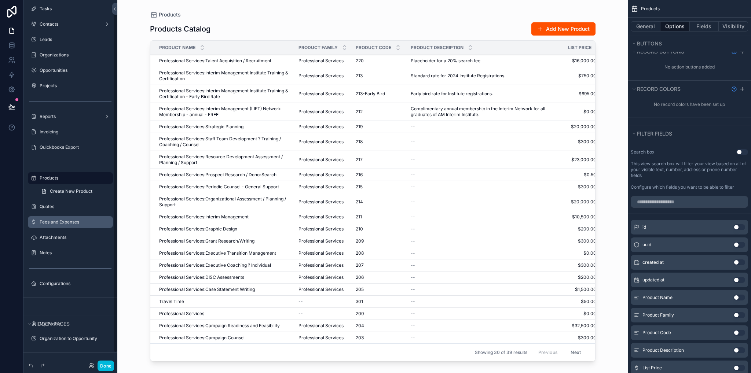
scroll to position [6, 0]
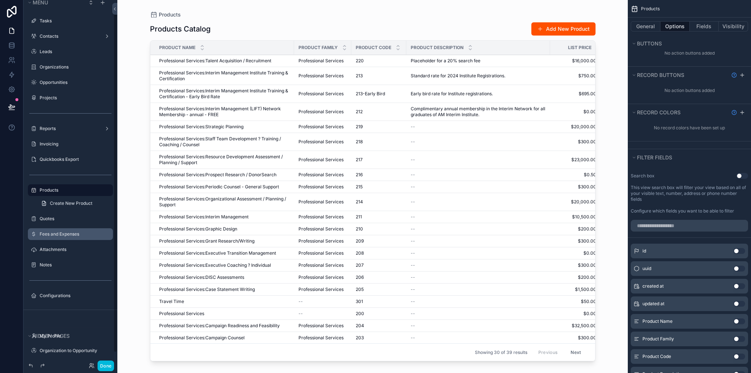
click at [55, 234] on label "Fees and Expenses" at bounding box center [74, 234] width 69 height 6
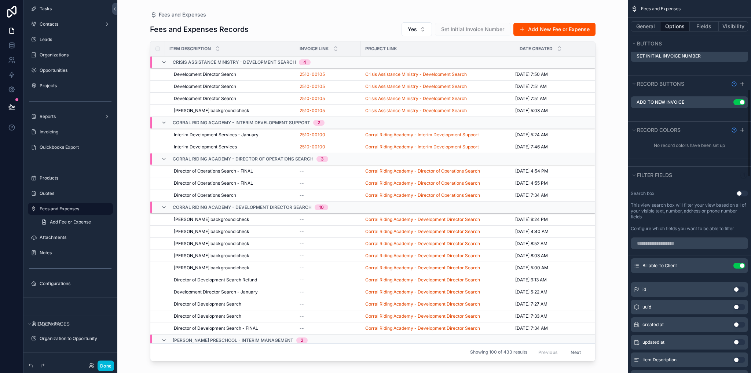
scroll to position [378, 0]
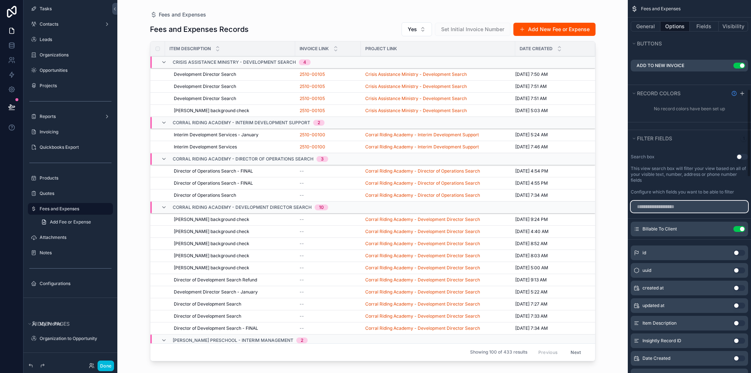
click at [650, 202] on input "scrollable content" at bounding box center [689, 207] width 117 height 12
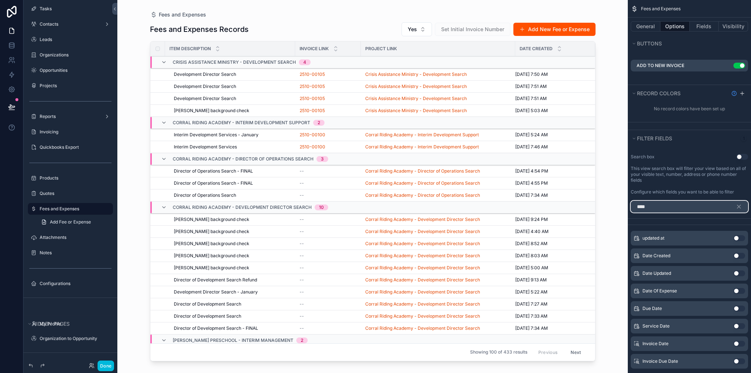
type input "****"
click at [739, 289] on button "Use setting" at bounding box center [739, 291] width 12 height 6
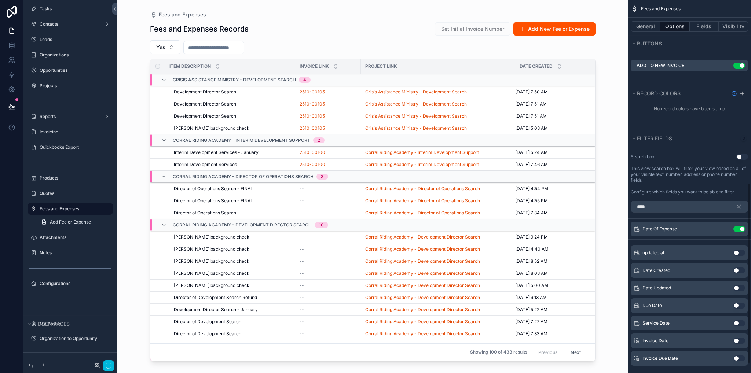
drag, startPoint x: 712, startPoint y: 260, endPoint x: 711, endPoint y: 237, distance: 23.5
drag, startPoint x: 711, startPoint y: 237, endPoint x: 722, endPoint y: 197, distance: 40.7
click at [722, 198] on div "****" at bounding box center [689, 207] width 123 height 18
click at [738, 206] on icon "scrollable content" at bounding box center [739, 207] width 7 height 7
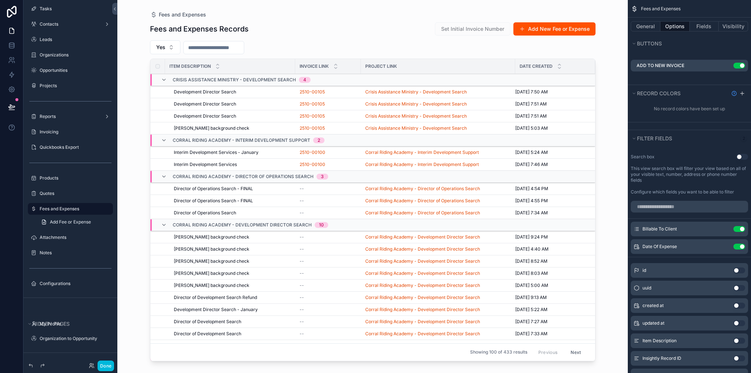
click at [0, 0] on icon "scrollable content" at bounding box center [0, 0] width 0 height 0
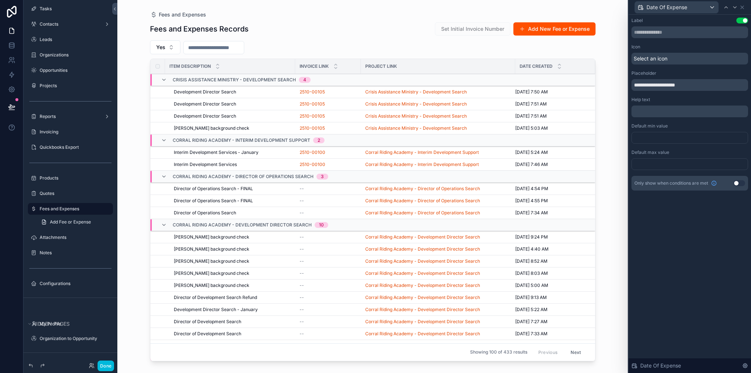
click at [649, 143] on div at bounding box center [689, 138] width 117 height 12
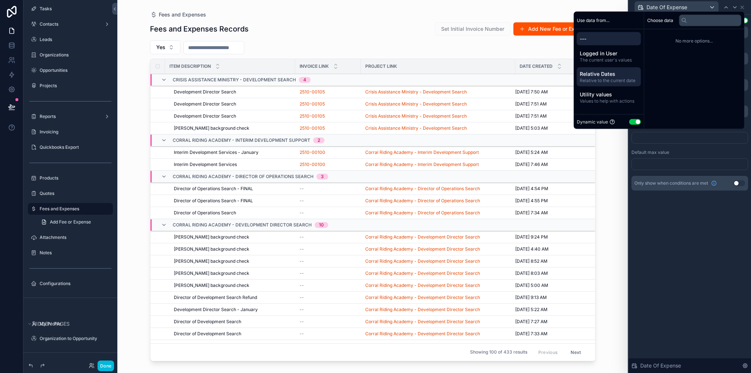
click at [603, 81] on span "Relative to the current date" at bounding box center [609, 81] width 58 height 6
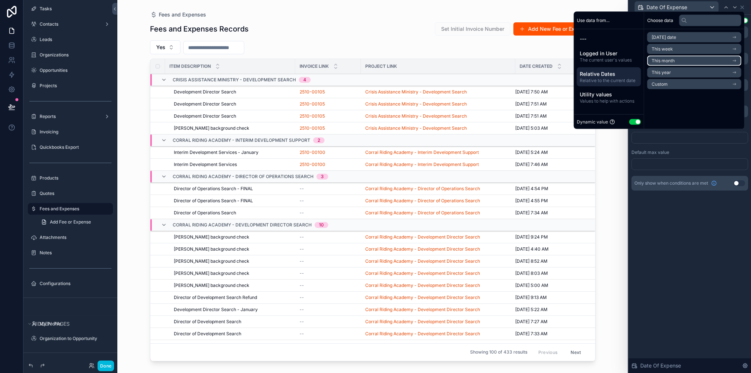
click at [660, 62] on span "This month" at bounding box center [663, 61] width 23 height 6
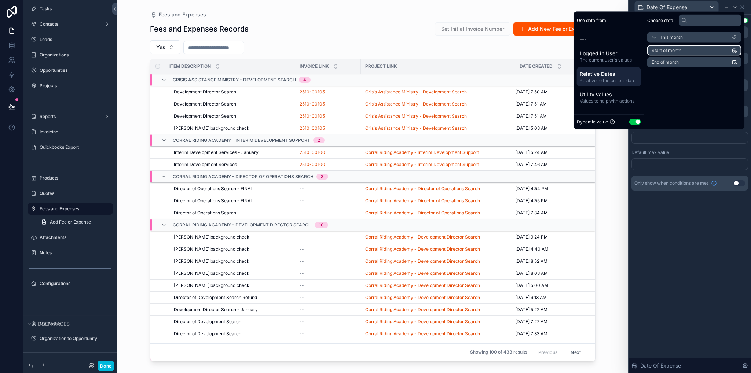
click at [664, 51] on span "Start of month" at bounding box center [667, 51] width 30 height 6
click at [651, 162] on div at bounding box center [689, 164] width 117 height 12
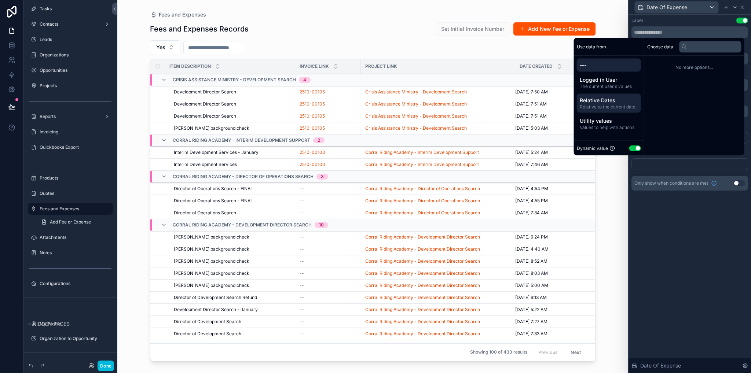
click at [599, 104] on span "Relative to the current date" at bounding box center [609, 107] width 58 height 6
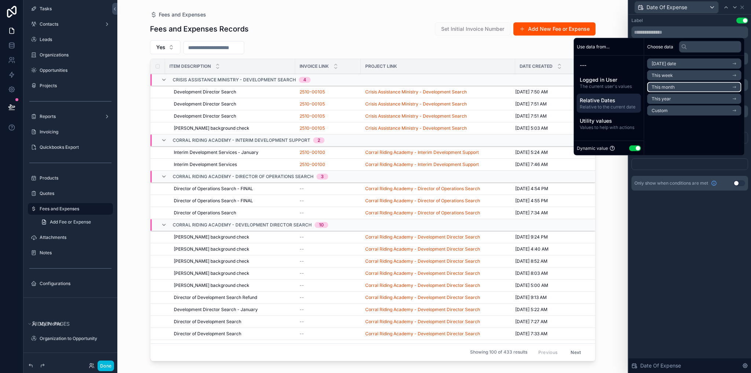
click at [661, 85] on span "This month" at bounding box center [663, 87] width 23 height 6
click at [662, 90] on span "End of month" at bounding box center [665, 89] width 27 height 6
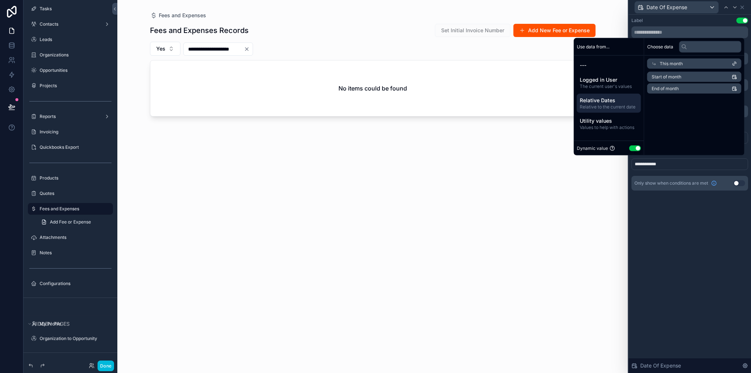
click at [697, 247] on div "**********" at bounding box center [690, 194] width 122 height 359
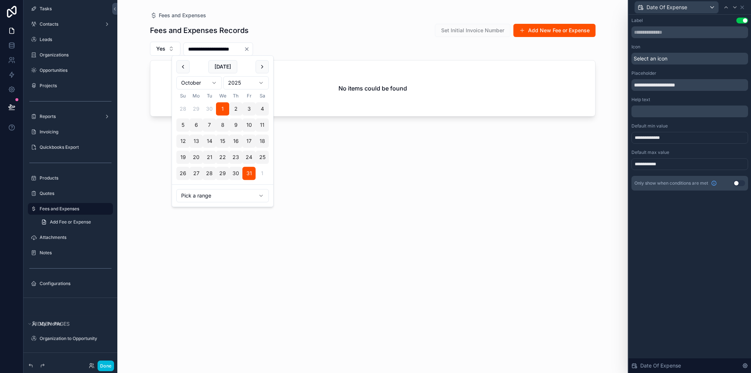
drag, startPoint x: 192, startPoint y: 49, endPoint x: 249, endPoint y: 50, distance: 57.2
click at [244, 50] on input "**********" at bounding box center [214, 49] width 60 height 10
click at [250, 50] on icon "Clear" at bounding box center [247, 49] width 6 height 6
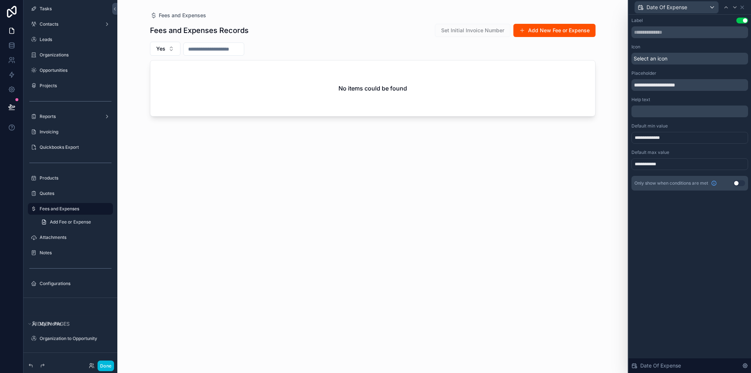
click at [356, 47] on div "Yes" at bounding box center [373, 49] width 446 height 14
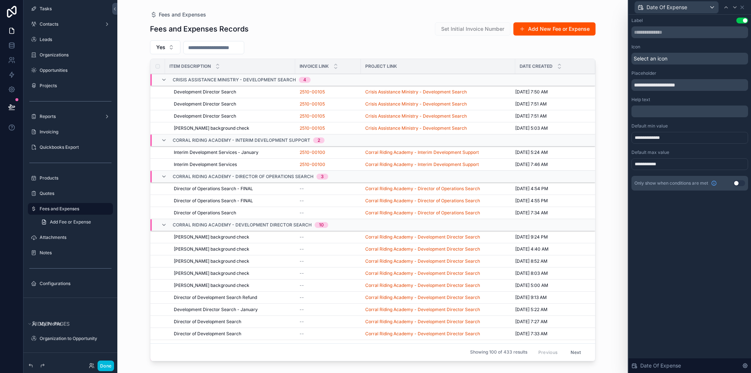
click at [664, 135] on div "**********" at bounding box center [689, 138] width 117 height 12
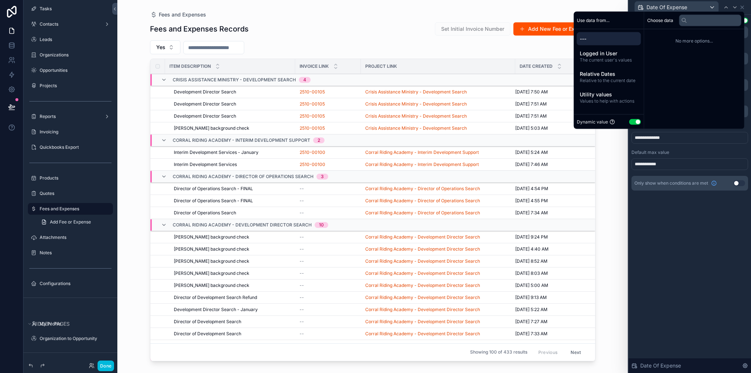
click at [665, 260] on div "**********" at bounding box center [690, 194] width 122 height 359
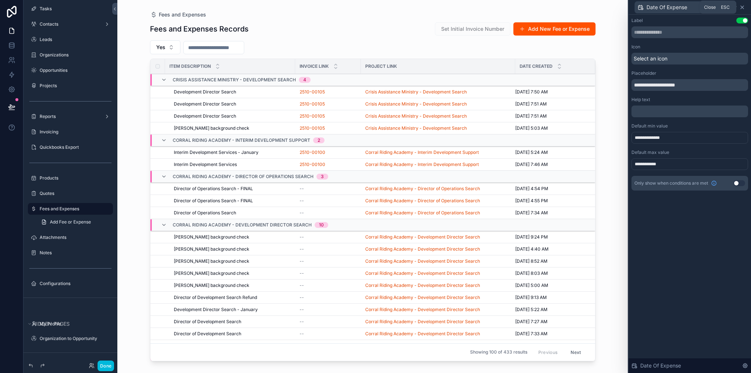
click at [742, 7] on icon at bounding box center [742, 7] width 6 height 6
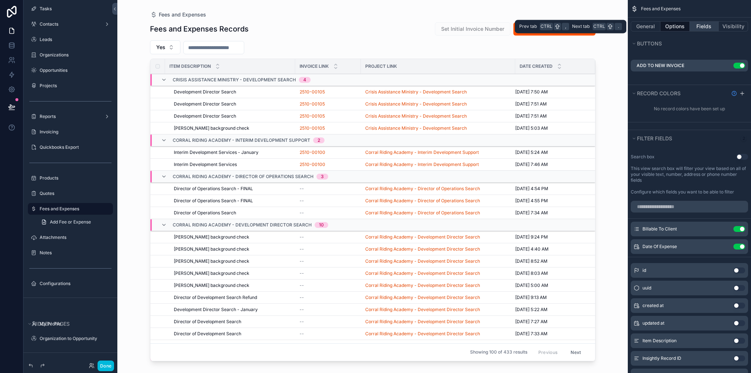
click at [703, 25] on button "Fields" at bounding box center [704, 26] width 29 height 10
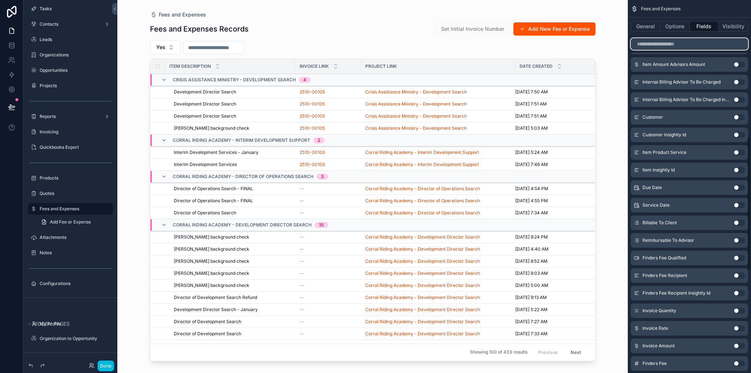
click at [666, 45] on input "scrollable content" at bounding box center [689, 44] width 117 height 12
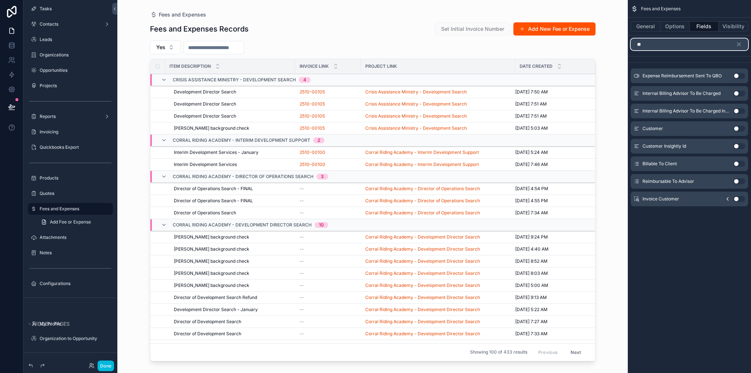
type input "*"
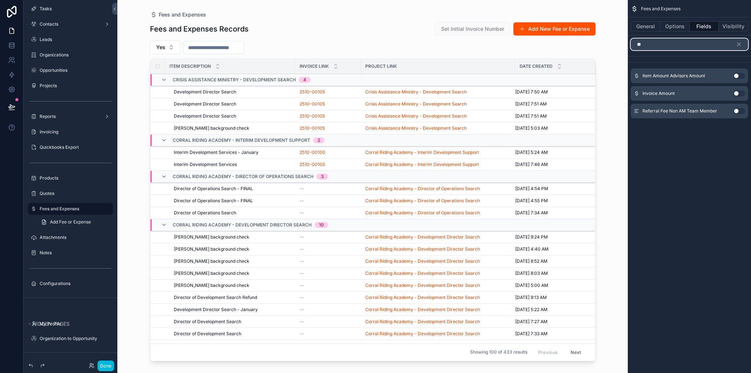
type input "**"
click at [739, 93] on button "Use setting" at bounding box center [739, 94] width 12 height 6
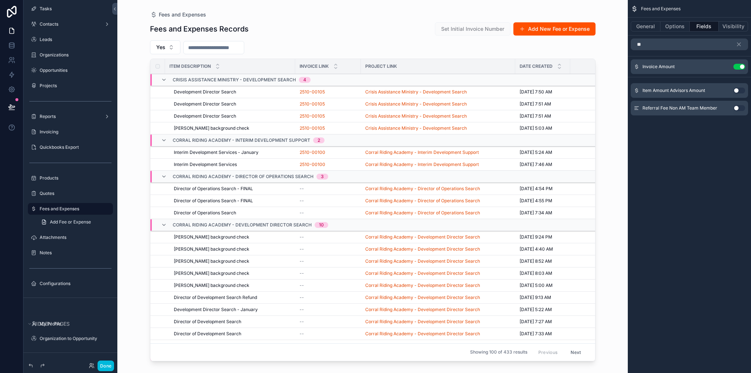
click at [701, 223] on div "Fees and Expenses General Options Fields Visibility ** Invoice Amount Use setti…" at bounding box center [689, 186] width 123 height 373
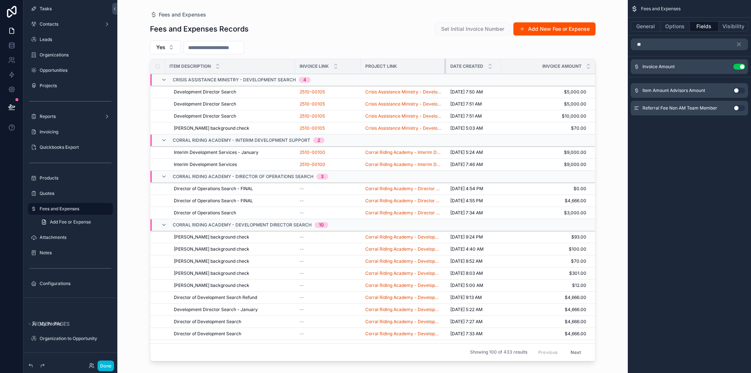
drag, startPoint x: 514, startPoint y: 65, endPoint x: 439, endPoint y: 63, distance: 75.2
click at [439, 63] on th "Project Link" at bounding box center [403, 66] width 85 height 15
drag, startPoint x: 454, startPoint y: 65, endPoint x: 447, endPoint y: 65, distance: 6.2
click at [447, 65] on div "Date Created" at bounding box center [473, 66] width 55 height 14
click at [448, 65] on div "scrollable content" at bounding box center [449, 66] width 3 height 15
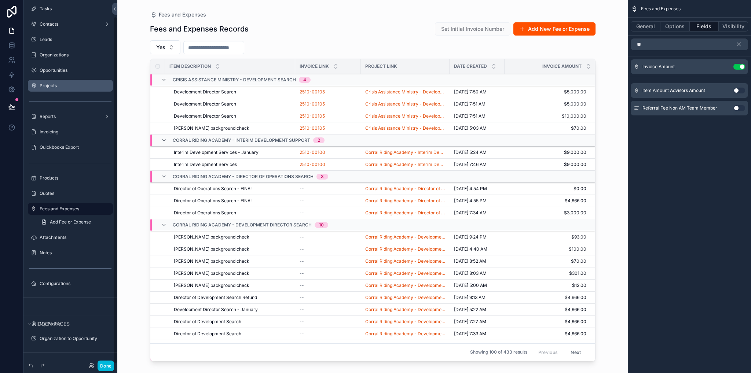
click at [52, 91] on div "Projects" at bounding box center [70, 86] width 82 height 12
click at [49, 85] on label "Projects" at bounding box center [74, 86] width 69 height 6
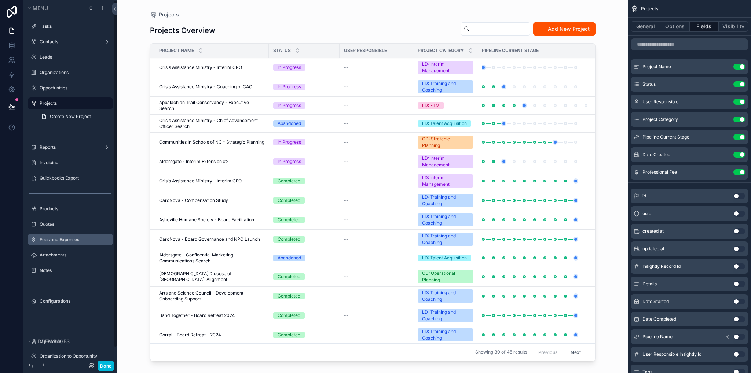
click at [201, 70] on div "scrollable content" at bounding box center [372, 182] width 469 height 364
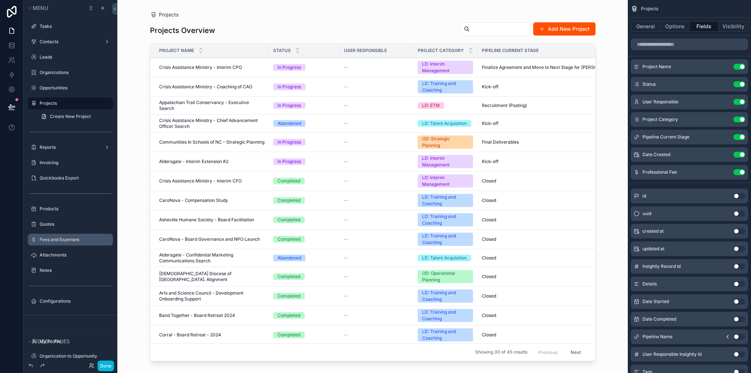
click at [201, 67] on span "Crisis Assistance Ministry - Interim CPO" at bounding box center [200, 68] width 83 height 6
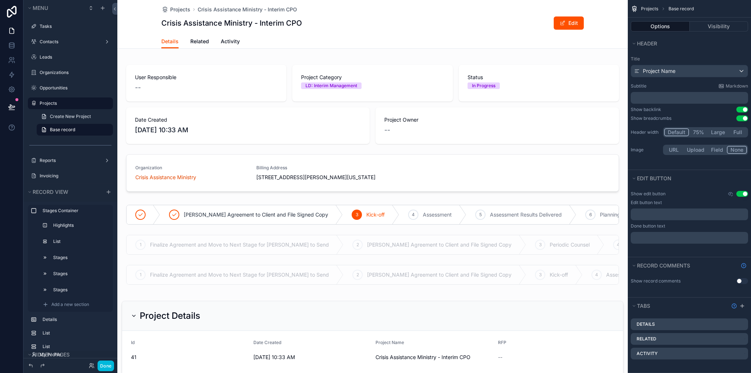
click at [200, 43] on span "Related" at bounding box center [199, 41] width 19 height 7
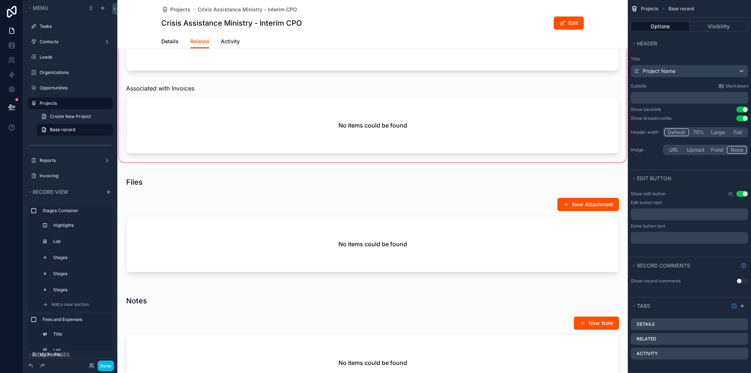
scroll to position [183, 0]
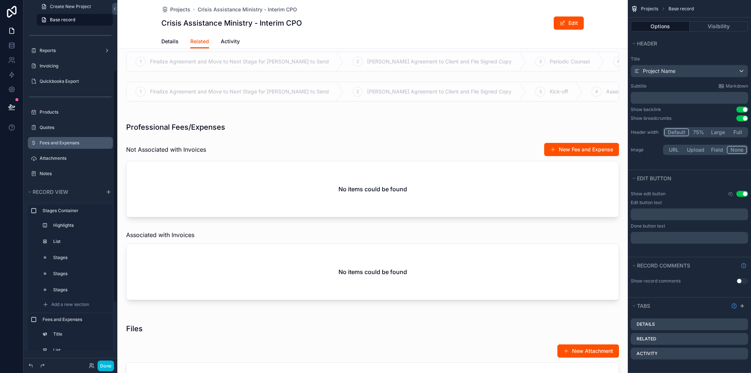
click at [66, 144] on label "Fees and Expenses" at bounding box center [74, 143] width 69 height 6
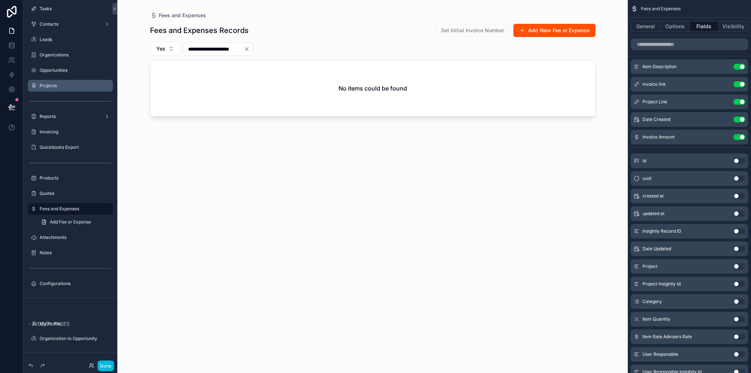
click at [539, 32] on div "scrollable content" at bounding box center [372, 182] width 469 height 364
click at [540, 30] on button "Add New Fee or Expense" at bounding box center [554, 30] width 82 height 13
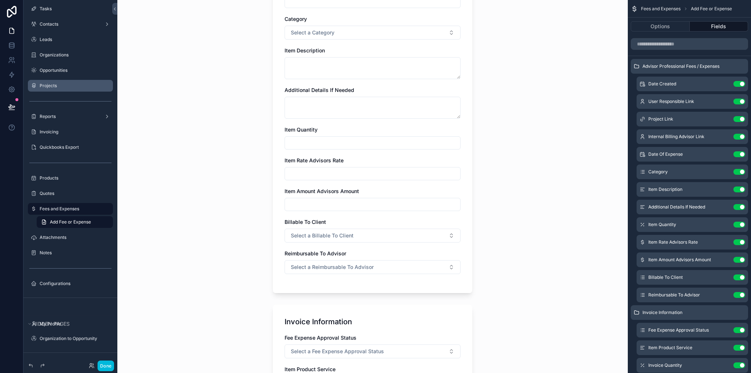
scroll to position [367, 0]
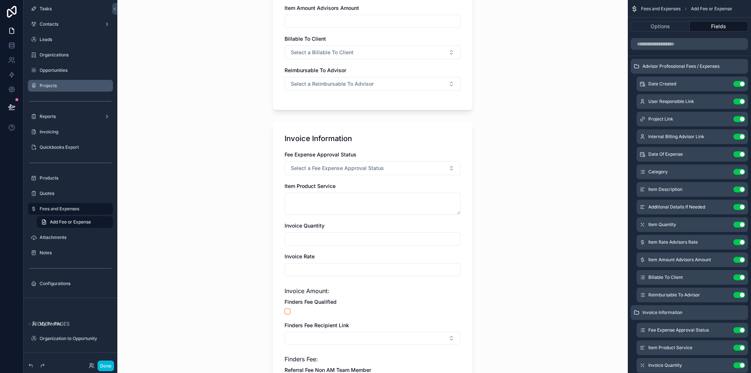
click at [408, 147] on div "Invoice Information Fee Expense Approval Status Select a Fee Expense Approval S…" at bounding box center [372, 293] width 199 height 343
click at [44, 87] on label "Projects" at bounding box center [74, 86] width 69 height 6
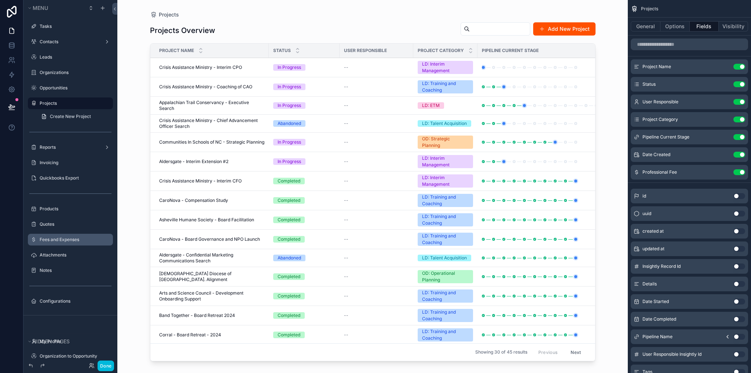
click at [210, 73] on div "scrollable content" at bounding box center [372, 182] width 469 height 364
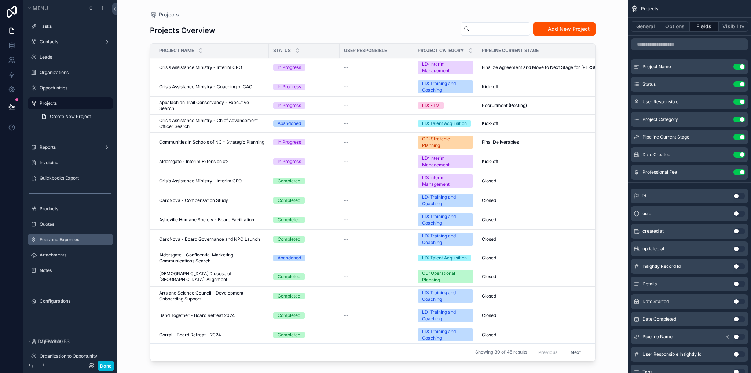
click at [209, 70] on td "Crisis Assistance Ministry - Interim CPO Crisis Assistance Ministry - Interim C…" at bounding box center [209, 67] width 118 height 19
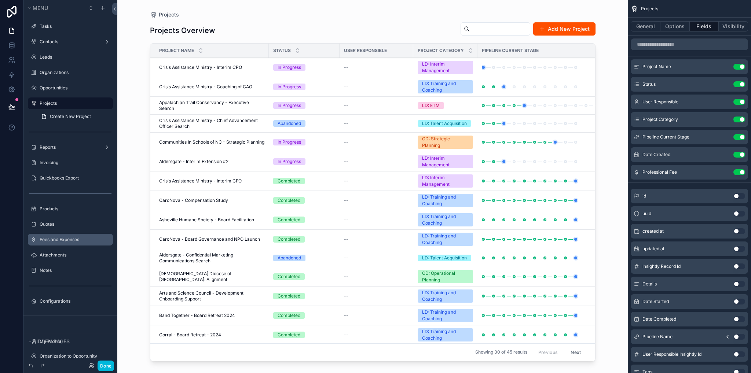
click at [202, 66] on span "Crisis Assistance Ministry - Interim CPO" at bounding box center [200, 68] width 83 height 6
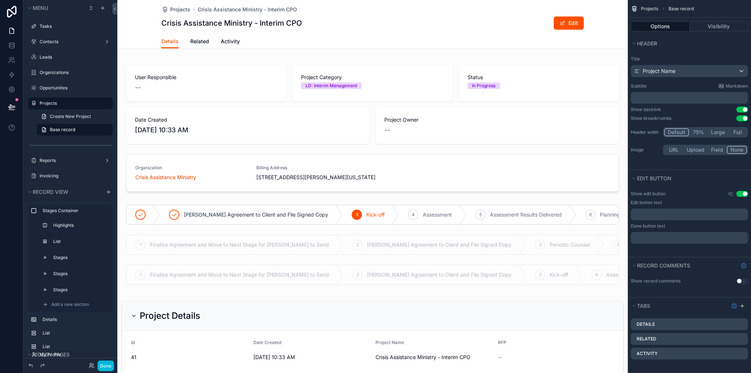
click at [196, 43] on span "Related" at bounding box center [199, 41] width 19 height 7
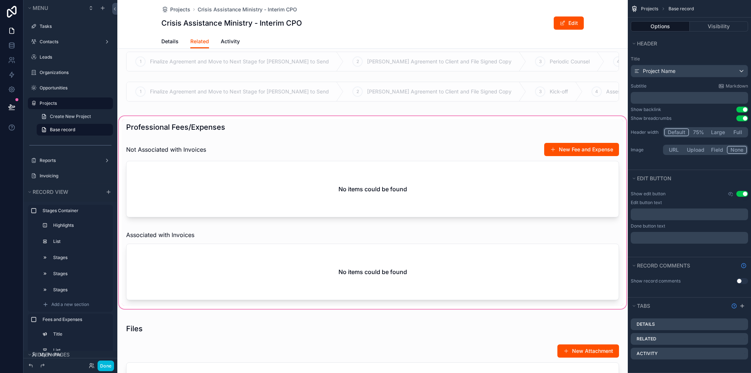
scroll to position [257, 0]
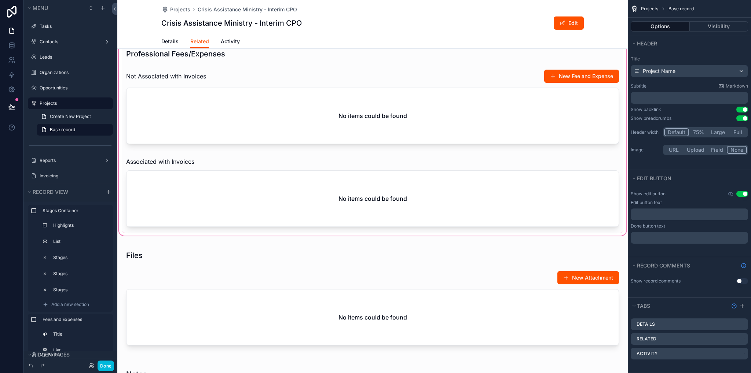
click at [361, 88] on div "scrollable content" at bounding box center [372, 139] width 510 height 196
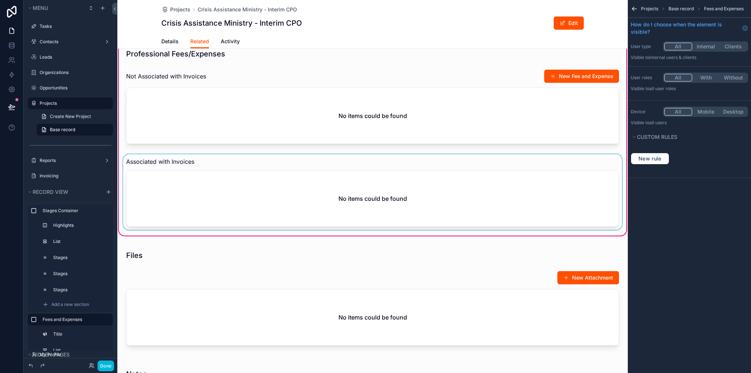
click at [263, 183] on div "scrollable content" at bounding box center [373, 193] width 502 height 78
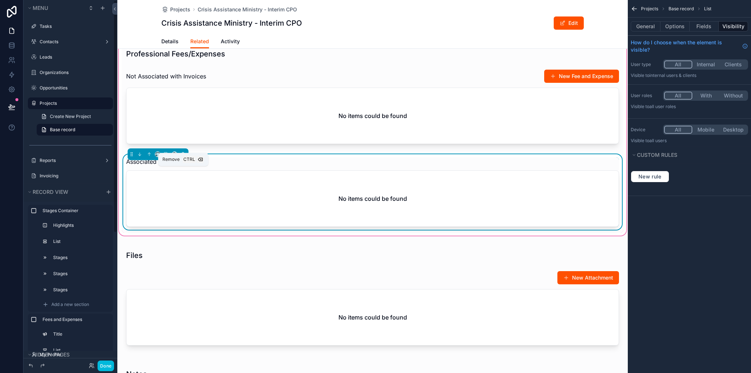
click at [183, 157] on icon "scrollable content" at bounding box center [182, 154] width 5 height 5
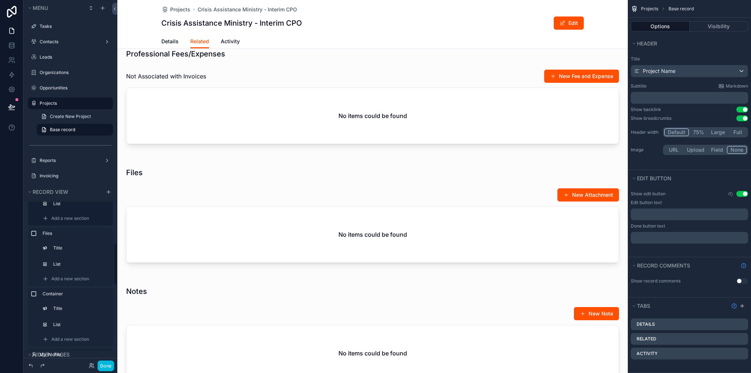
scroll to position [37, 0]
click at [66, 284] on label "Fees and Expenses" at bounding box center [75, 283] width 65 height 6
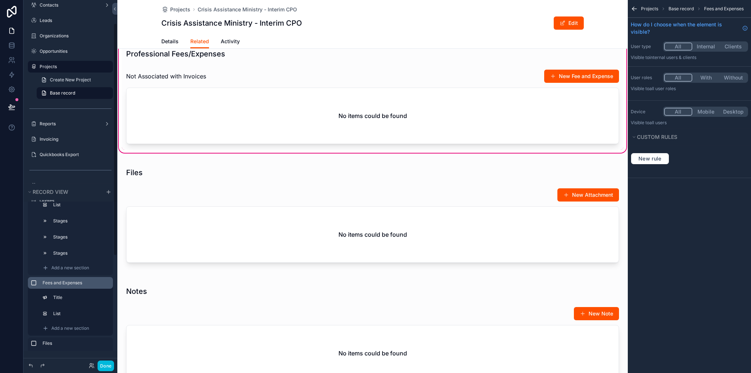
scroll to position [147, 0]
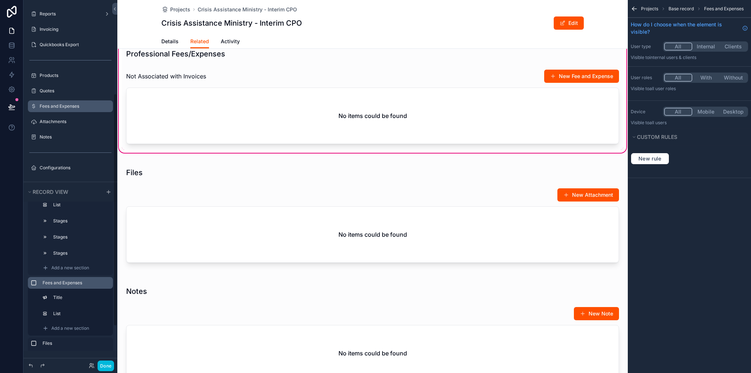
click at [56, 109] on div "Fees and Expenses" at bounding box center [76, 106] width 72 height 6
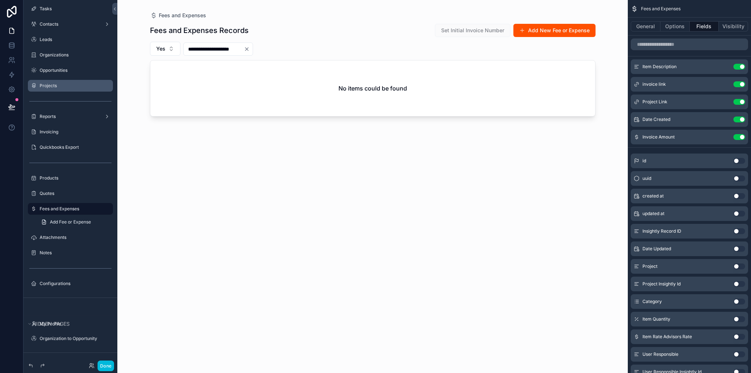
click at [266, 49] on div "scrollable content" at bounding box center [372, 182] width 469 height 364
click at [250, 50] on icon "Clear" at bounding box center [247, 49] width 6 height 6
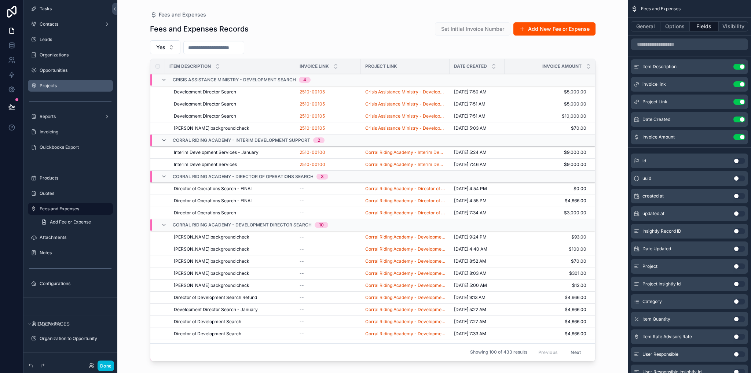
click at [391, 237] on span "Corral Riding Academy - Development Director Search" at bounding box center [405, 237] width 80 height 6
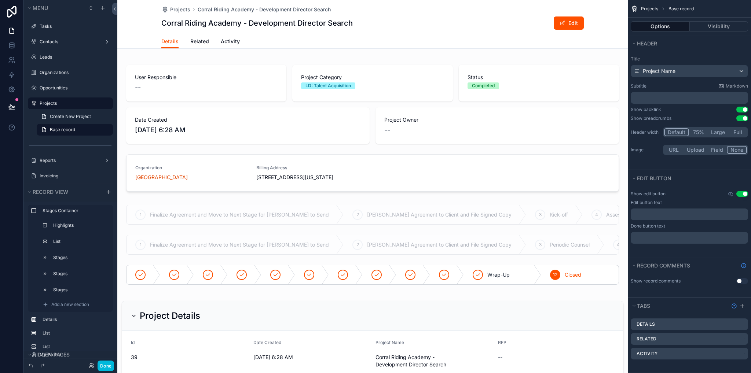
click at [198, 43] on span "Related" at bounding box center [199, 41] width 19 height 7
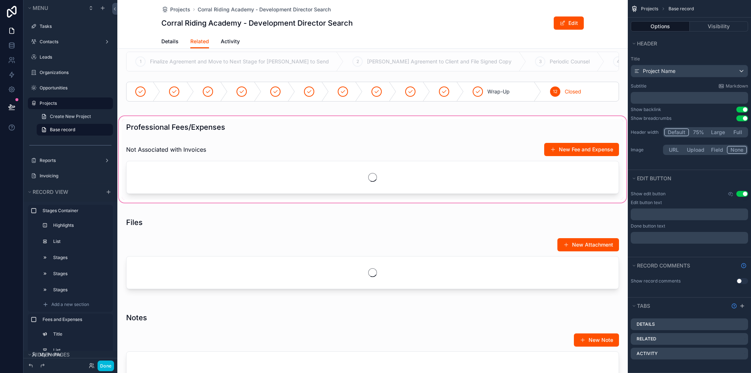
scroll to position [220, 0]
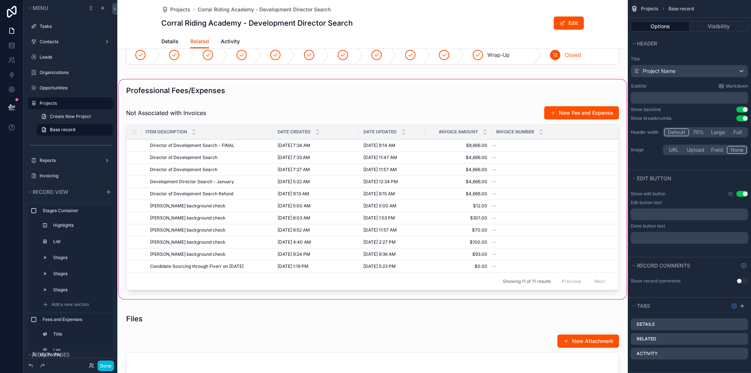
click at [382, 132] on div "scrollable content" at bounding box center [372, 189] width 510 height 223
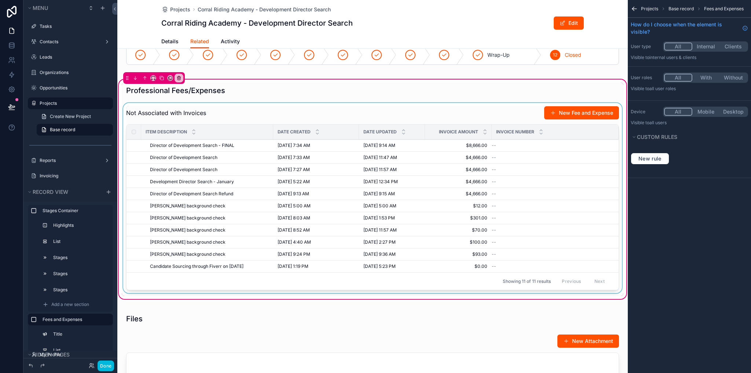
click at [421, 124] on div "scrollable content" at bounding box center [373, 199] width 502 height 193
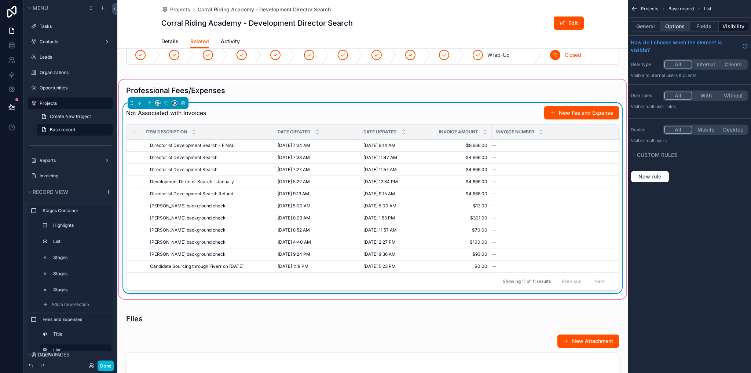
click at [672, 27] on button "Options" at bounding box center [674, 26] width 29 height 10
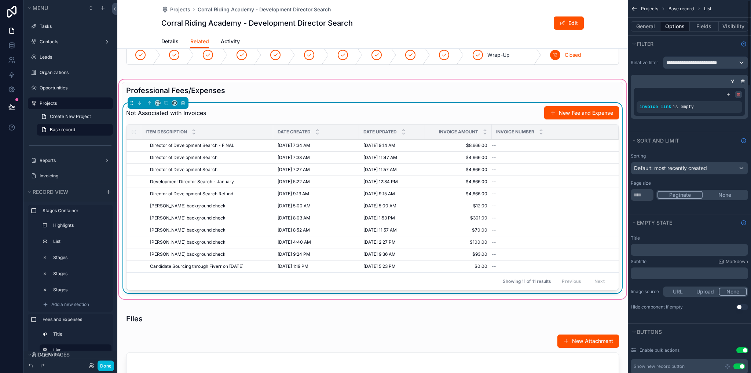
click at [738, 96] on icon "scrollable content" at bounding box center [738, 94] width 4 height 4
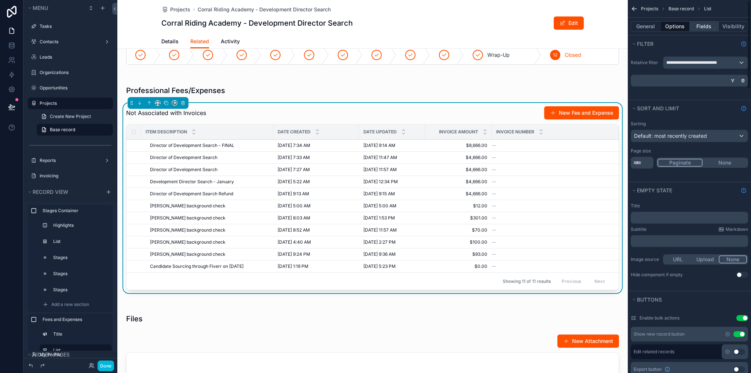
click at [707, 25] on button "Fields" at bounding box center [704, 26] width 29 height 10
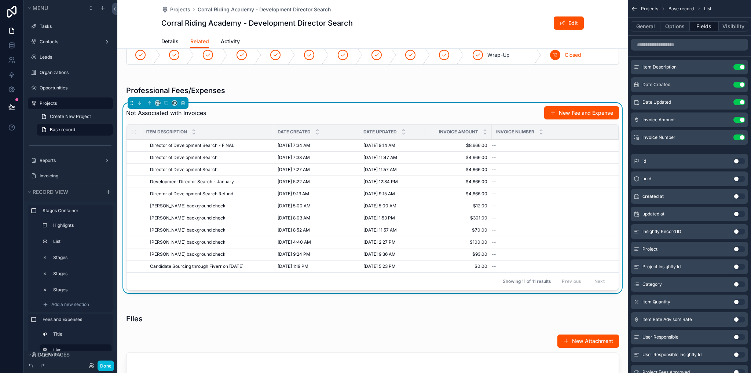
click at [737, 138] on button "Use setting" at bounding box center [739, 138] width 12 height 6
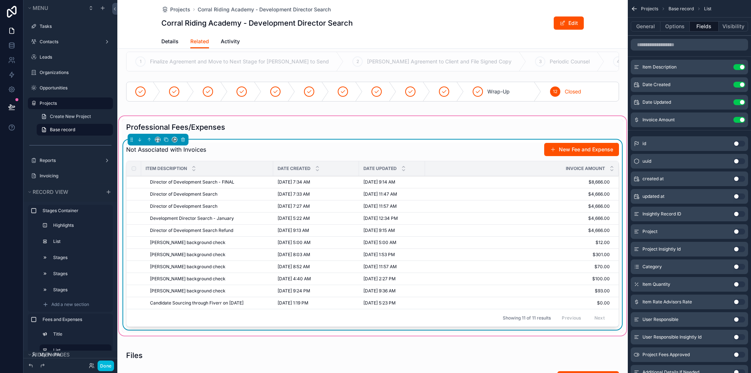
scroll to position [257, 0]
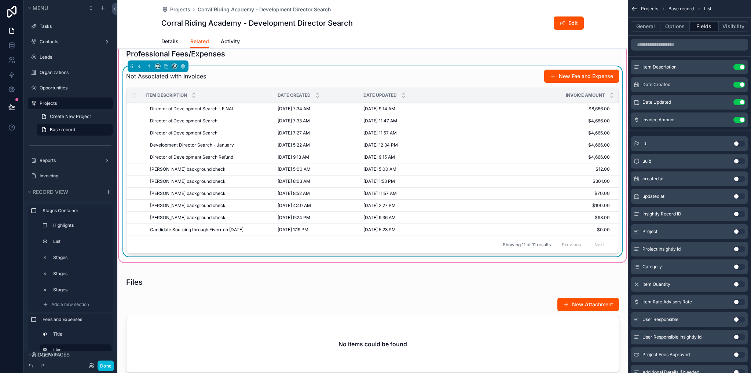
click at [204, 112] on span "Director of Development Search - FINAL" at bounding box center [192, 109] width 84 height 6
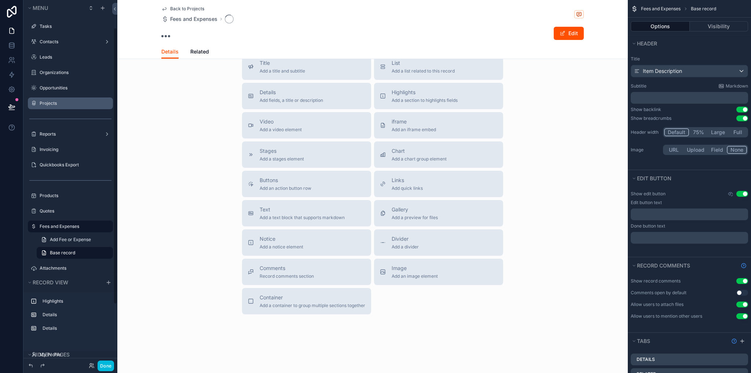
scroll to position [142, 0]
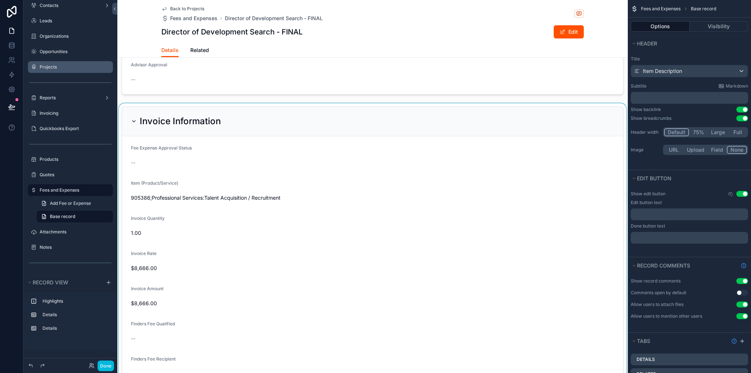
scroll to position [587, 0]
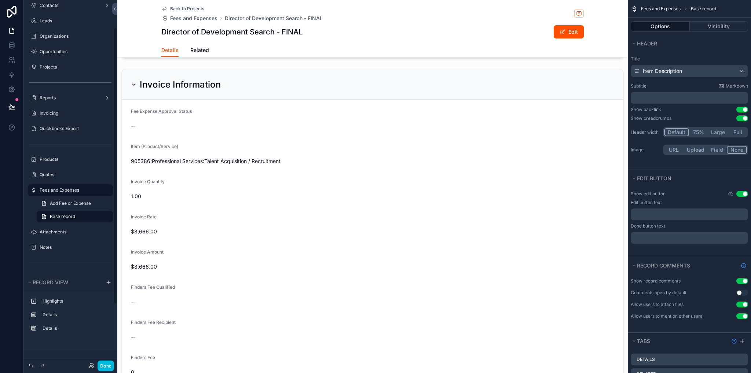
drag, startPoint x: 62, startPoint y: 66, endPoint x: 113, endPoint y: 94, distance: 57.9
click at [63, 66] on label "Projects" at bounding box center [74, 67] width 69 height 6
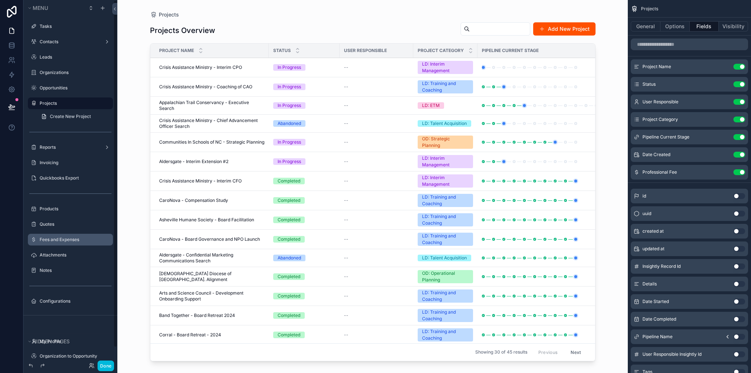
click at [66, 237] on label "Fees and Expenses" at bounding box center [74, 240] width 69 height 6
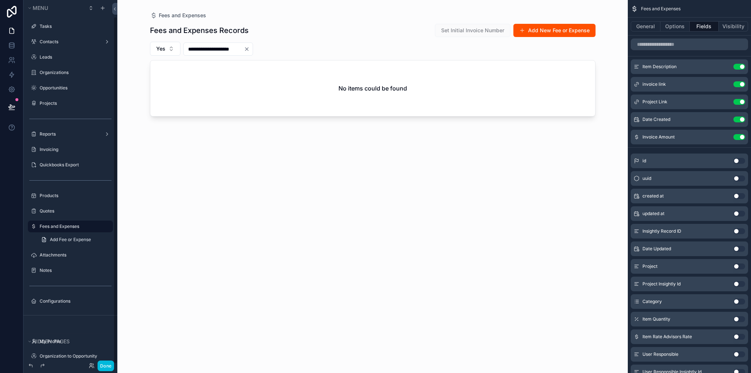
scroll to position [18, 0]
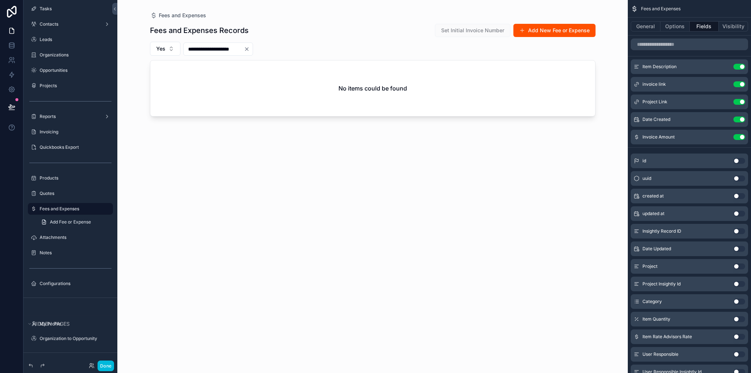
click at [560, 31] on div "scrollable content" at bounding box center [372, 182] width 469 height 364
click at [550, 33] on button "Add New Fee or Expense" at bounding box center [554, 30] width 82 height 13
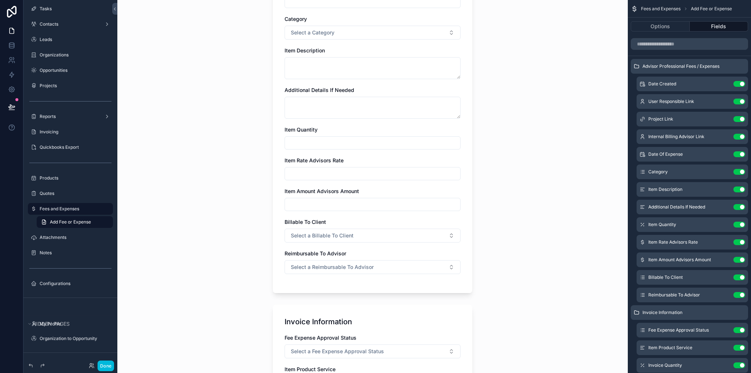
scroll to position [367, 0]
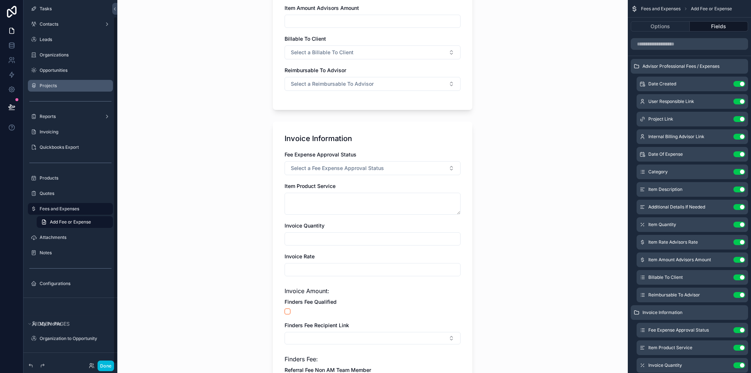
click at [51, 87] on label "Projects" at bounding box center [74, 86] width 69 height 6
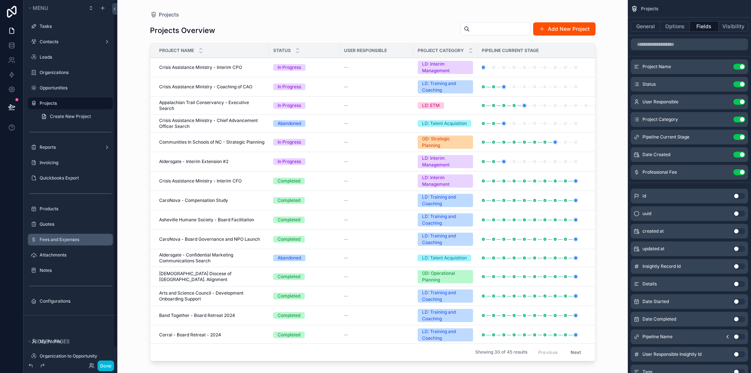
click at [187, 64] on div "scrollable content" at bounding box center [372, 182] width 469 height 364
click at [190, 67] on span "Crisis Assistance Ministry - Interim CPO" at bounding box center [200, 68] width 83 height 6
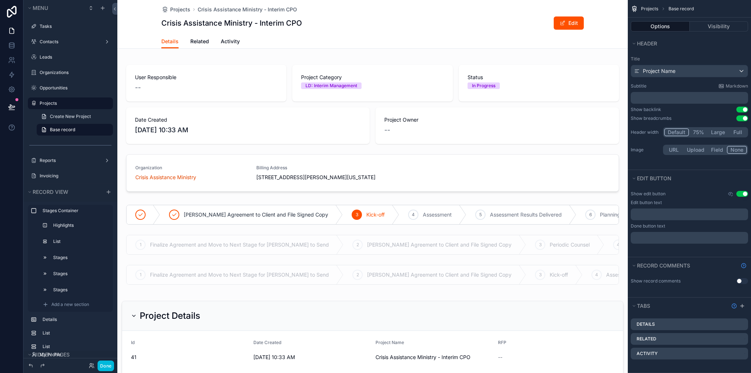
click at [193, 41] on span "Related" at bounding box center [199, 41] width 19 height 7
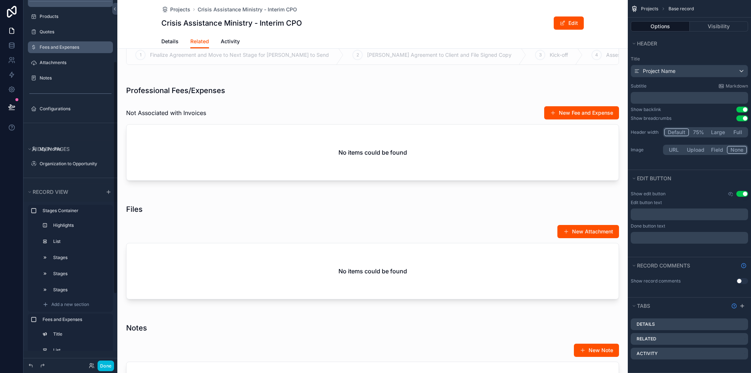
scroll to position [96, 0]
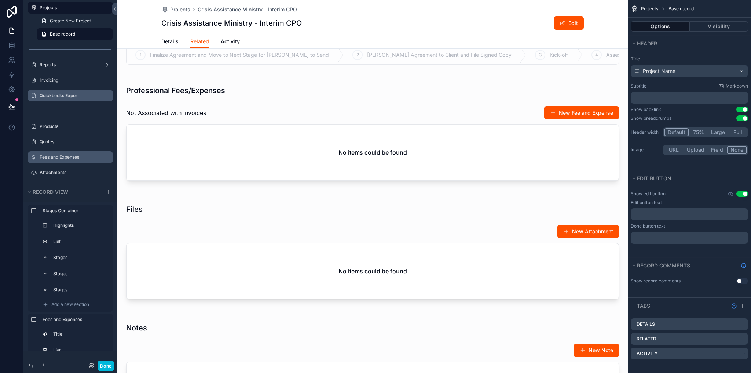
click at [59, 97] on label "Quickbooks Export" at bounding box center [74, 96] width 69 height 6
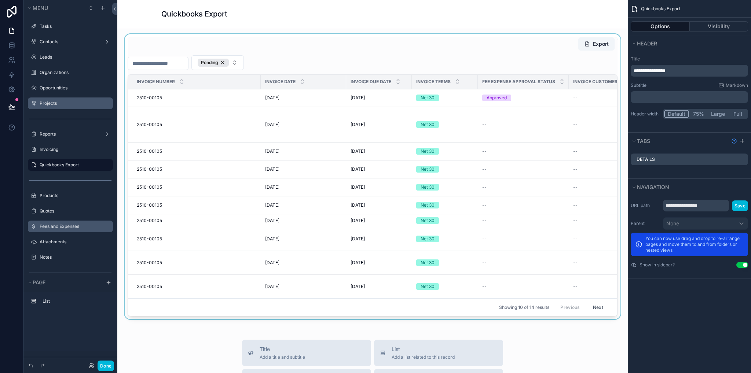
click at [296, 316] on div "scrollable content" at bounding box center [372, 178] width 499 height 288
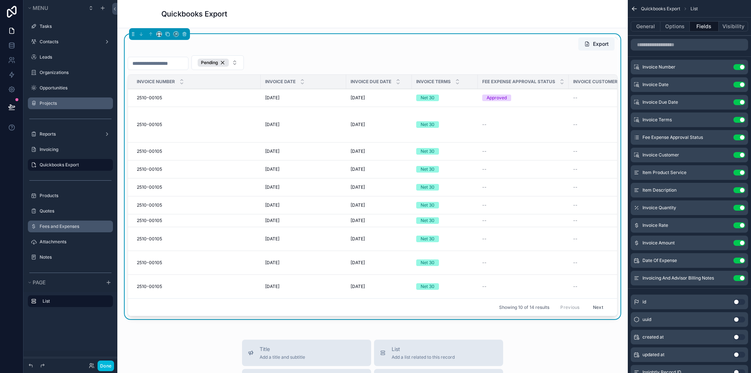
click at [51, 99] on div "Projects" at bounding box center [70, 104] width 82 height 12
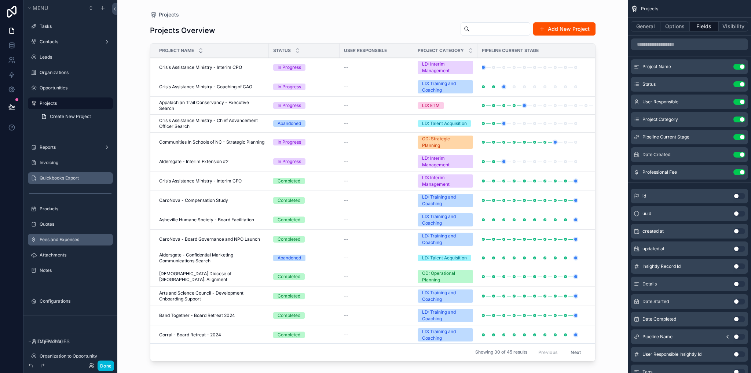
click at [199, 52] on icon "scrollable content" at bounding box center [200, 52] width 5 height 5
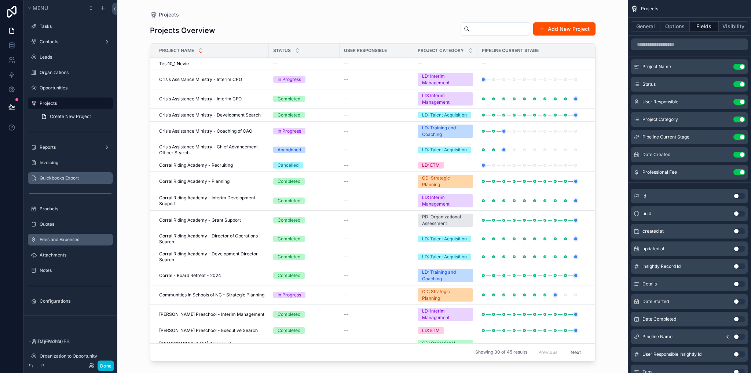
click at [177, 63] on span "Test10_1 Nevie" at bounding box center [174, 64] width 30 height 6
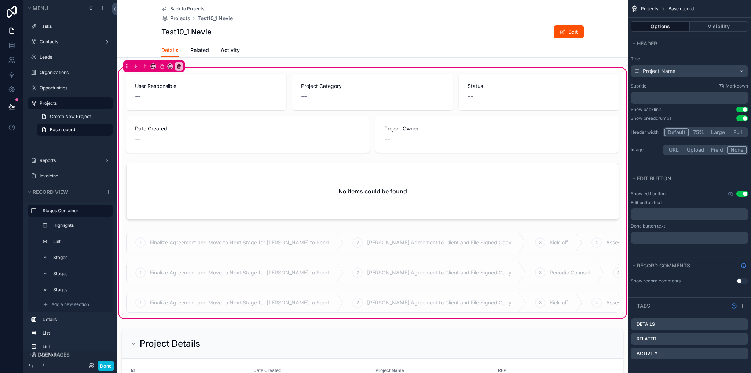
click at [193, 50] on span "Related" at bounding box center [199, 50] width 19 height 7
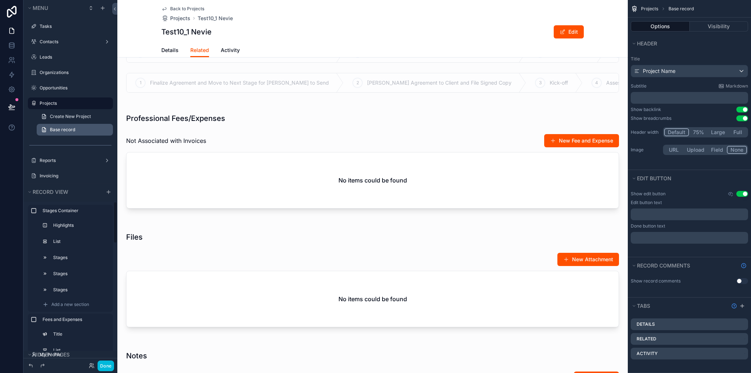
scroll to position [110, 0]
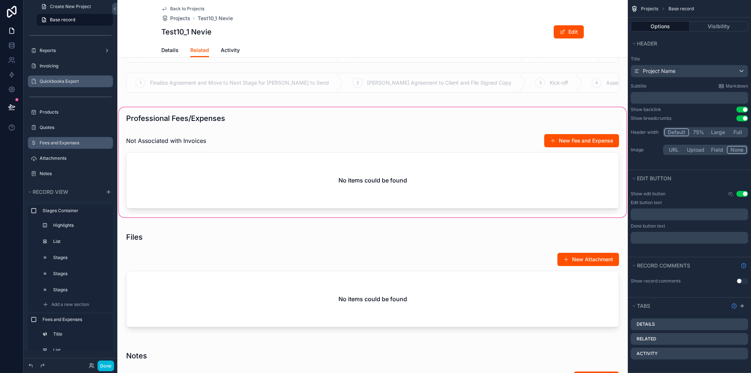
click at [242, 175] on div "scrollable content" at bounding box center [372, 162] width 510 height 113
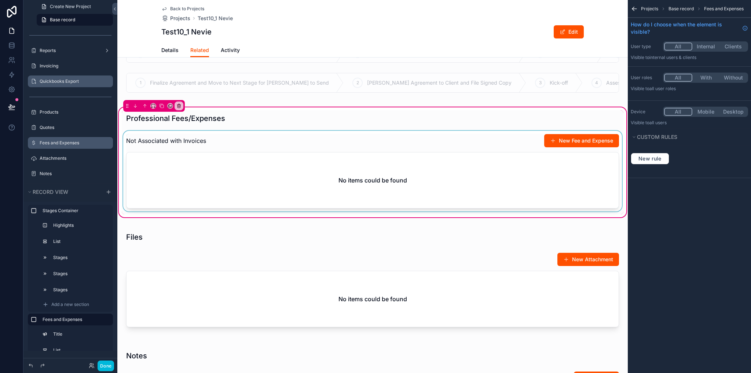
click at [293, 172] on div "scrollable content" at bounding box center [373, 173] width 502 height 84
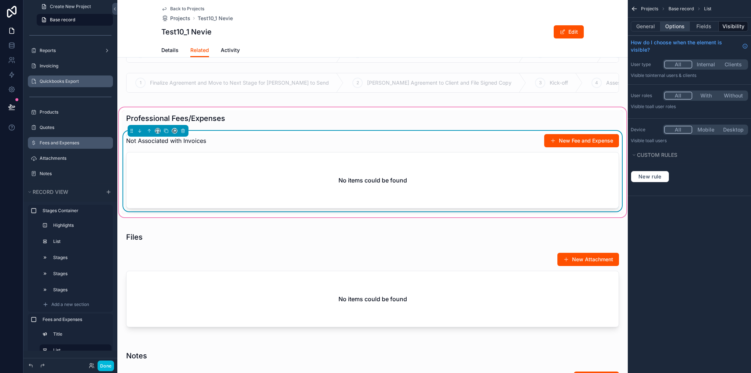
click at [674, 25] on button "Options" at bounding box center [674, 26] width 29 height 10
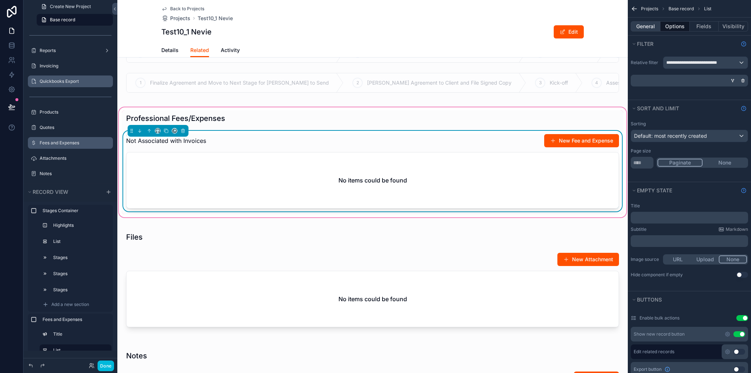
click at [644, 26] on button "General" at bounding box center [646, 26] width 30 height 10
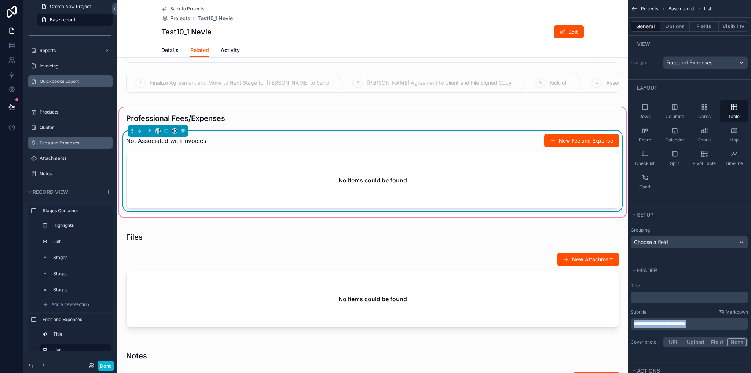
drag, startPoint x: 710, startPoint y: 325, endPoint x: 630, endPoint y: 324, distance: 79.9
click at [630, 324] on div "**********" at bounding box center [689, 316] width 123 height 72
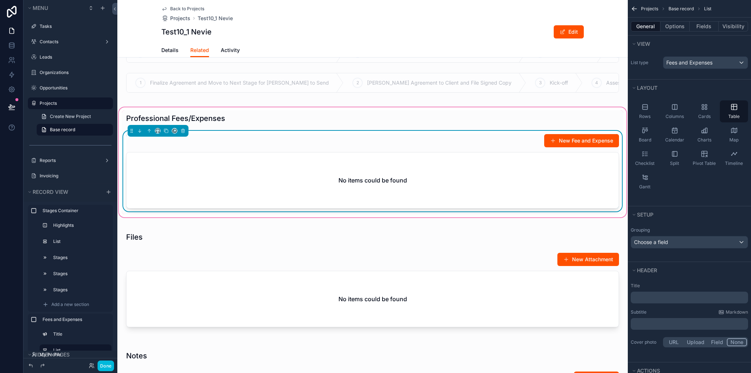
click at [385, 236] on div "User Responsible -- Project Category -- Status -- Date Created -- Project Owner…" at bounding box center [372, 331] width 510 height 970
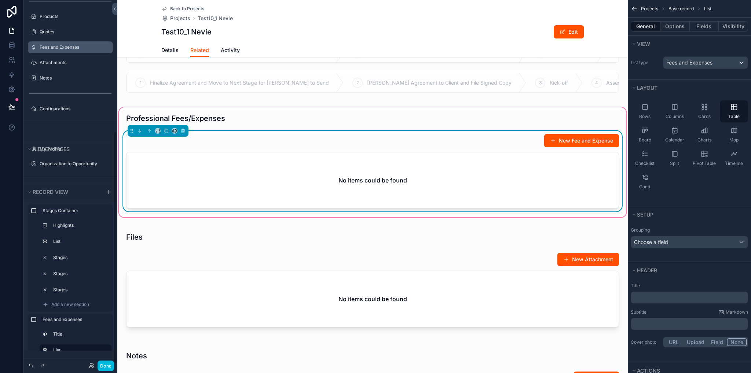
scroll to position [132, 0]
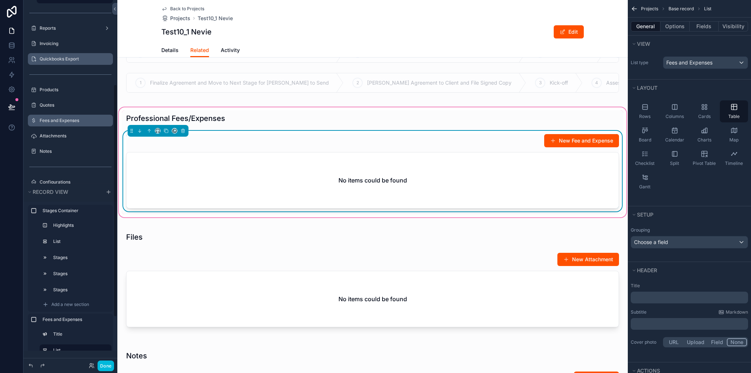
click at [57, 57] on label "Quickbooks Export" at bounding box center [74, 59] width 69 height 6
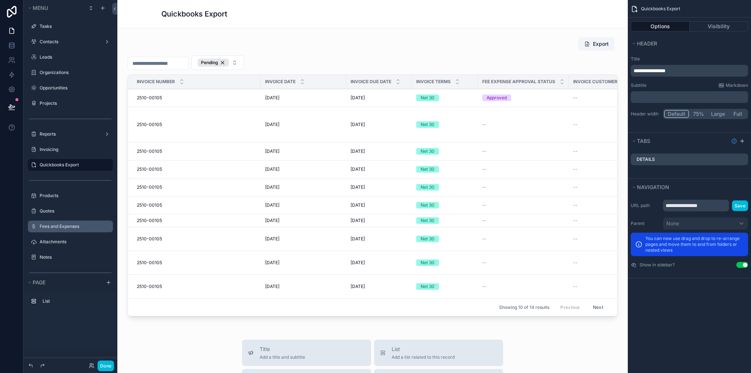
click at [449, 14] on div "Quickbooks Export" at bounding box center [372, 14] width 422 height 10
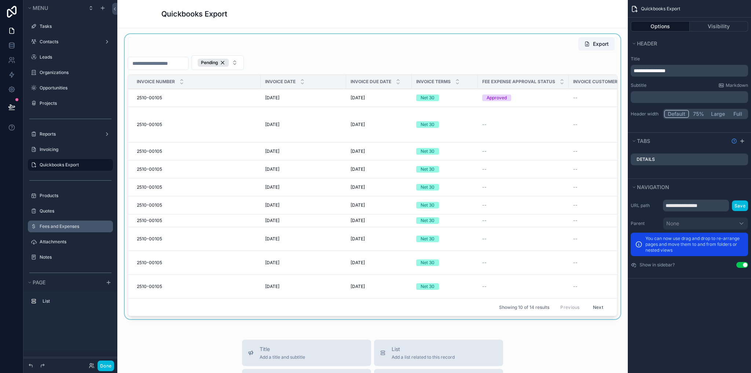
drag, startPoint x: 355, startPoint y: 318, endPoint x: 392, endPoint y: 316, distance: 37.1
click at [392, 316] on div "scrollable content" at bounding box center [372, 178] width 499 height 288
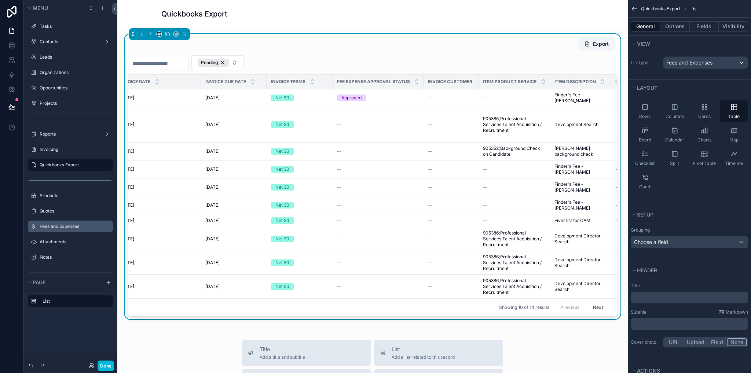
scroll to position [0, 153]
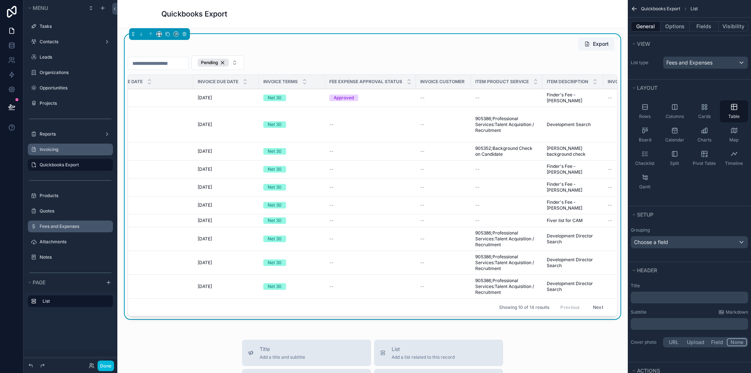
click at [56, 151] on label "Invoicing" at bounding box center [74, 150] width 69 height 6
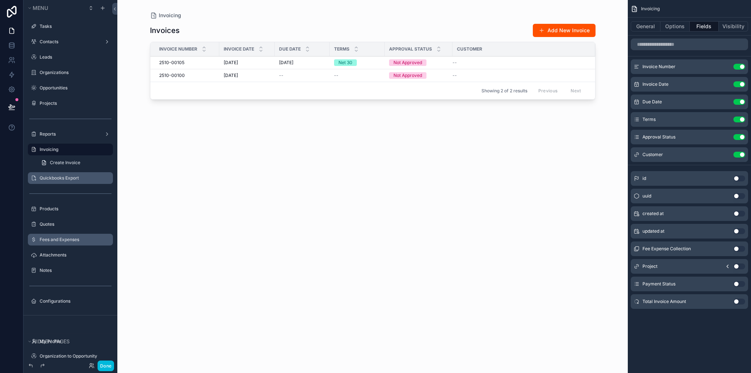
click at [55, 241] on label "Fees and Expenses" at bounding box center [74, 240] width 69 height 6
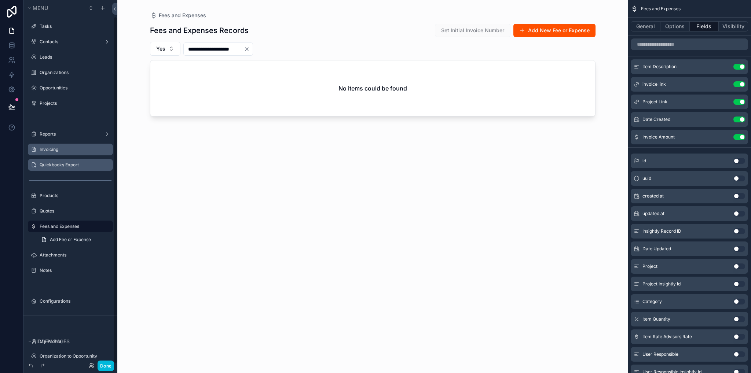
scroll to position [18, 0]
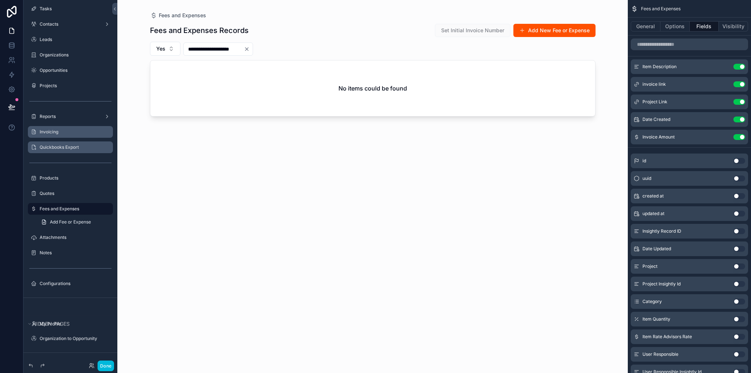
click at [261, 50] on div "scrollable content" at bounding box center [372, 182] width 469 height 364
click at [248, 50] on icon "Clear" at bounding box center [246, 49] width 3 height 3
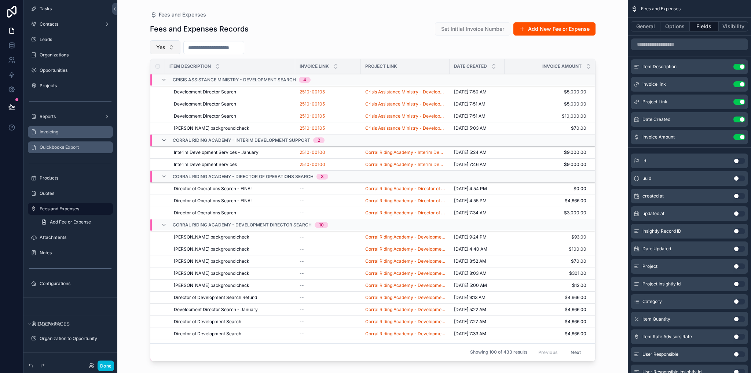
click at [172, 47] on button "Yes" at bounding box center [165, 47] width 30 height 14
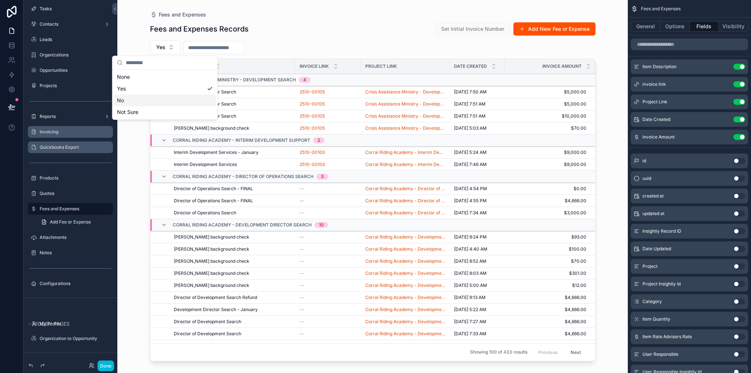
click at [384, 30] on div "Fees and Expenses Records Set Initial Invoice Number Add New Fee or Expense" at bounding box center [373, 29] width 446 height 14
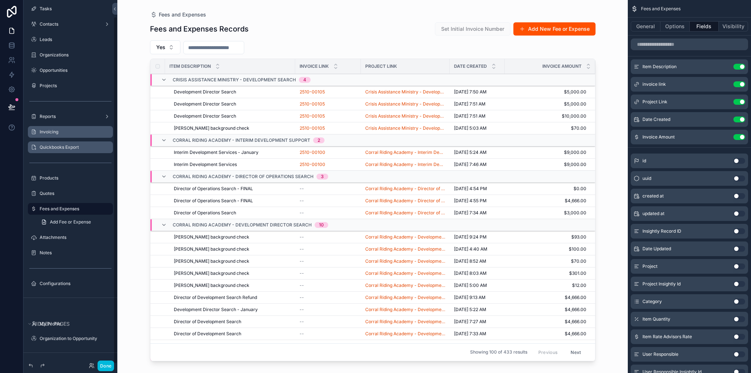
click at [54, 132] on label "Invoicing" at bounding box center [74, 132] width 69 height 6
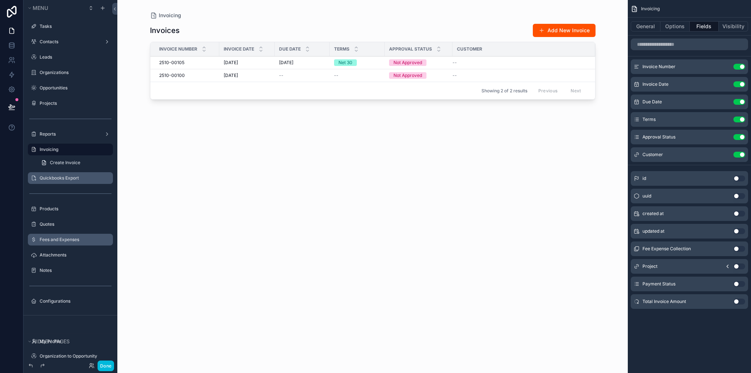
click at [188, 62] on div "scrollable content" at bounding box center [372, 182] width 469 height 364
click at [188, 62] on div "2510-00105 2510-00105" at bounding box center [187, 63] width 56 height 6
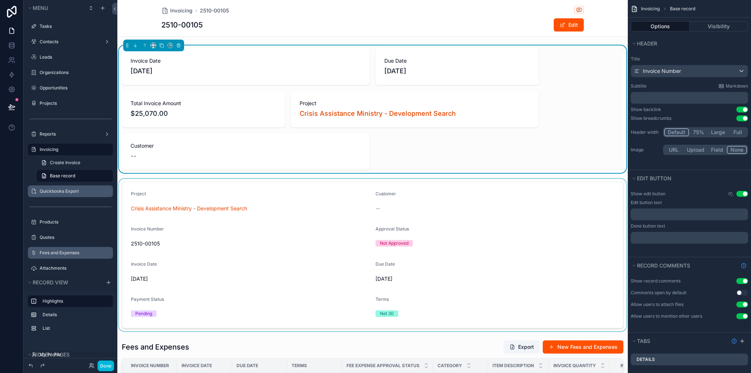
scroll to position [110, 0]
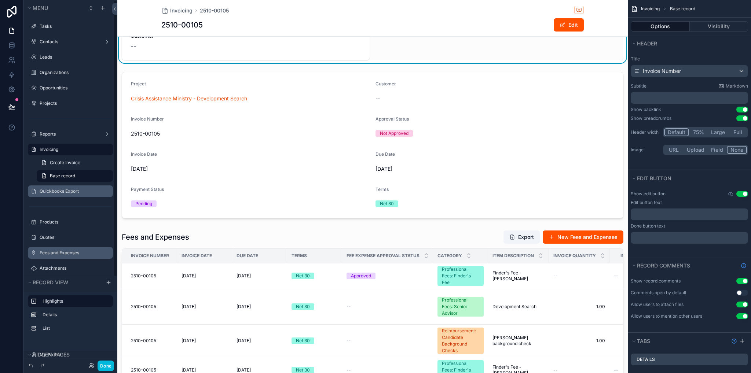
click at [56, 190] on label "Quickbooks Export" at bounding box center [74, 191] width 69 height 6
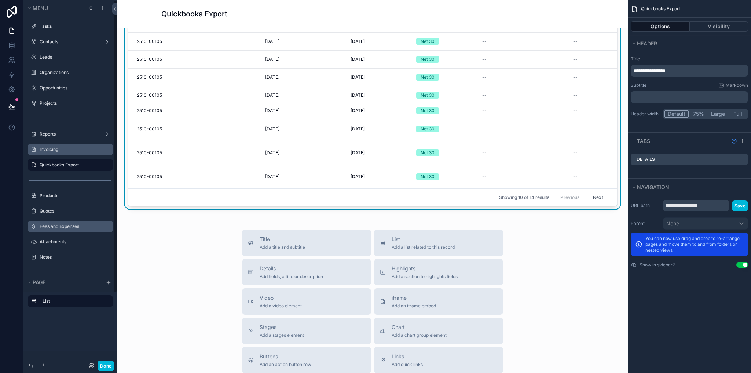
click at [0, 0] on icon "scrollable content" at bounding box center [0, 0] width 0 height 0
click at [69, 166] on input "**********" at bounding box center [65, 165] width 50 height 9
type input "**********"
click at [21, 173] on div at bounding box center [11, 186] width 23 height 373
click at [96, 165] on icon "scrollable content" at bounding box center [97, 165] width 6 height 6
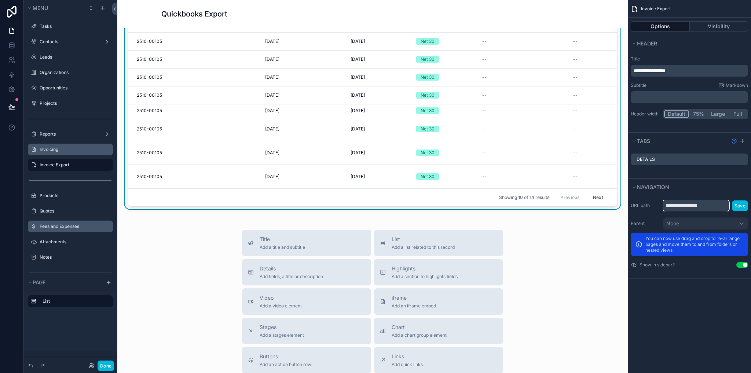
drag, startPoint x: 694, startPoint y: 206, endPoint x: 659, endPoint y: 206, distance: 35.6
click at [659, 206] on div "**********" at bounding box center [689, 206] width 117 height 12
drag, startPoint x: 692, startPoint y: 205, endPoint x: 701, endPoint y: 206, distance: 9.2
click at [692, 205] on input "**********" at bounding box center [696, 206] width 66 height 12
drag, startPoint x: 702, startPoint y: 206, endPoint x: 685, endPoint y: 209, distance: 17.5
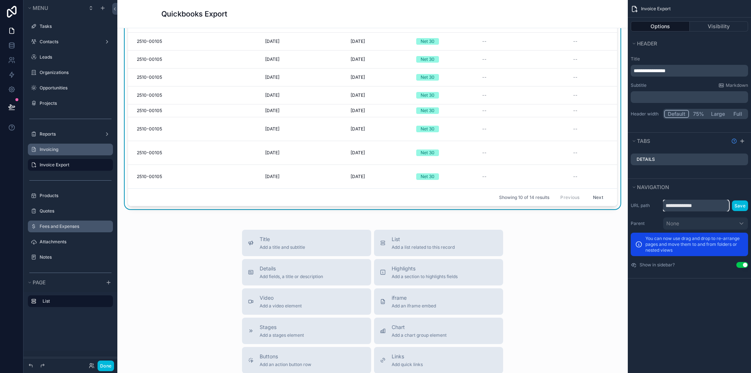
click at [685, 209] on input "**********" at bounding box center [696, 206] width 66 height 12
type input "**********"
click at [745, 203] on button "Save" at bounding box center [740, 206] width 16 height 11
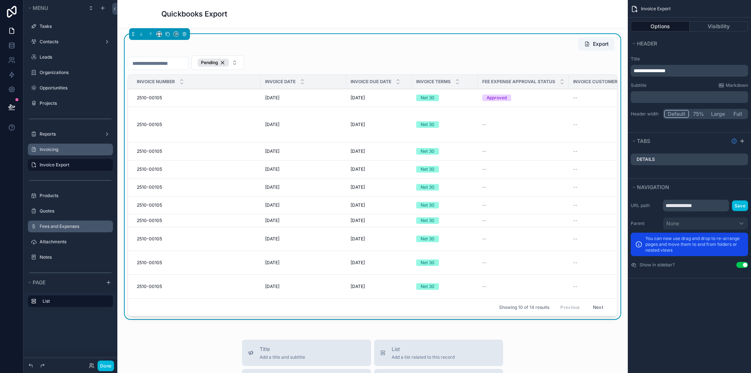
click at [63, 228] on label "Fees and Expenses" at bounding box center [74, 227] width 69 height 6
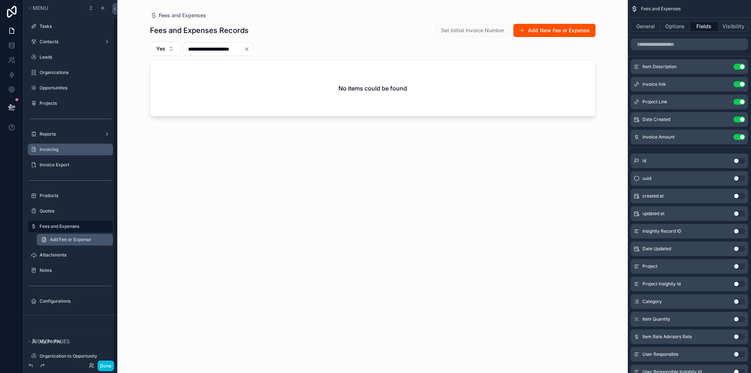
scroll to position [18, 0]
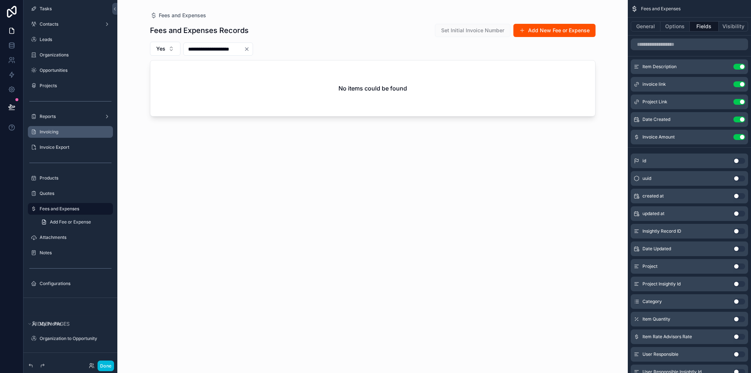
click at [264, 52] on div "scrollable content" at bounding box center [372, 182] width 469 height 364
click at [250, 49] on icon "Clear" at bounding box center [247, 49] width 6 height 6
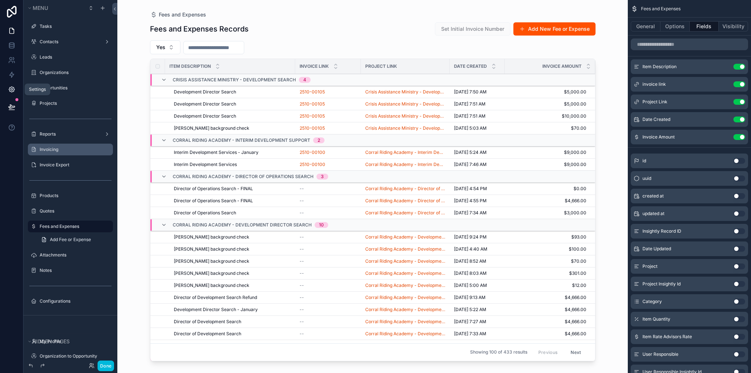
click at [10, 90] on icon at bounding box center [11, 89] width 7 height 7
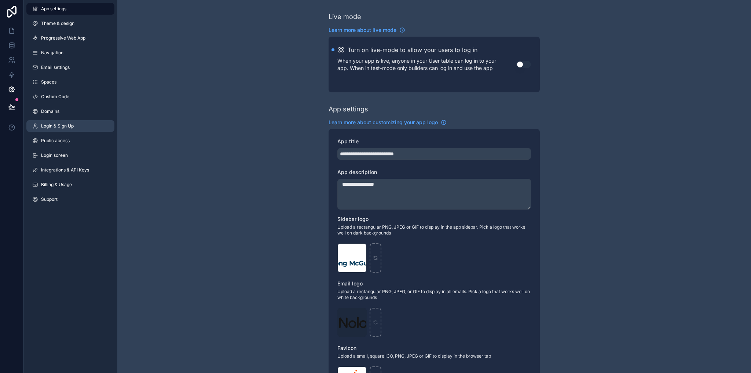
click at [57, 129] on link "Login & Sign Up" at bounding box center [70, 126] width 88 height 12
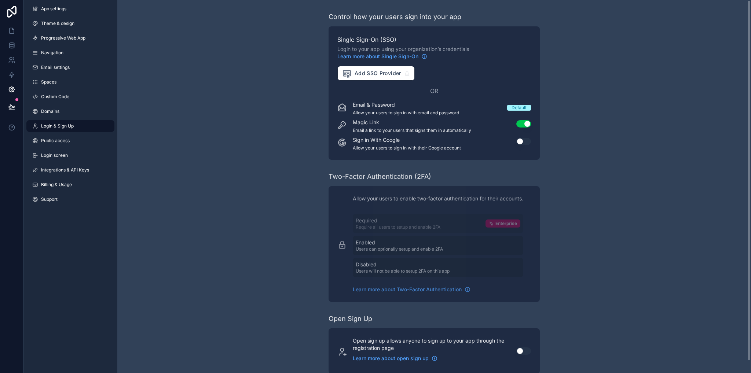
scroll to position [12, 0]
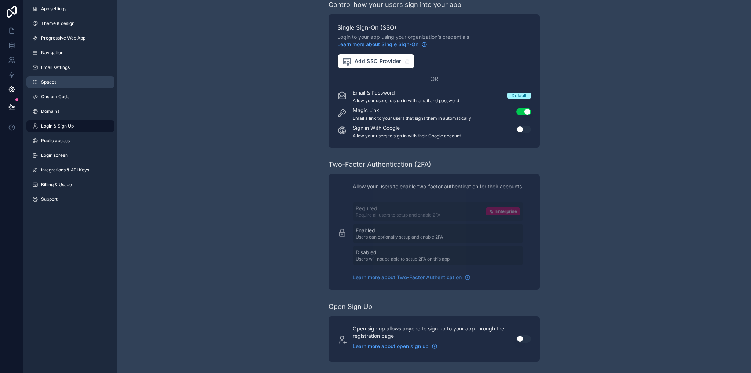
click at [49, 83] on span "Spaces" at bounding box center [48, 82] width 15 height 6
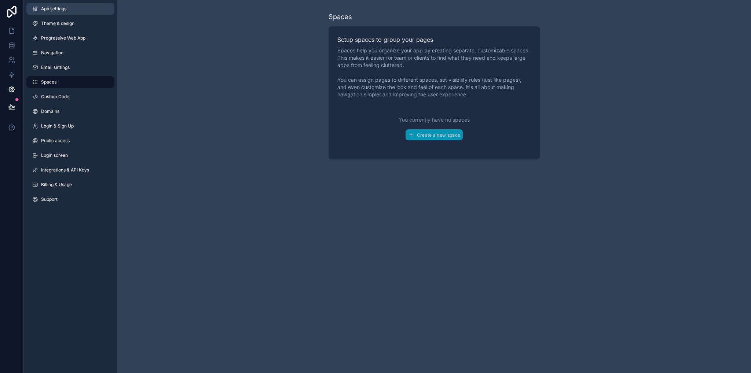
click at [58, 6] on span "App settings" at bounding box center [53, 9] width 25 height 6
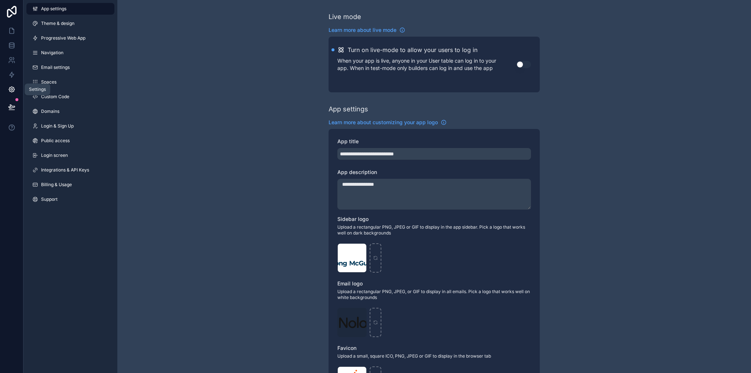
click at [14, 86] on icon at bounding box center [11, 89] width 7 height 7
click at [53, 157] on span "Login screen" at bounding box center [54, 156] width 27 height 6
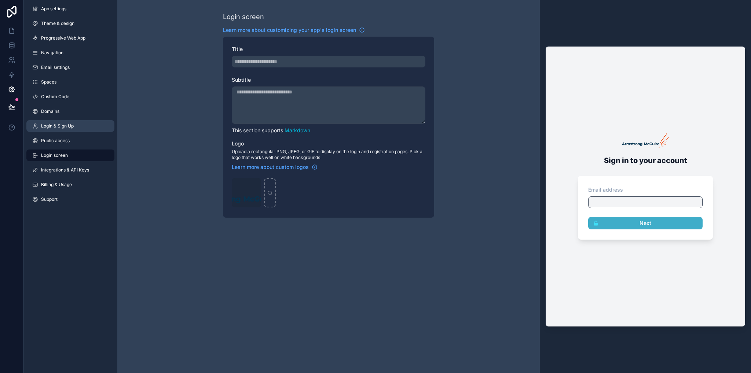
click at [59, 129] on link "Login & Sign Up" at bounding box center [70, 126] width 88 height 12
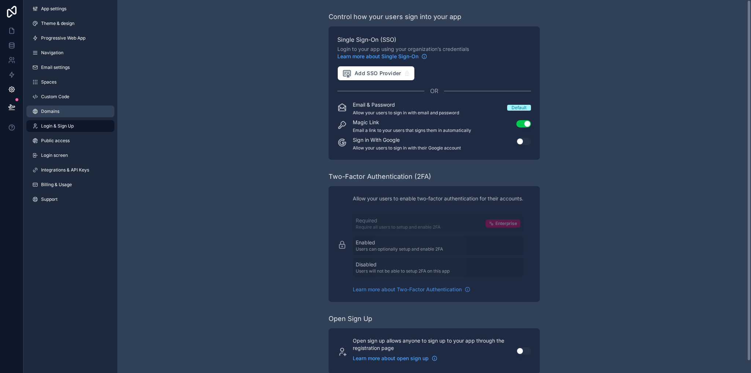
click at [50, 115] on link "Domains" at bounding box center [70, 112] width 88 height 12
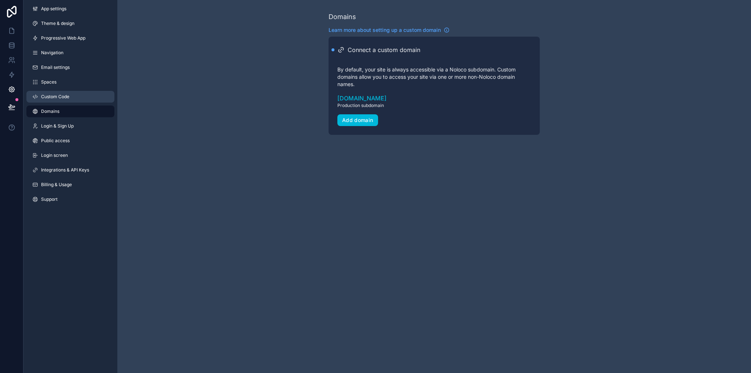
click at [50, 96] on span "Custom Code" at bounding box center [55, 97] width 28 height 6
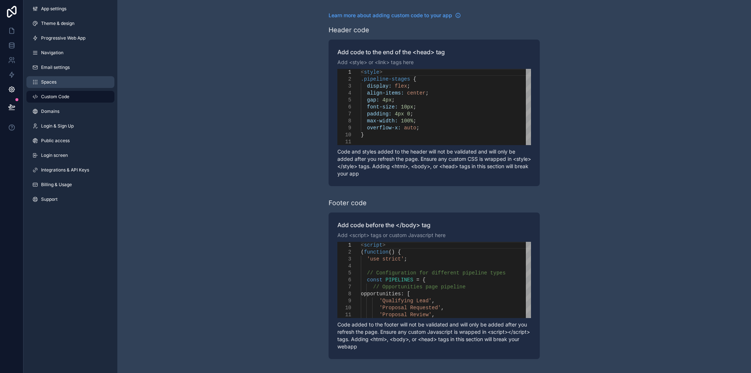
click at [49, 84] on span "Spaces" at bounding box center [48, 82] width 15 height 6
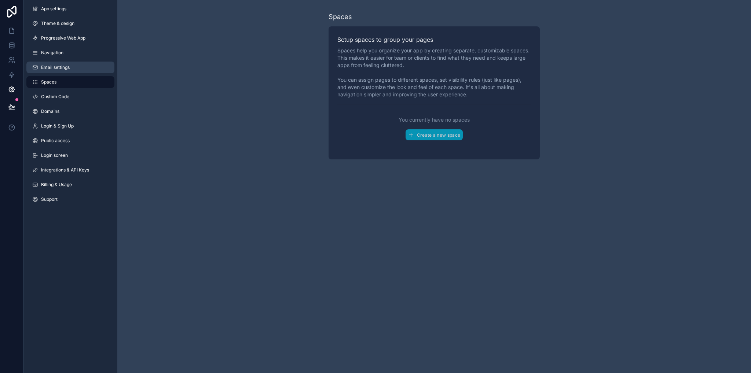
click at [50, 67] on span "Email settings" at bounding box center [55, 68] width 29 height 6
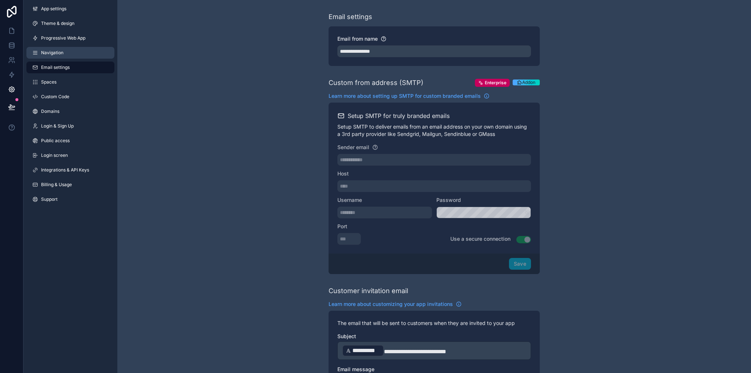
click at [51, 53] on span "Navigation" at bounding box center [52, 53] width 22 height 6
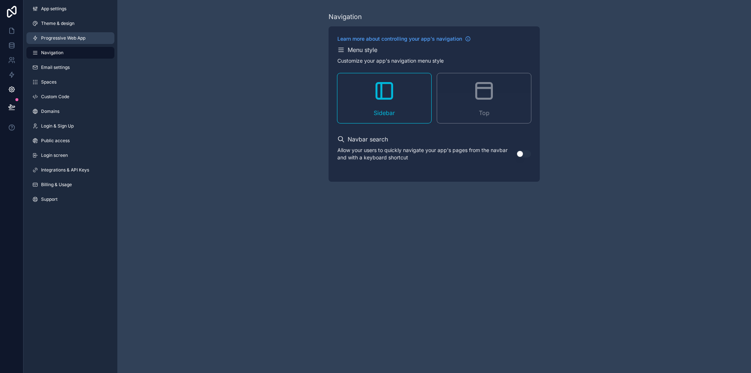
click at [59, 39] on span "Progressive Web App" at bounding box center [63, 38] width 44 height 6
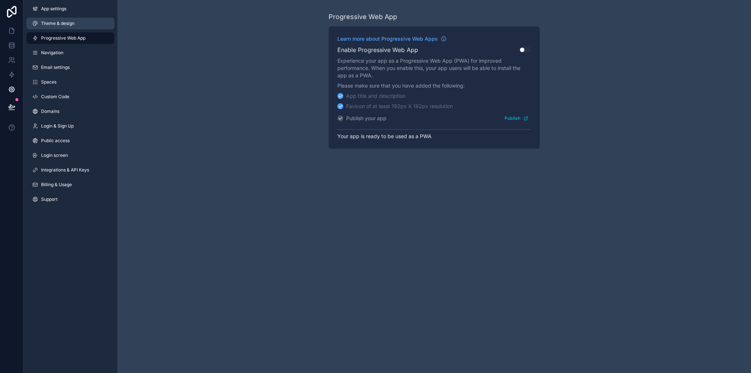
click at [62, 25] on span "Theme & design" at bounding box center [57, 24] width 33 height 6
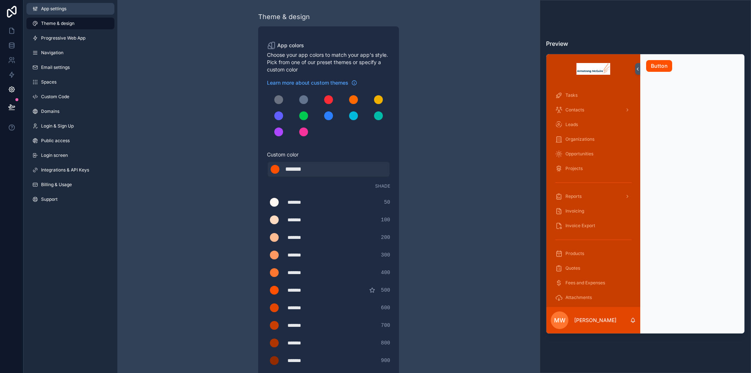
click at [58, 8] on span "App settings" at bounding box center [53, 9] width 25 height 6
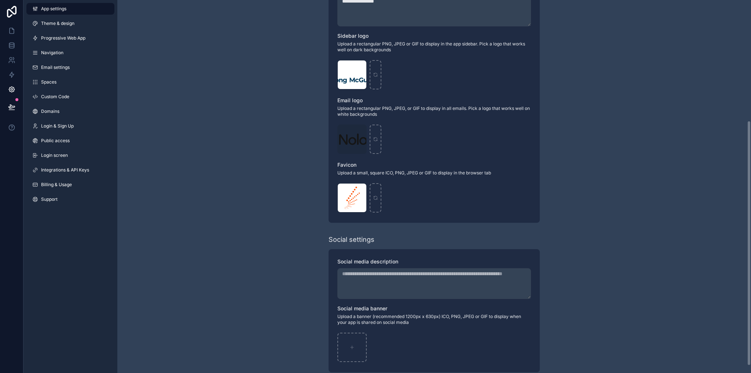
scroll to position [194, 0]
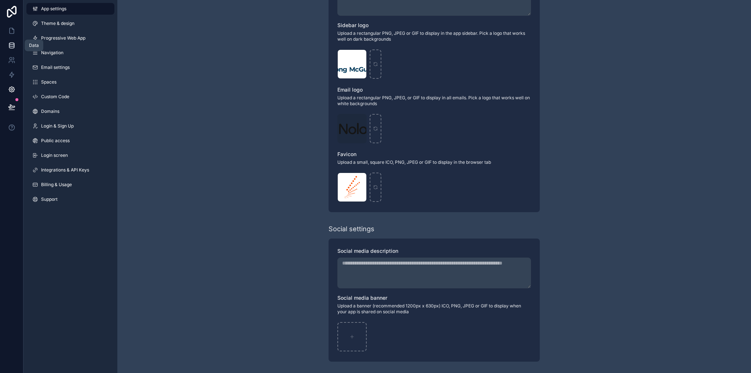
click at [15, 44] on link at bounding box center [11, 45] width 23 height 15
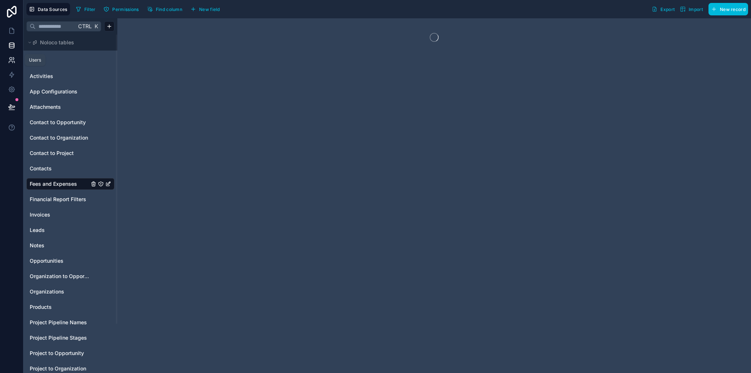
click at [12, 59] on icon at bounding box center [11, 59] width 7 height 7
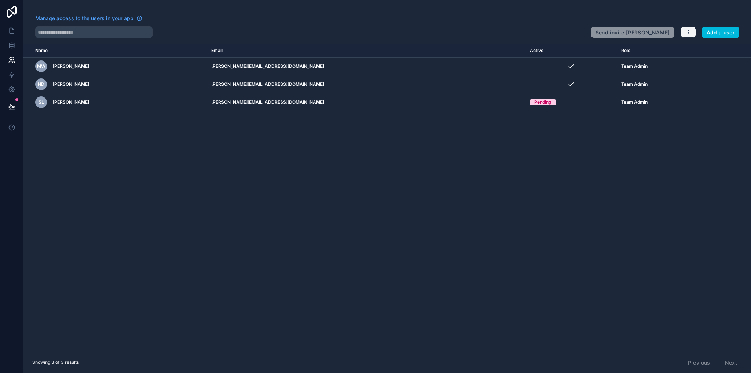
click at [688, 33] on icon "button" at bounding box center [688, 32] width 0 height 0
click at [695, 49] on link "Manage roles" at bounding box center [703, 50] width 46 height 12
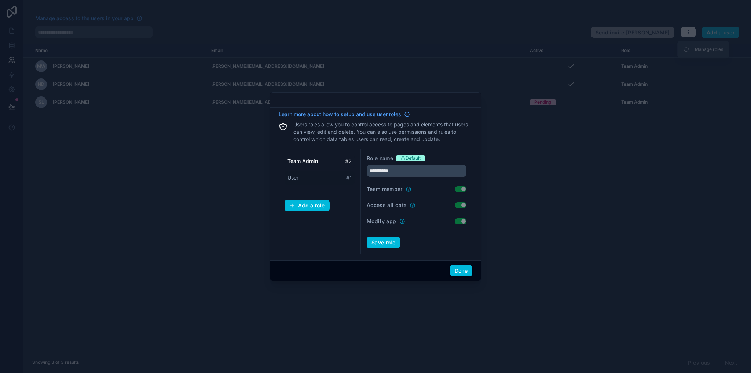
click at [293, 179] on span "User" at bounding box center [292, 177] width 11 height 7
drag, startPoint x: 392, startPoint y: 172, endPoint x: 359, endPoint y: 171, distance: 33.4
click at [359, 171] on div "Team Admin # 2 User # 1 Add a role Role name Default **** Team member Use setti…" at bounding box center [376, 202] width 194 height 106
type input "*******"
click at [386, 242] on button "Save role" at bounding box center [383, 243] width 33 height 12
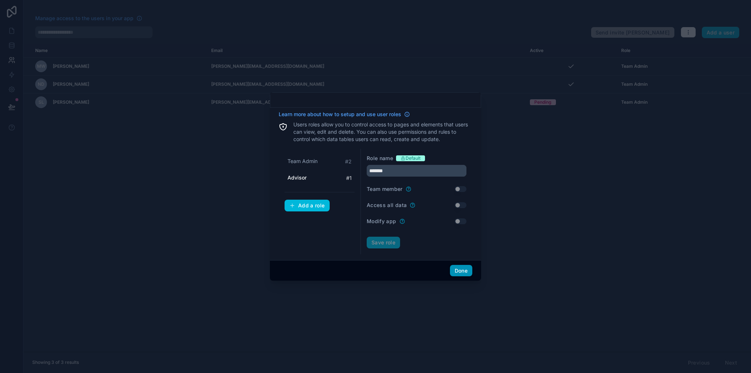
click at [453, 271] on button "Done" at bounding box center [461, 271] width 22 height 12
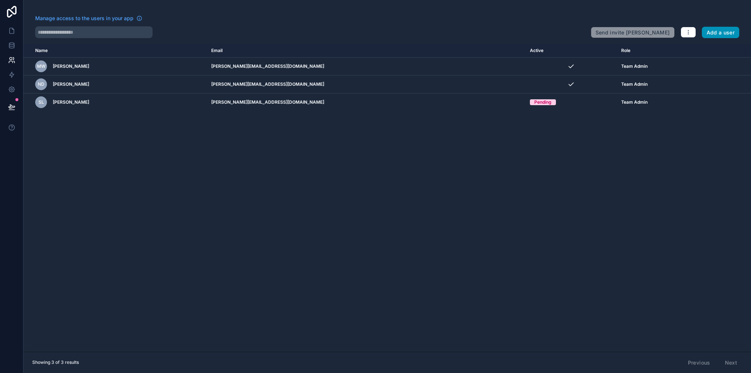
click at [733, 34] on button "Add a user" at bounding box center [721, 33] width 38 height 12
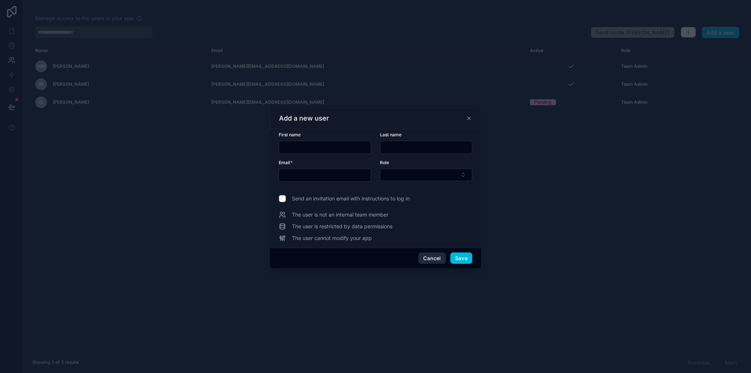
drag, startPoint x: 440, startPoint y: 260, endPoint x: 566, endPoint y: 135, distance: 177.6
click at [440, 260] on button "Cancel" at bounding box center [431, 259] width 27 height 12
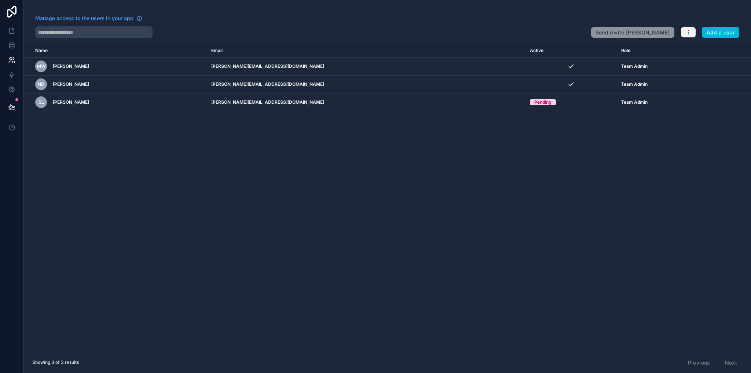
click at [688, 28] on button "button" at bounding box center [688, 32] width 15 height 11
click at [694, 49] on link "Manage roles" at bounding box center [703, 50] width 46 height 12
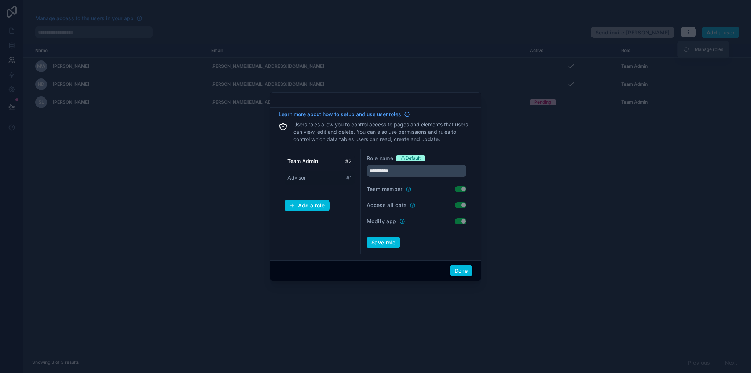
click at [301, 179] on span "Advisor" at bounding box center [296, 177] width 18 height 7
drag, startPoint x: 375, startPoint y: 172, endPoint x: 359, endPoint y: 172, distance: 15.4
click at [359, 172] on div "Team Admin # 2 Advisor # 1 Add a role Role name Default ******* Team member Use…" at bounding box center [376, 202] width 194 height 106
type input "****"
click at [386, 238] on button "Save role" at bounding box center [383, 243] width 33 height 12
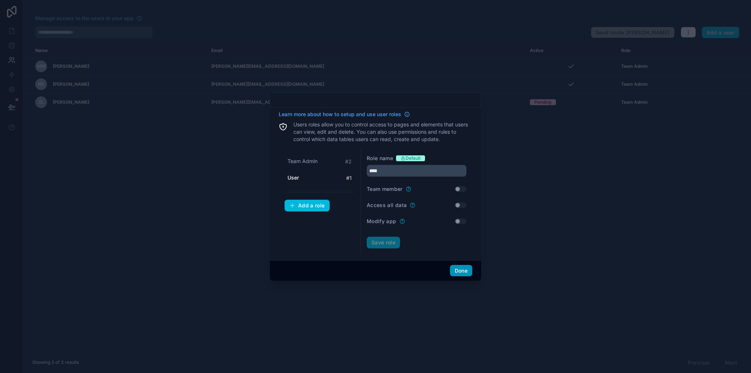
click at [458, 269] on button "Done" at bounding box center [461, 271] width 22 height 12
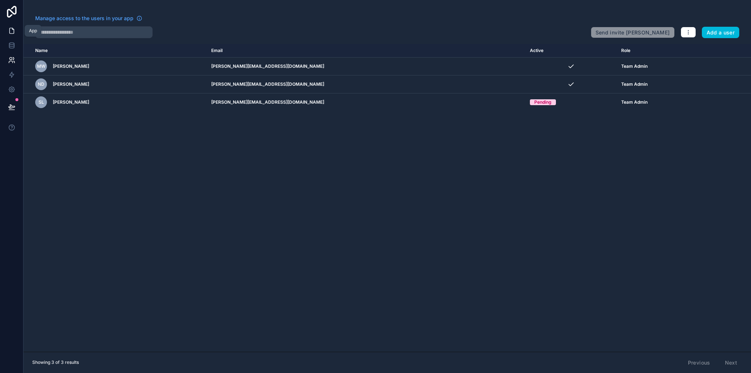
click at [10, 34] on icon at bounding box center [12, 31] width 4 height 6
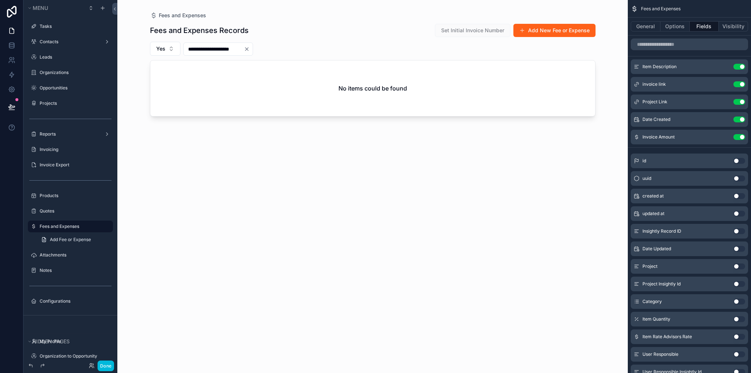
click at [540, 32] on button "Add New Fee or Expense" at bounding box center [554, 30] width 82 height 13
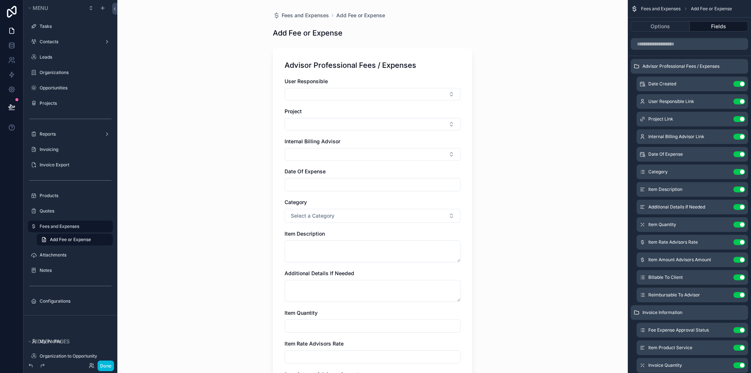
click at [459, 69] on div "Advisor Professional Fees / Expenses User Responsible Project Internal Billing …" at bounding box center [372, 262] width 199 height 428
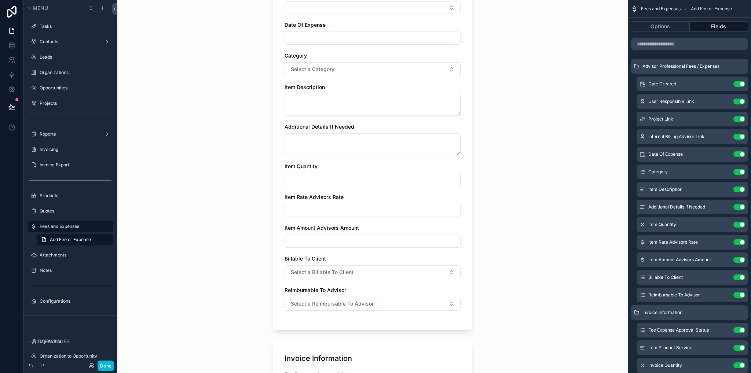
click at [0, 0] on icon "scrollable content" at bounding box center [0, 0] width 0 height 0
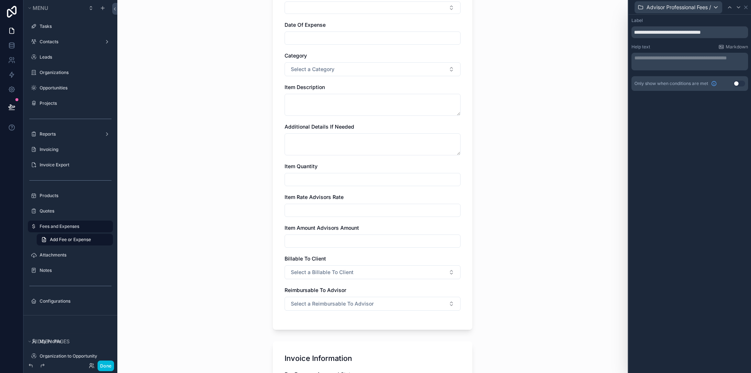
click at [737, 84] on button "Use setting" at bounding box center [739, 84] width 12 height 6
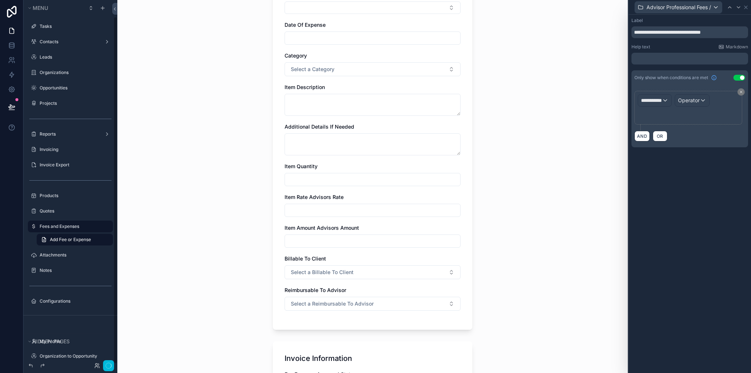
scroll to position [18, 0]
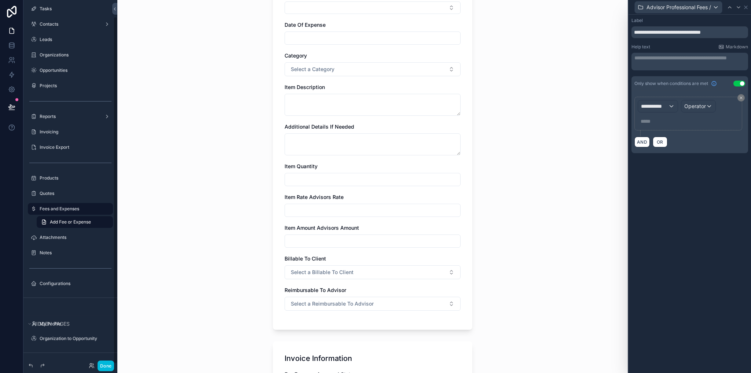
click at [568, 105] on div "Fees and Expenses Add Fee or Expense Add Fee or Expense Advisor Professional Fe…" at bounding box center [372, 39] width 510 height 373
click at [738, 84] on button "Use setting" at bounding box center [739, 84] width 12 height 6
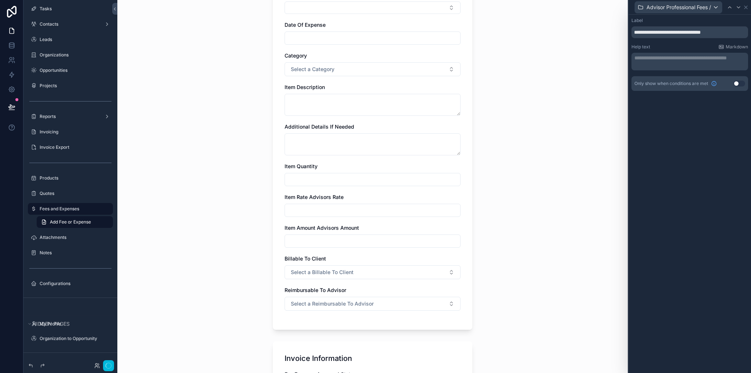
click at [540, 113] on div "Fees and Expenses Add Fee or Expense Add Fee or Expense Advisor Professional Fe…" at bounding box center [372, 39] width 510 height 373
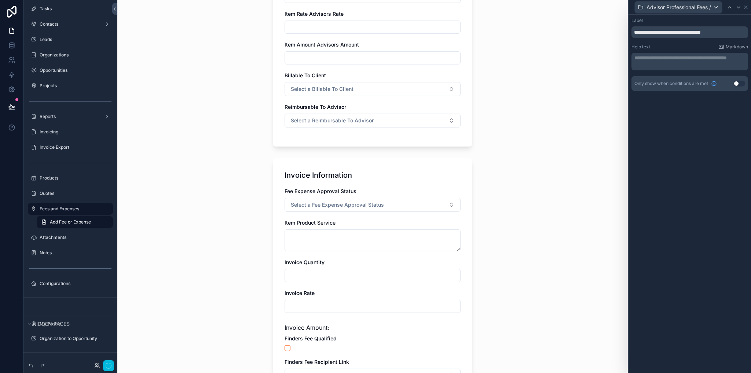
scroll to position [403, 0]
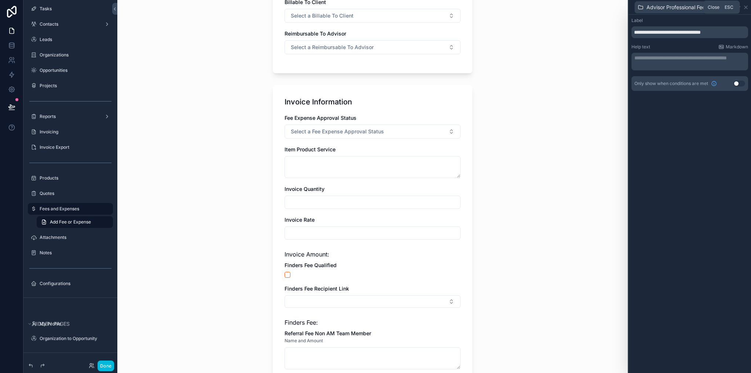
click at [749, 8] on div "Advisor Professional Fees / Expenses" at bounding box center [690, 7] width 122 height 15
drag, startPoint x: 747, startPoint y: 8, endPoint x: 744, endPoint y: 8, distance: 3.7
click at [747, 8] on icon at bounding box center [746, 7] width 6 height 6
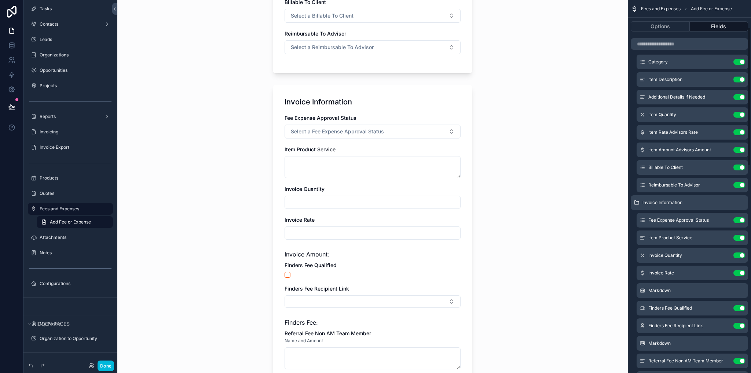
scroll to position [147, 0]
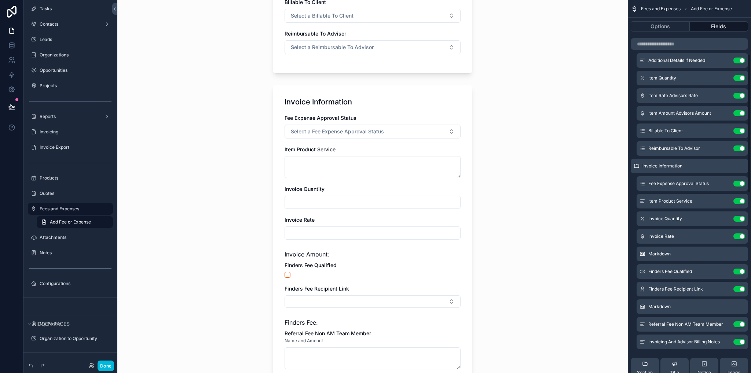
click at [0, 0] on icon "scrollable content" at bounding box center [0, 0] width 0 height 0
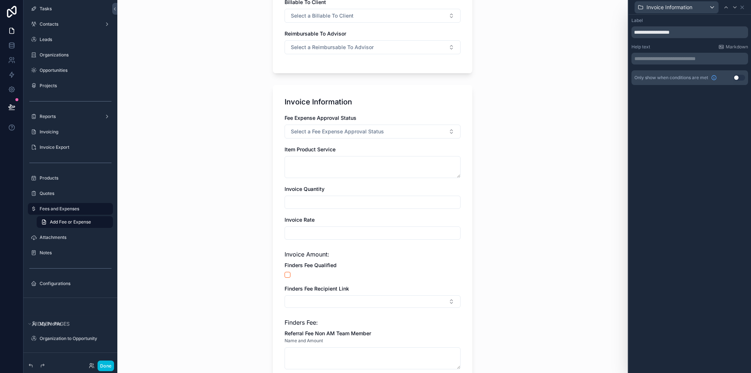
click at [738, 78] on button "Use setting" at bounding box center [739, 78] width 12 height 6
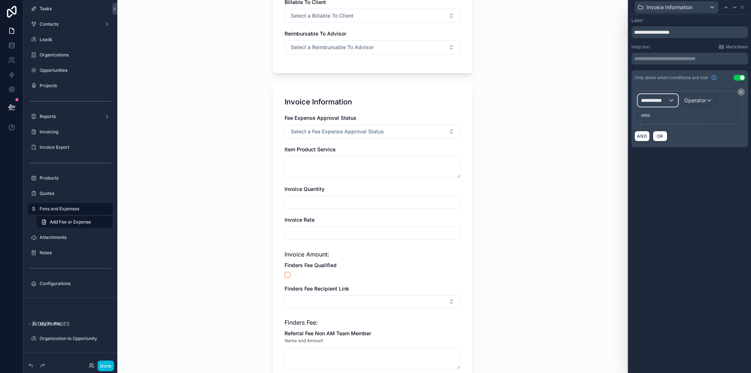
click at [666, 102] on span "**********" at bounding box center [654, 100] width 27 height 7
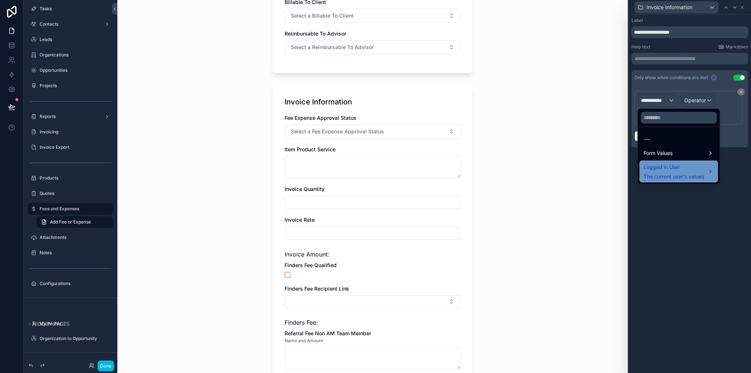
click at [678, 176] on span "The current user's values" at bounding box center [674, 176] width 61 height 7
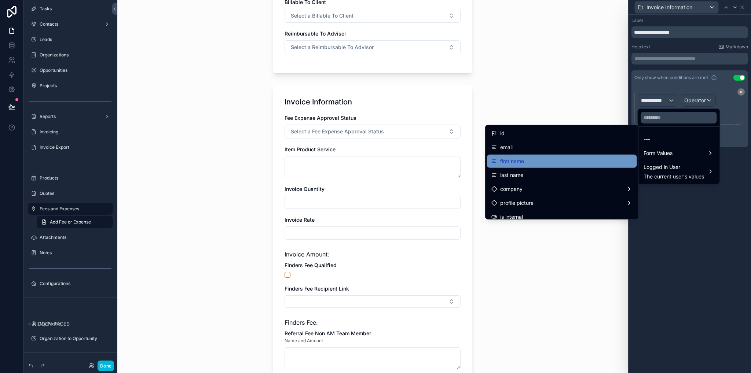
scroll to position [73, 0]
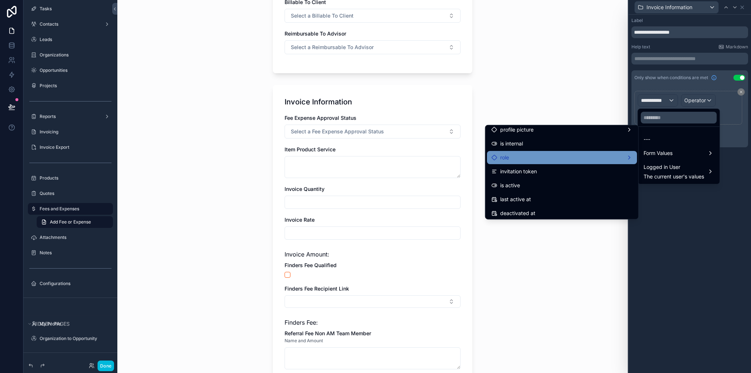
click at [512, 161] on div "role" at bounding box center [561, 157] width 141 height 9
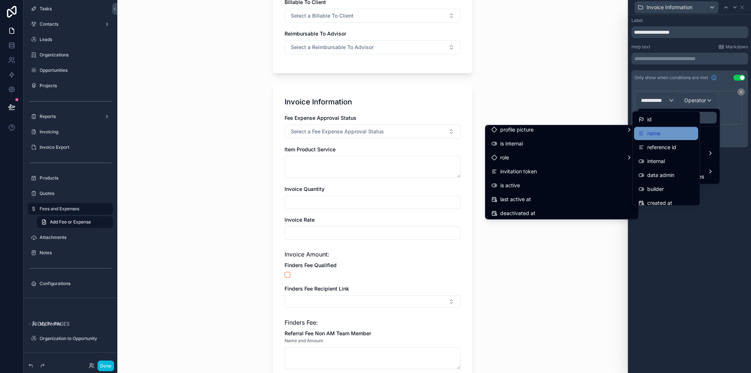
click at [660, 131] on span "name" at bounding box center [653, 133] width 13 height 9
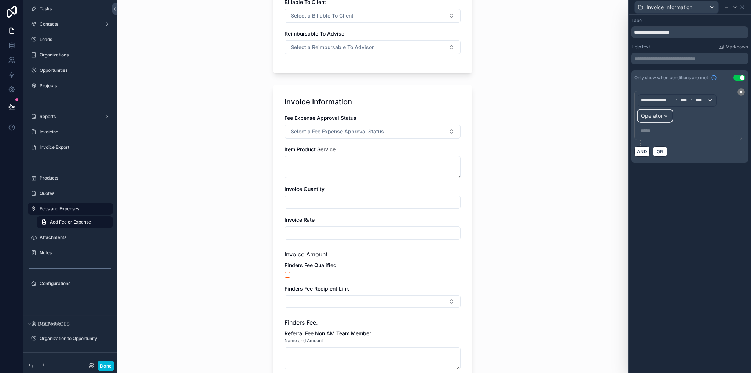
click at [658, 116] on span "Operator" at bounding box center [652, 116] width 22 height 6
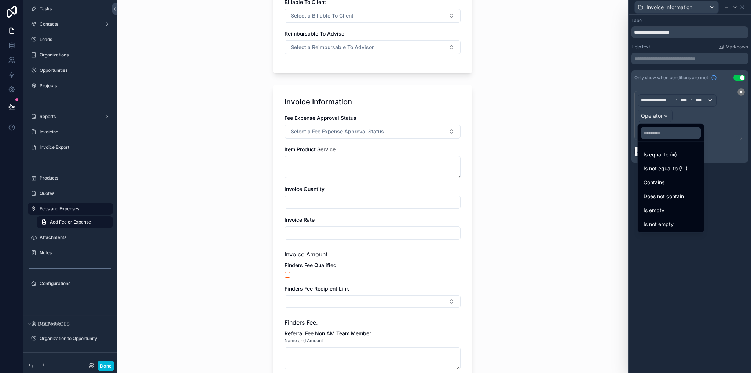
click at [668, 154] on span "Is equal to (=)" at bounding box center [660, 154] width 33 height 9
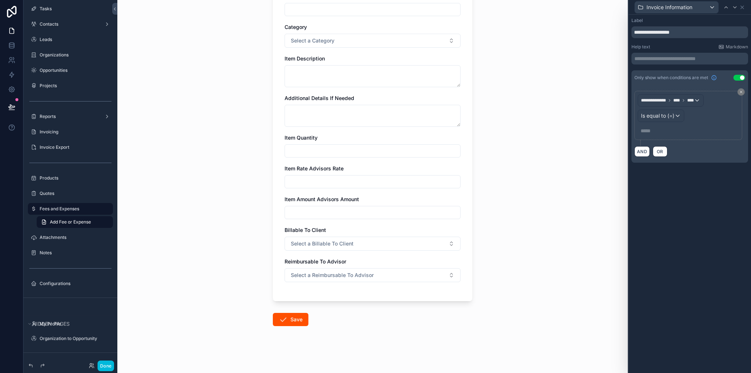
scroll to position [175, 0]
click at [653, 131] on p "***** ﻿" at bounding box center [689, 130] width 97 height 7
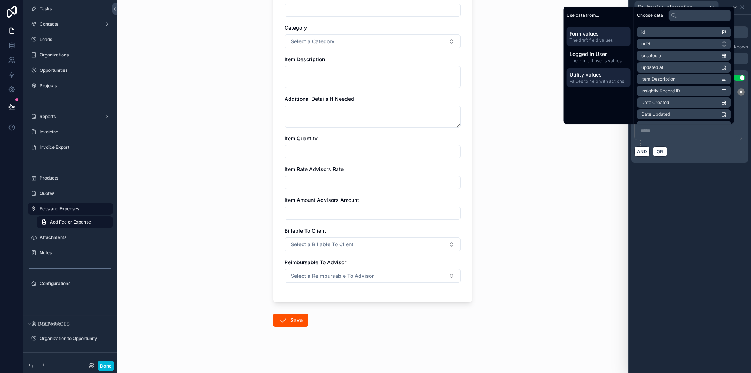
click at [597, 80] on span "Values to help with actions" at bounding box center [598, 81] width 58 height 6
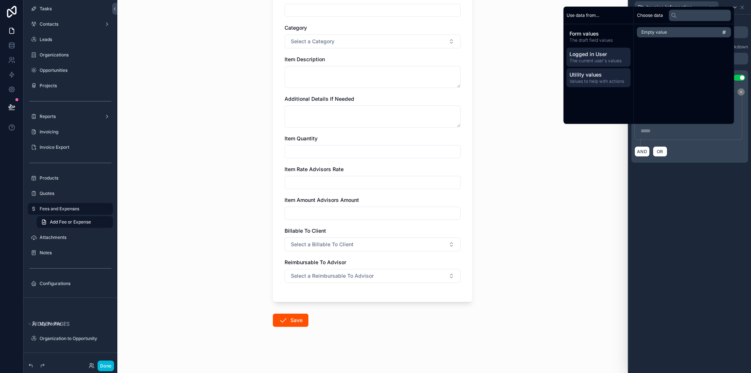
drag, startPoint x: 587, startPoint y: 59, endPoint x: 586, endPoint y: 43, distance: 16.9
click at [587, 59] on span "The current user's values" at bounding box center [598, 61] width 58 height 6
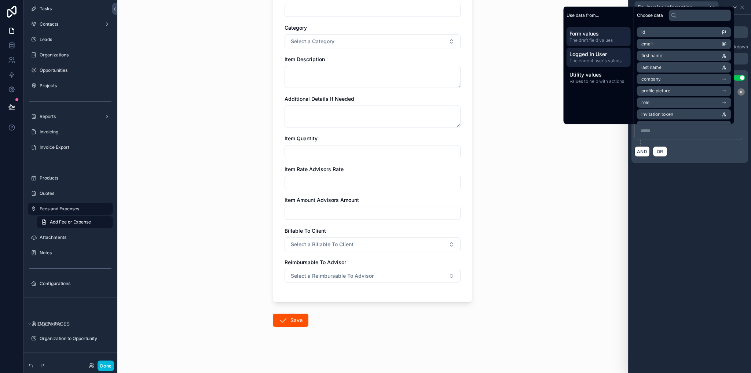
click at [586, 37] on span "Form values" at bounding box center [598, 33] width 58 height 7
drag, startPoint x: 590, startPoint y: 56, endPoint x: 601, endPoint y: 80, distance: 26.1
click at [590, 57] on span "Logged in User" at bounding box center [598, 54] width 58 height 7
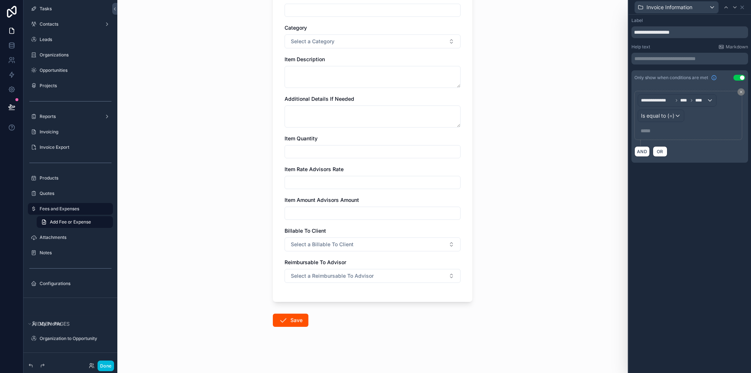
drag, startPoint x: 667, startPoint y: 201, endPoint x: 655, endPoint y: 162, distance: 41.1
click at [664, 192] on div "**********" at bounding box center [690, 194] width 122 height 359
click at [656, 127] on div "***** ﻿" at bounding box center [688, 131] width 101 height 12
click at [656, 132] on p "***** ﻿" at bounding box center [689, 130] width 97 height 7
drag, startPoint x: 682, startPoint y: 198, endPoint x: 678, endPoint y: 192, distance: 7.0
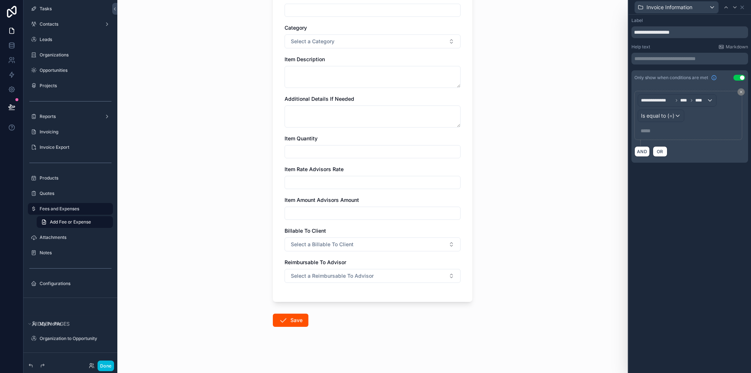
click at [682, 198] on div "**********" at bounding box center [690, 194] width 122 height 359
click at [642, 131] on p "***** ﻿" at bounding box center [689, 130] width 97 height 7
click at [683, 188] on div "**********" at bounding box center [690, 194] width 122 height 359
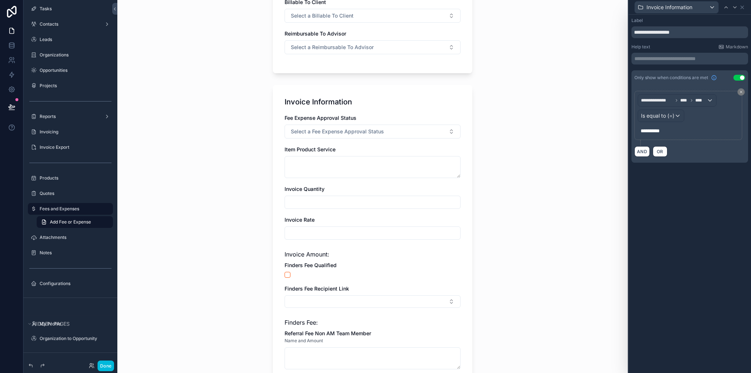
scroll to position [529, 0]
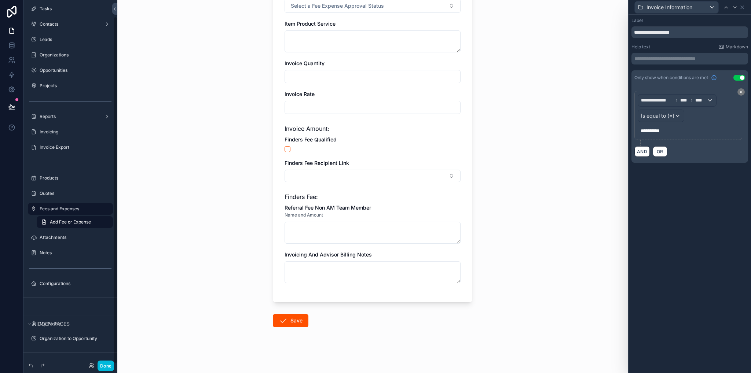
click at [102, 368] on button "Done" at bounding box center [106, 366] width 17 height 11
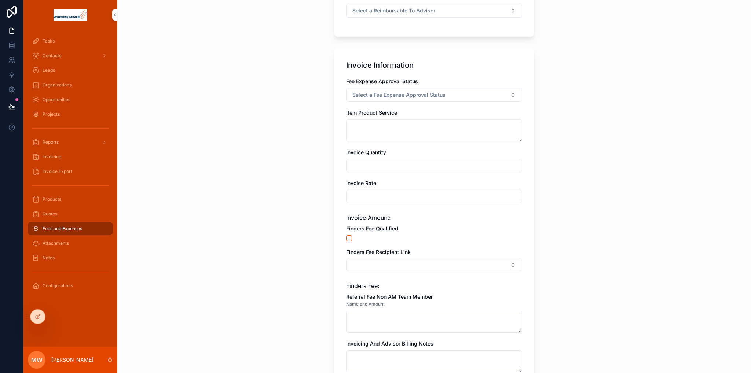
scroll to position [477, 0]
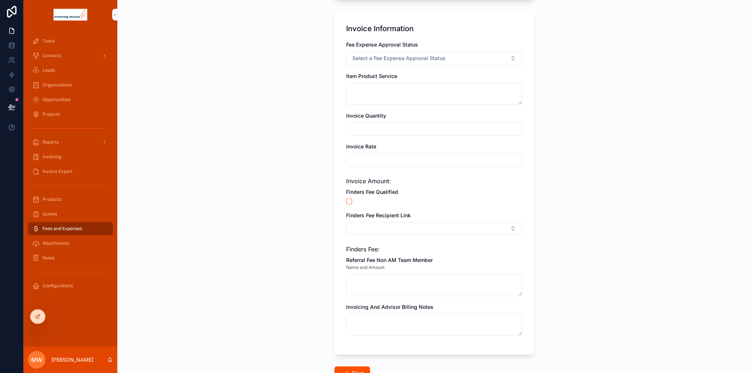
click at [0, 0] on icon at bounding box center [0, 0] width 0 height 0
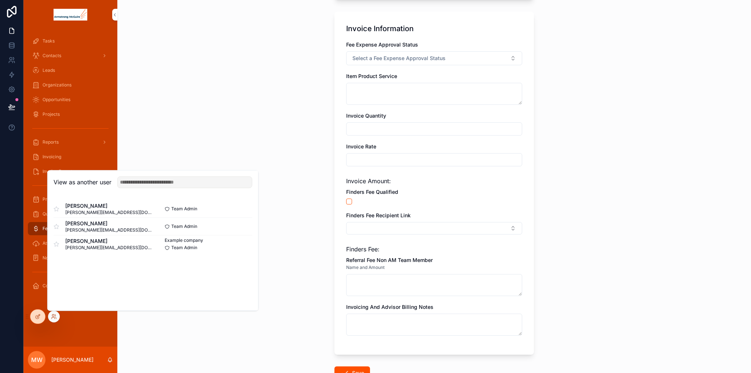
click at [249, 113] on div "Fees and Expenses Add Fee or Expense Add Fee or Expense Advisor Professional Fe…" at bounding box center [434, 186] width 634 height 373
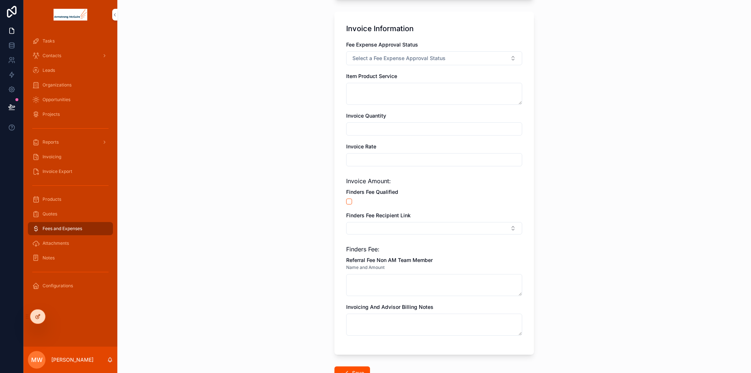
click at [38, 319] on icon at bounding box center [37, 317] width 3 height 3
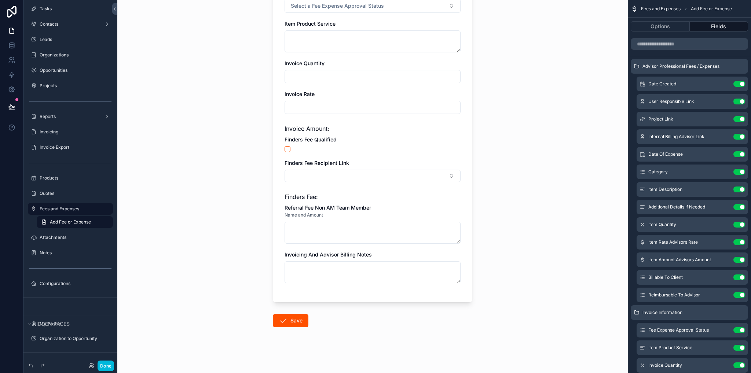
scroll to position [382, 0]
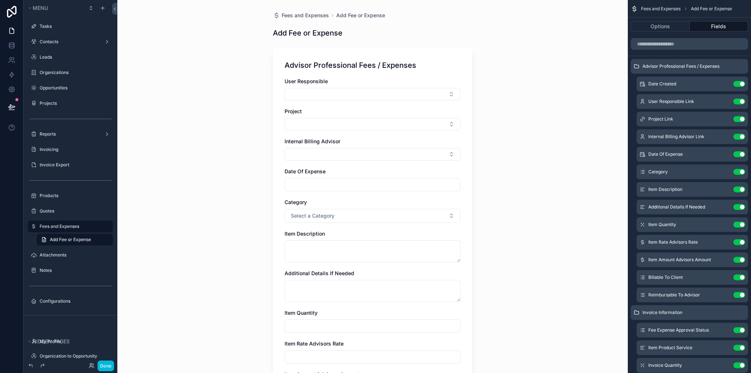
scroll to position [382, 0]
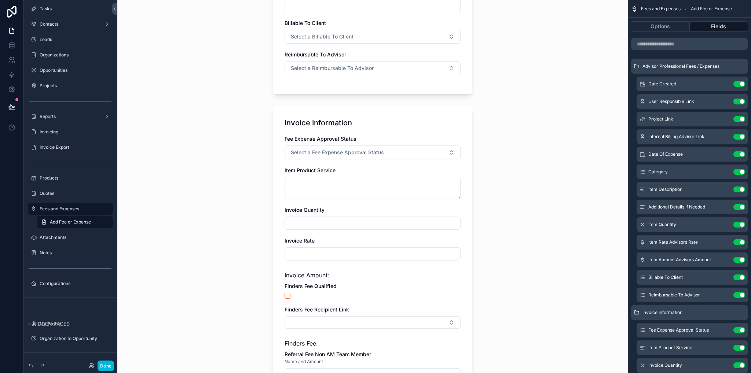
click at [461, 129] on div "Invoice Information Fee Expense Approval Status Select a Fee Expense Approval S…" at bounding box center [372, 277] width 199 height 343
click at [0, 0] on icon "scrollable content" at bounding box center [0, 0] width 0 height 0
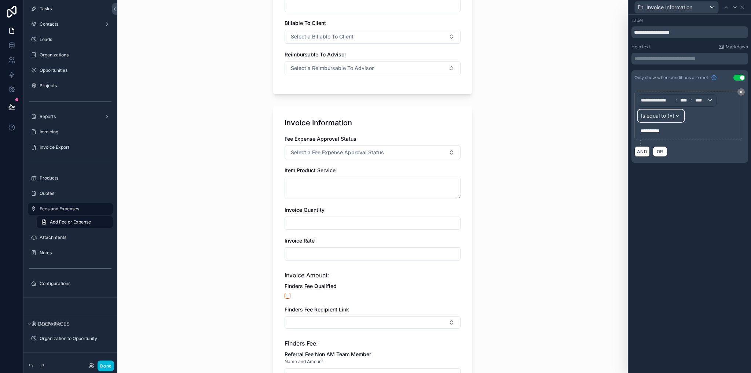
click at [671, 117] on span "Is equal to (=)" at bounding box center [657, 115] width 33 height 7
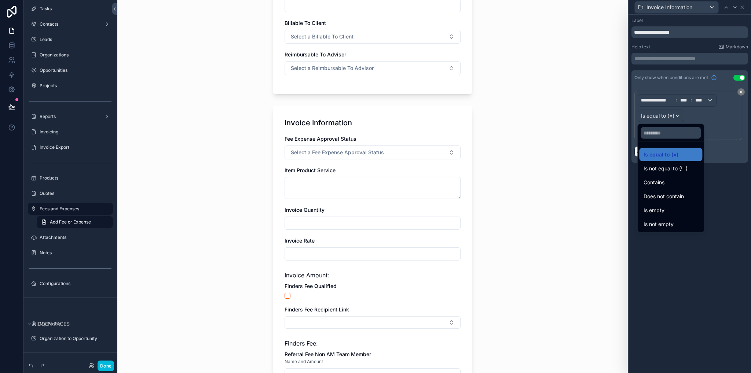
click at [669, 101] on div at bounding box center [690, 186] width 122 height 373
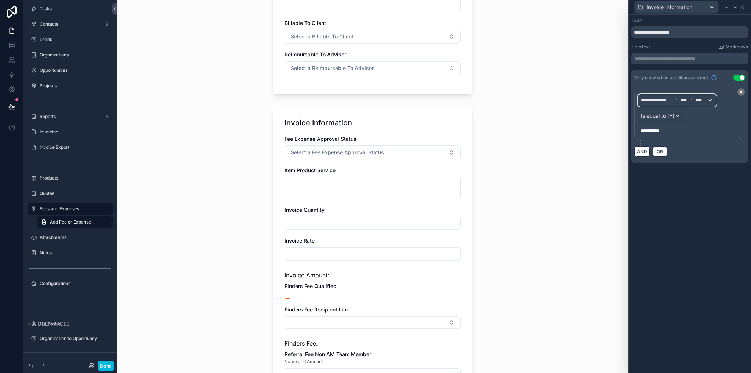
click at [671, 98] on span "**********" at bounding box center [657, 101] width 32 height 6
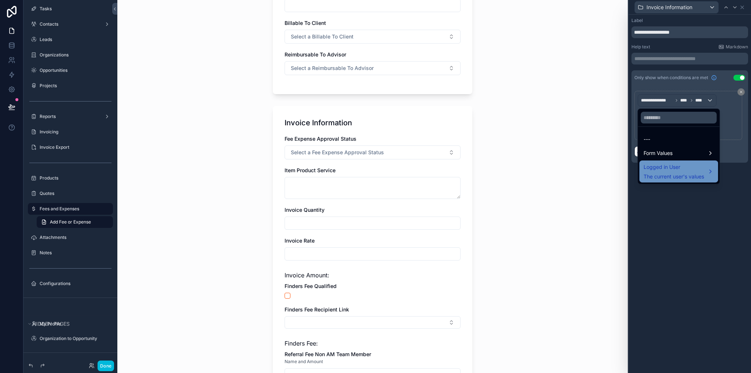
click at [681, 175] on span "The current user's values" at bounding box center [674, 176] width 61 height 7
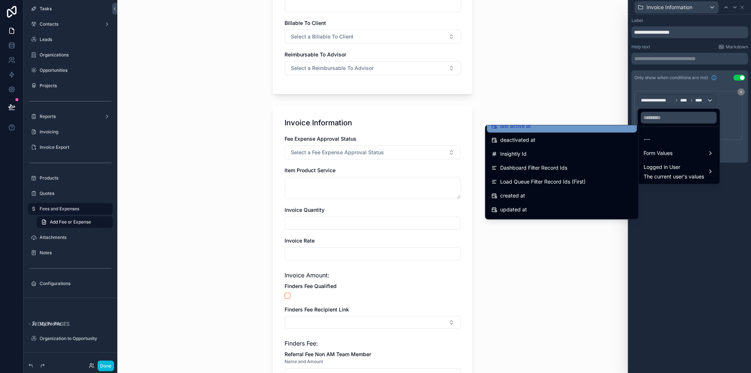
scroll to position [73, 0]
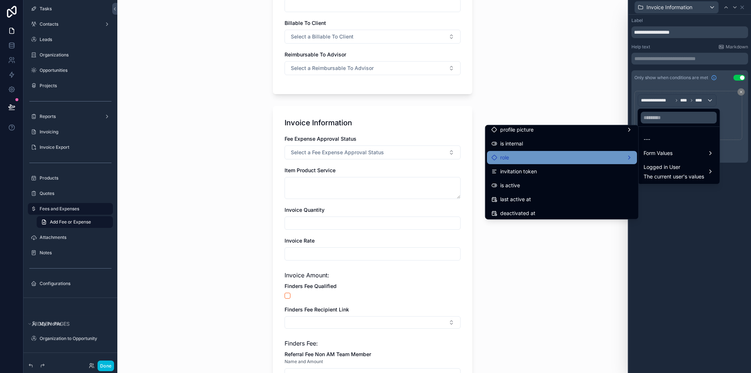
click at [540, 162] on div "role" at bounding box center [562, 157] width 150 height 13
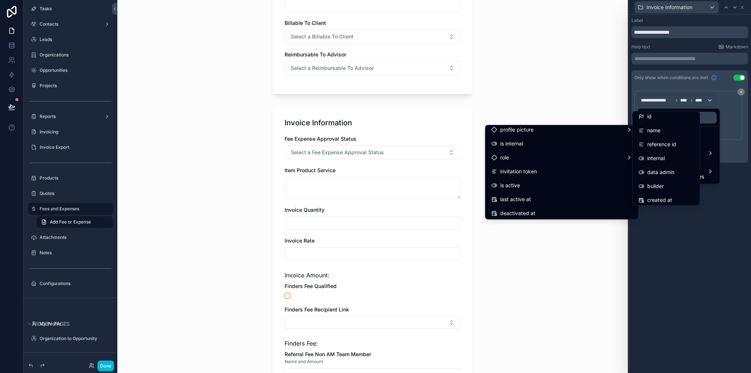
scroll to position [0, 0]
drag, startPoint x: 689, startPoint y: 244, endPoint x: 685, endPoint y: 245, distance: 4.1
click at [689, 244] on div at bounding box center [690, 186] width 122 height 373
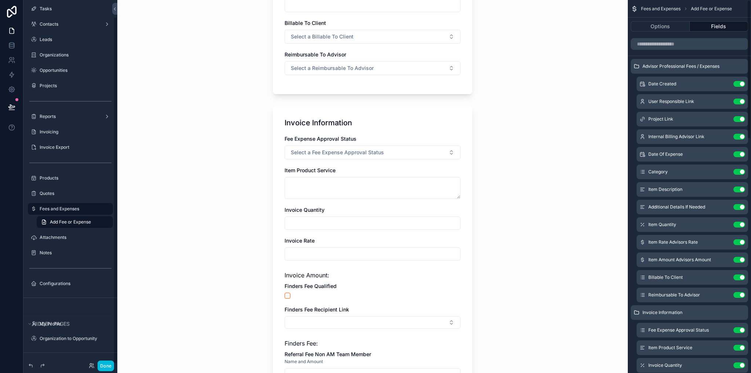
click at [226, 167] on div "Fees and Expenses Add Fee or Expense Add Fee or Expense Advisor Professional Fe…" at bounding box center [372, 186] width 510 height 373
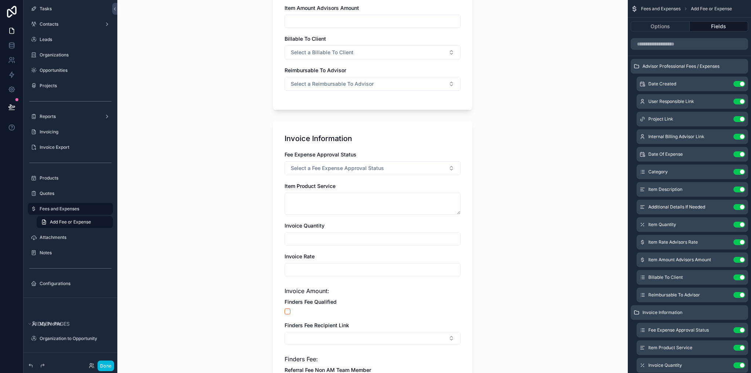
scroll to position [513, 0]
